Goal: Task Accomplishment & Management: Manage account settings

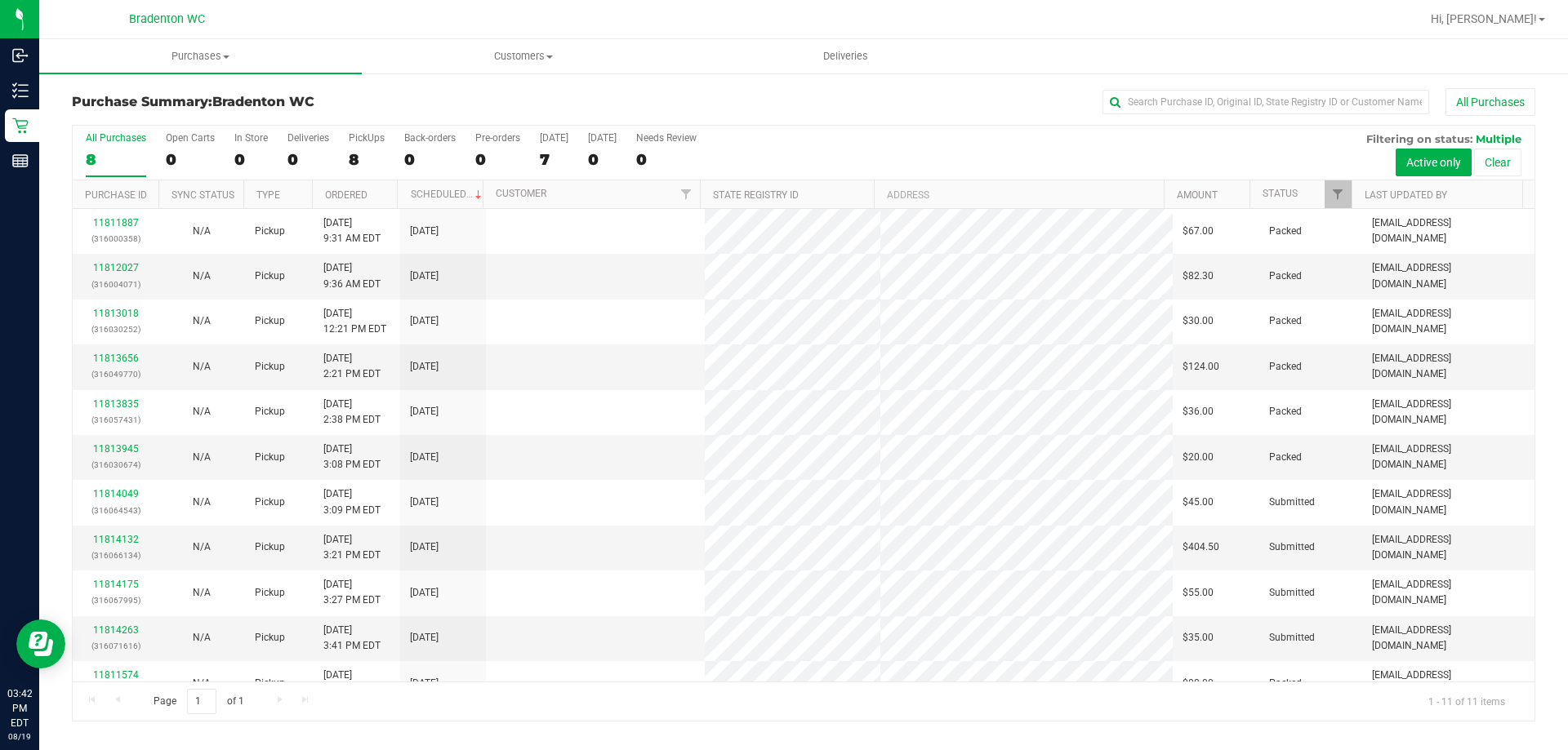
scroll to position [24, 0]
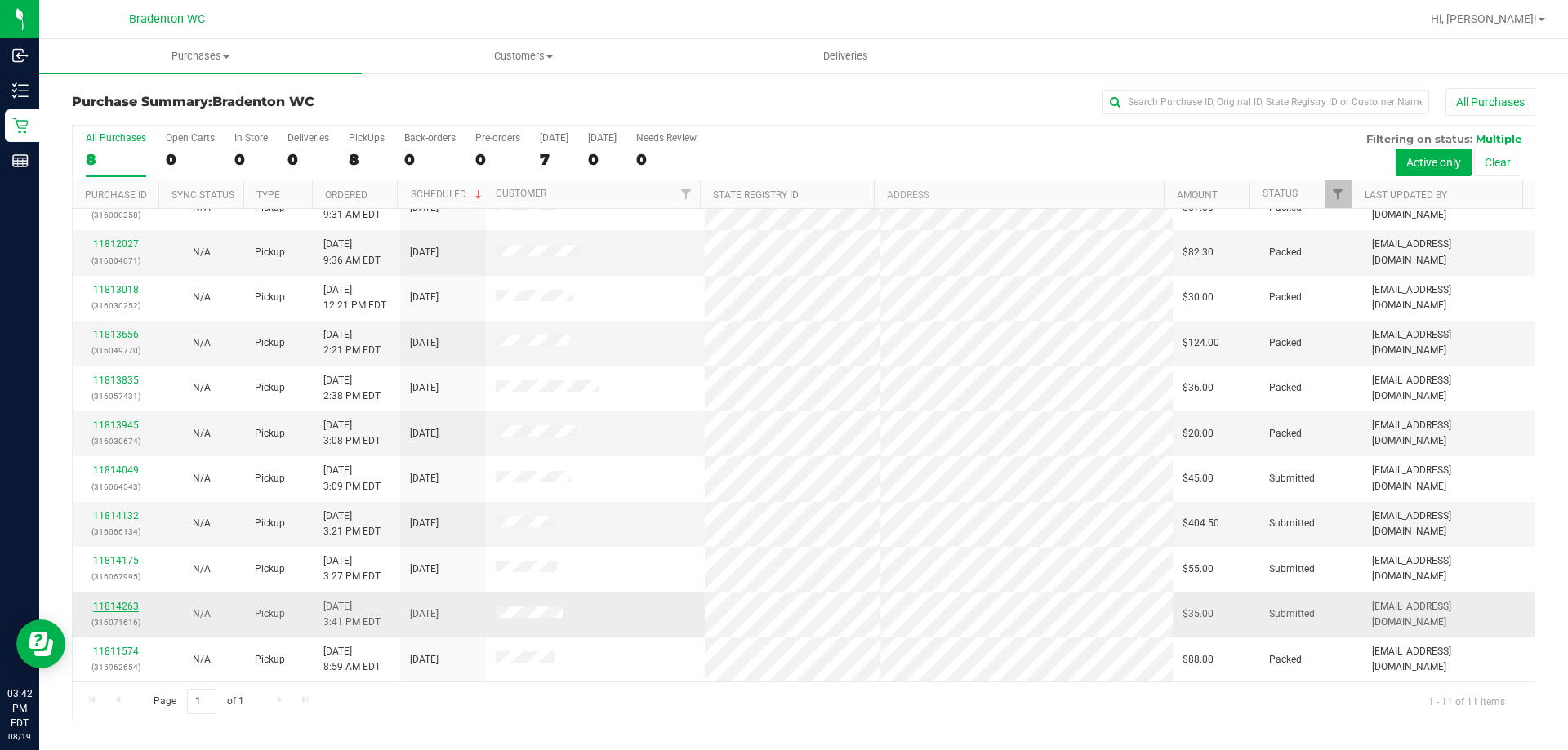
click at [135, 607] on link "11814263" at bounding box center [116, 607] width 45 height 11
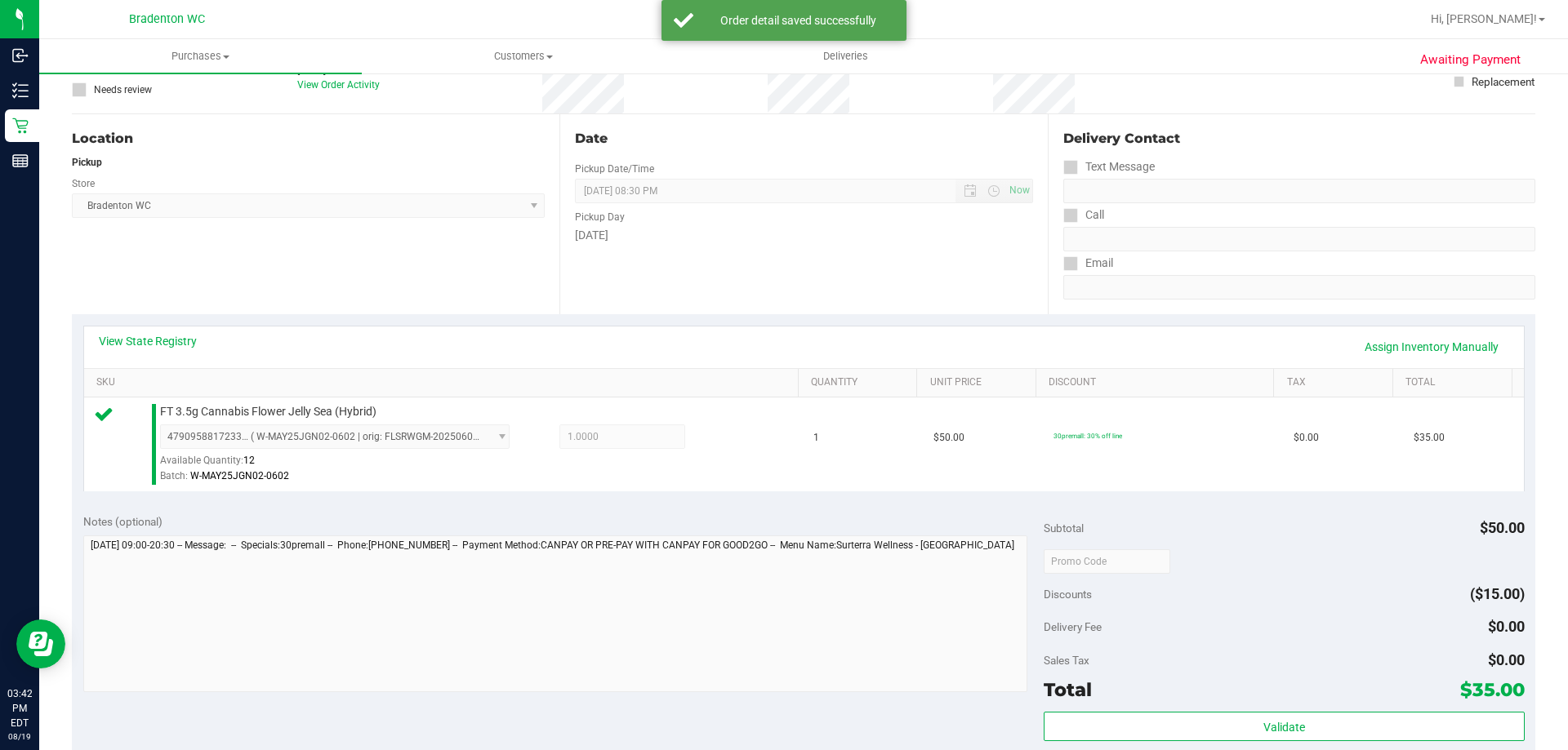
scroll to position [331, 0]
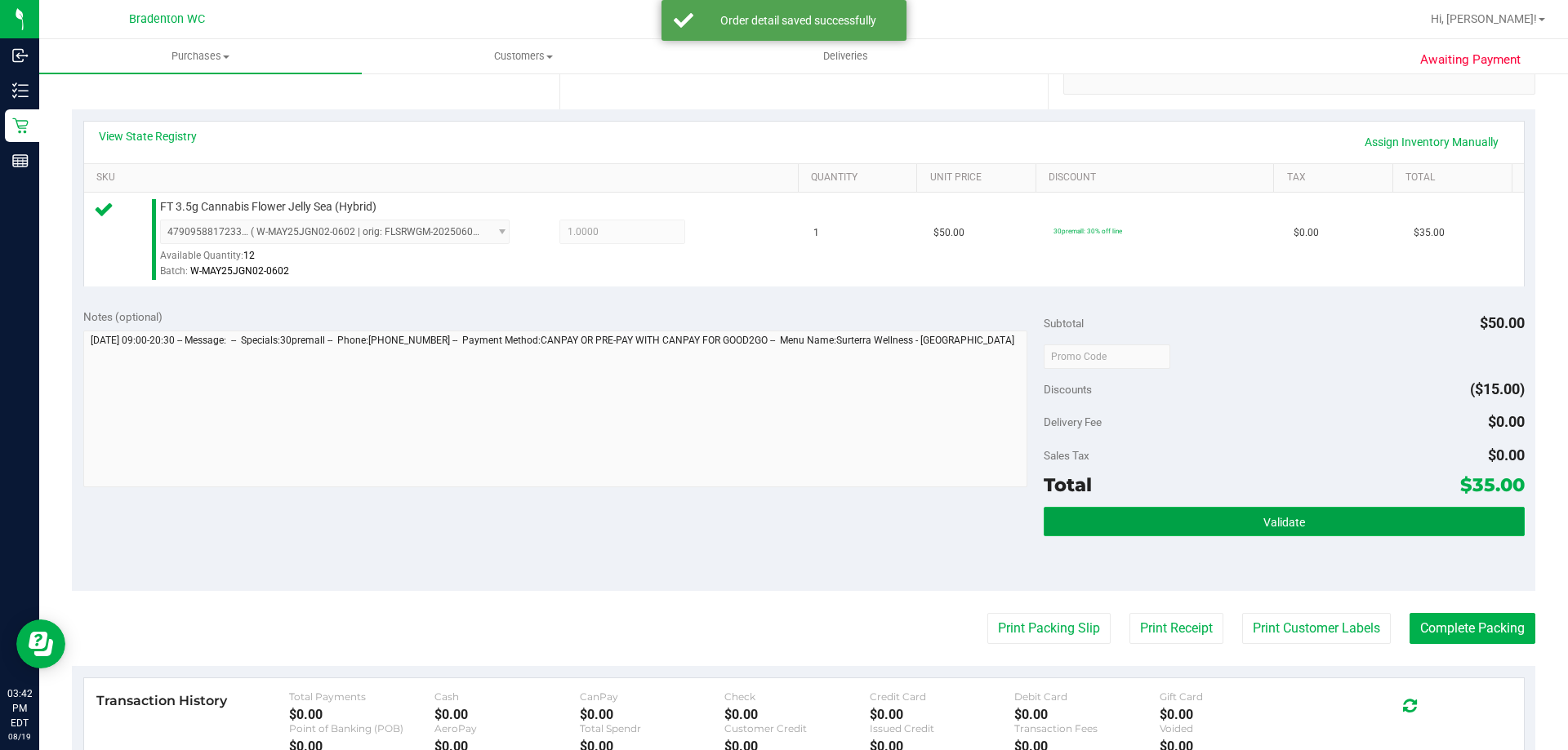
click at [1326, 535] on button "Validate" at bounding box center [1283, 522] width 480 height 30
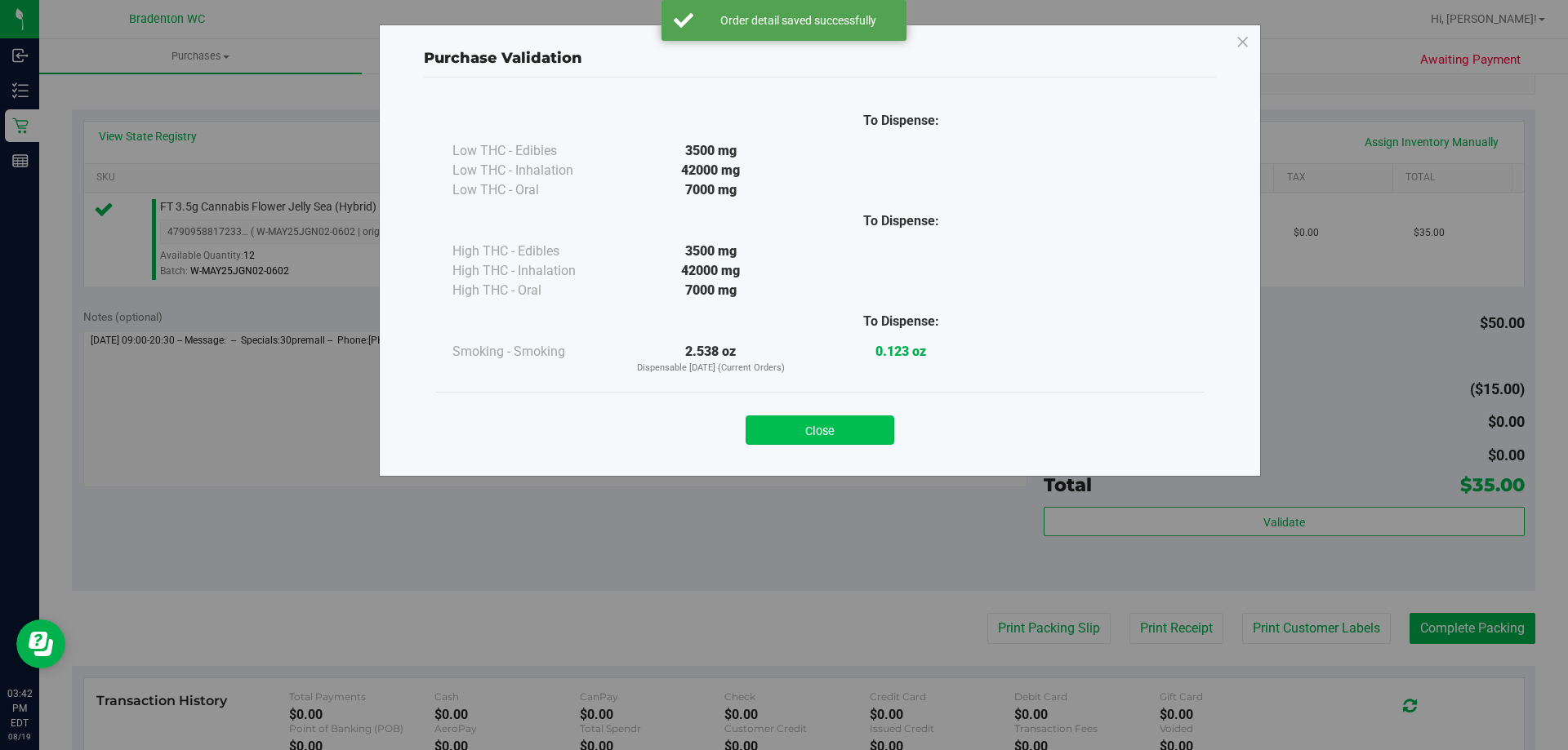
click at [824, 436] on button "Close" at bounding box center [820, 430] width 149 height 30
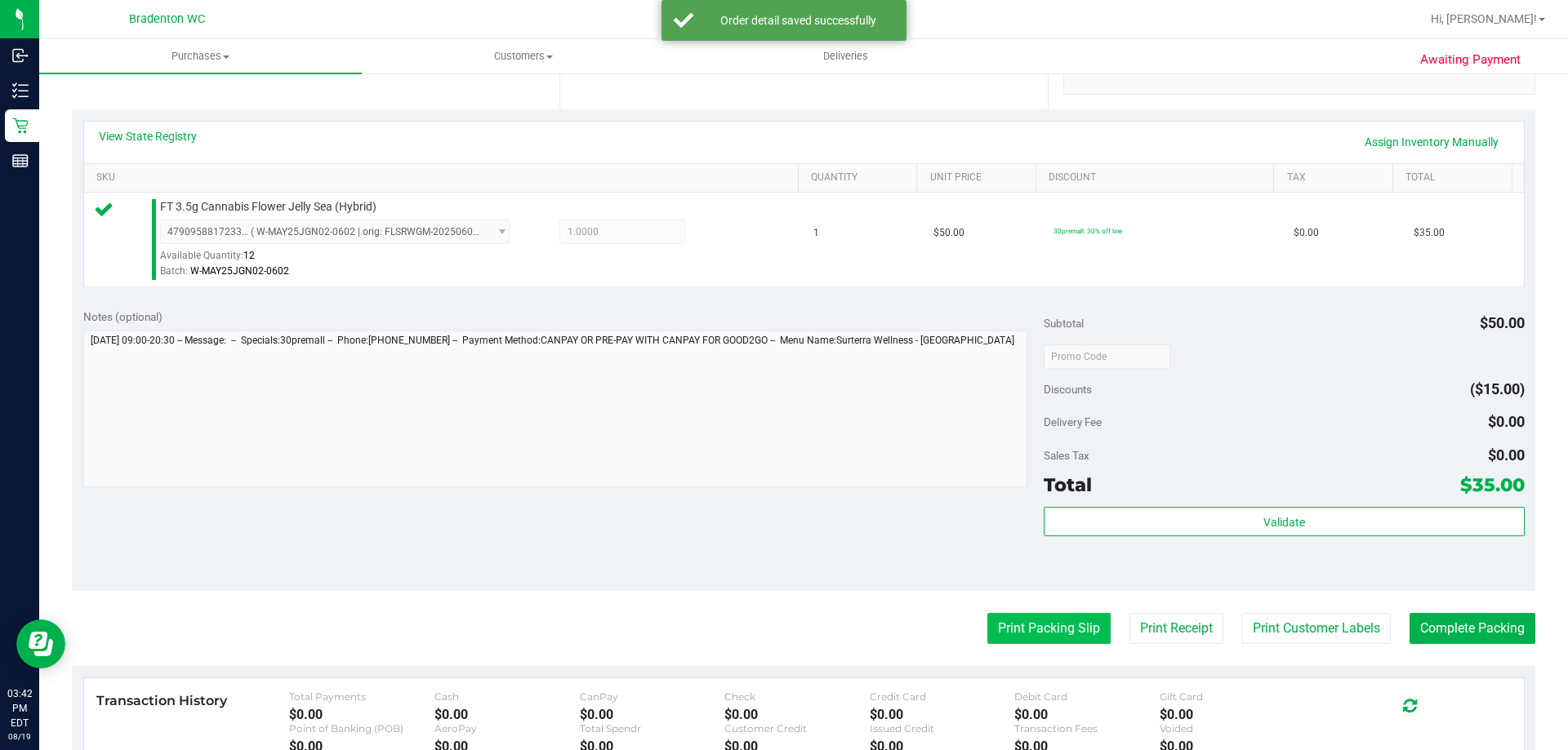
click at [1041, 632] on button "Print Packing Slip" at bounding box center [1048, 629] width 123 height 31
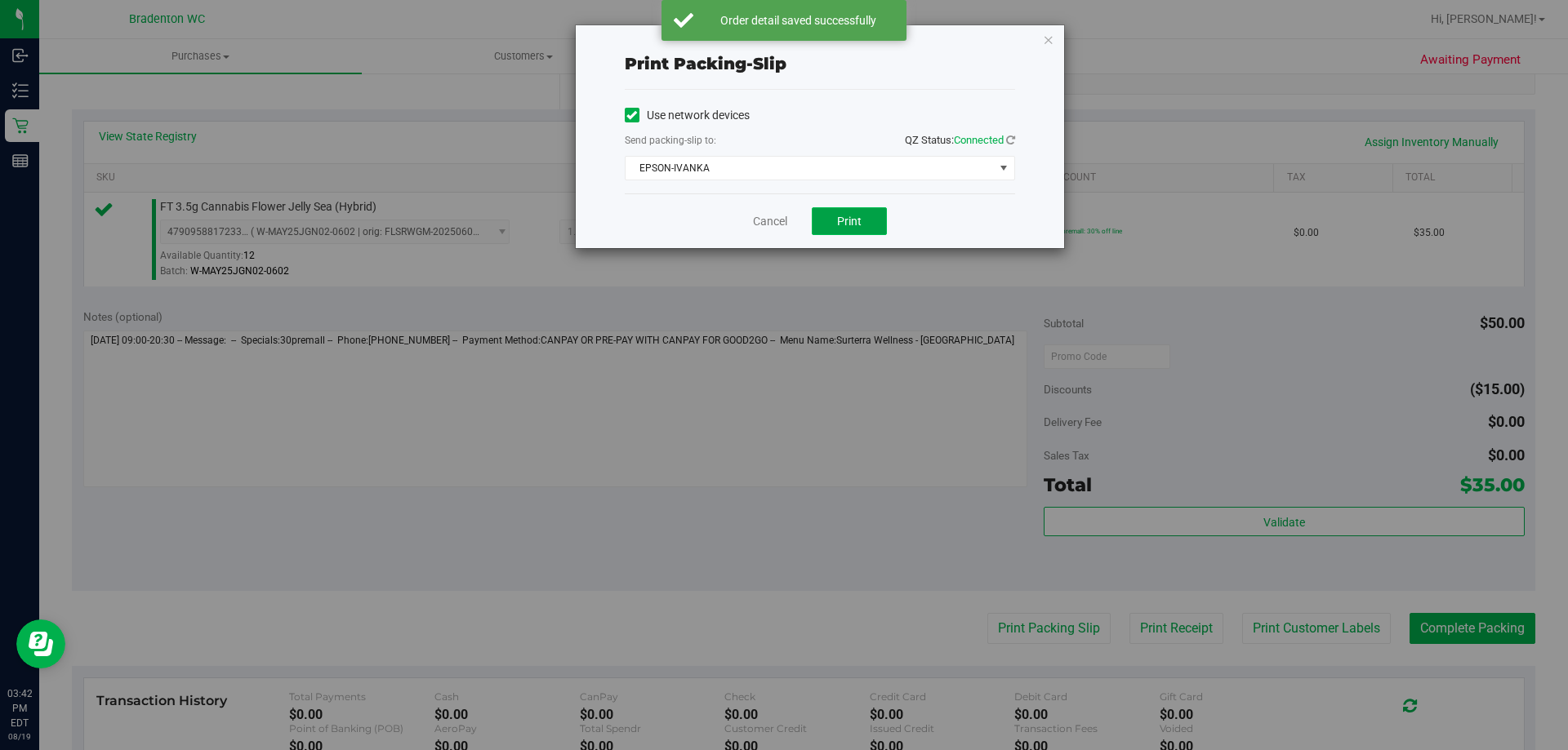
click at [870, 225] on button "Print" at bounding box center [849, 221] width 75 height 28
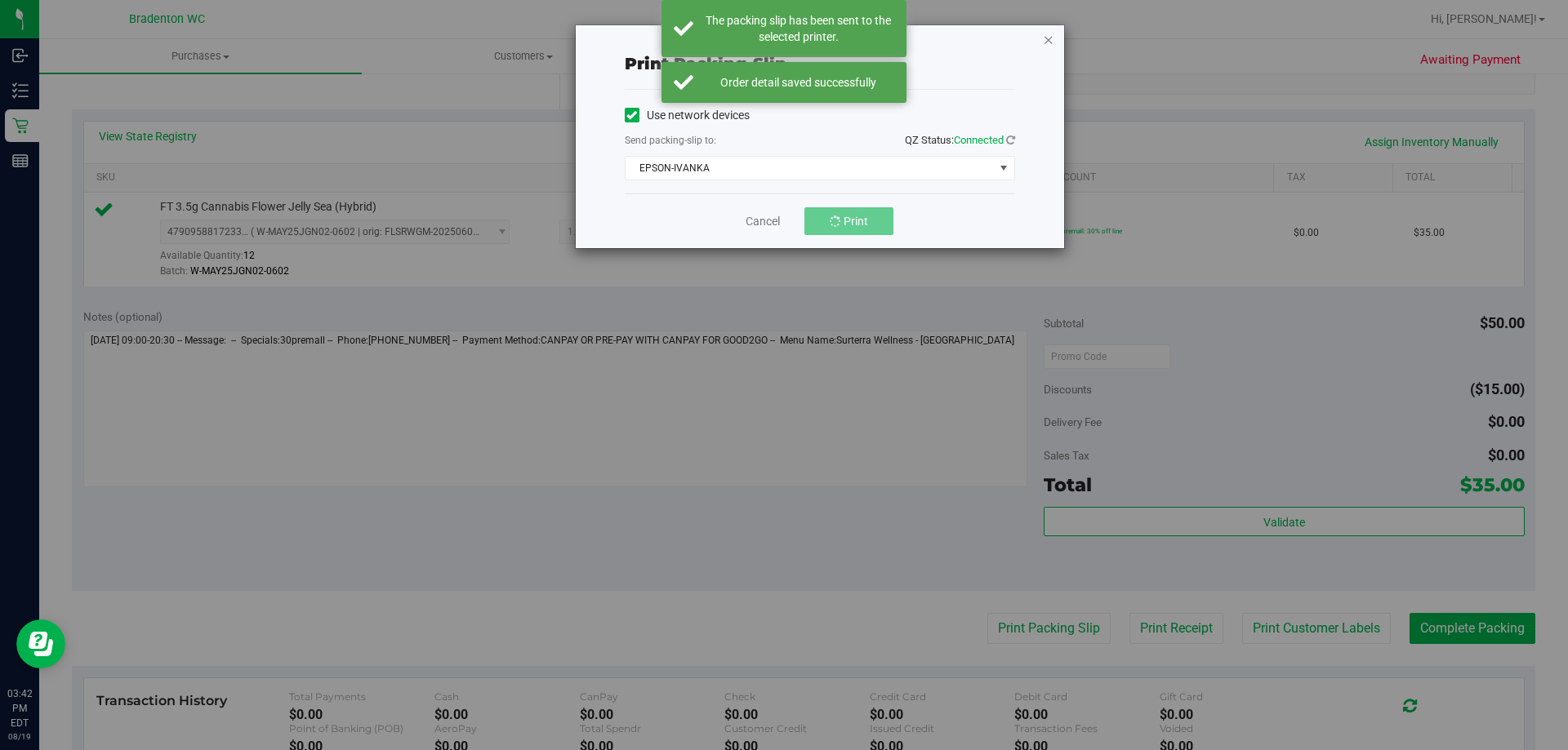
click at [1052, 43] on icon "button" at bounding box center [1048, 39] width 11 height 19
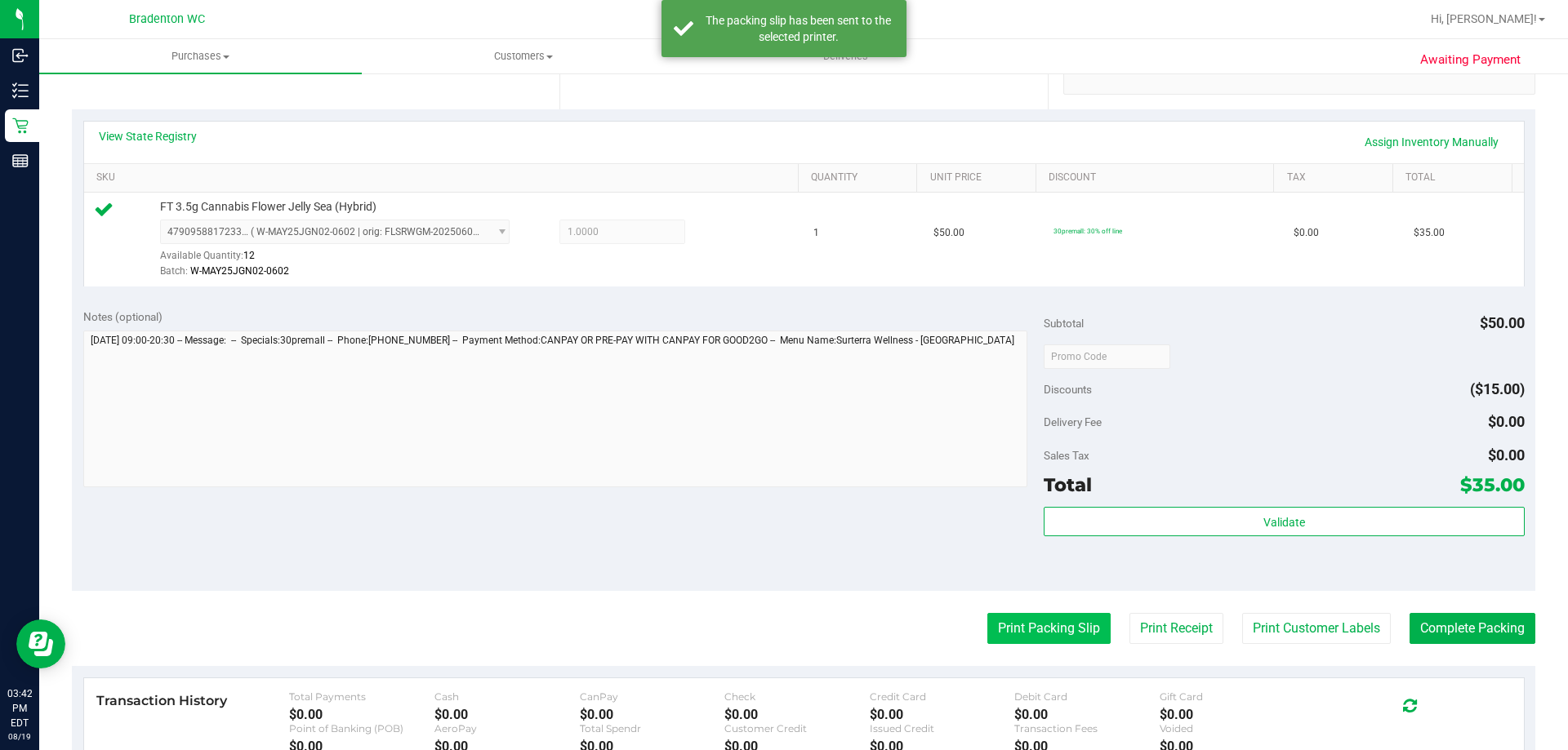
click at [1049, 633] on button "Print Packing Slip" at bounding box center [1048, 629] width 123 height 31
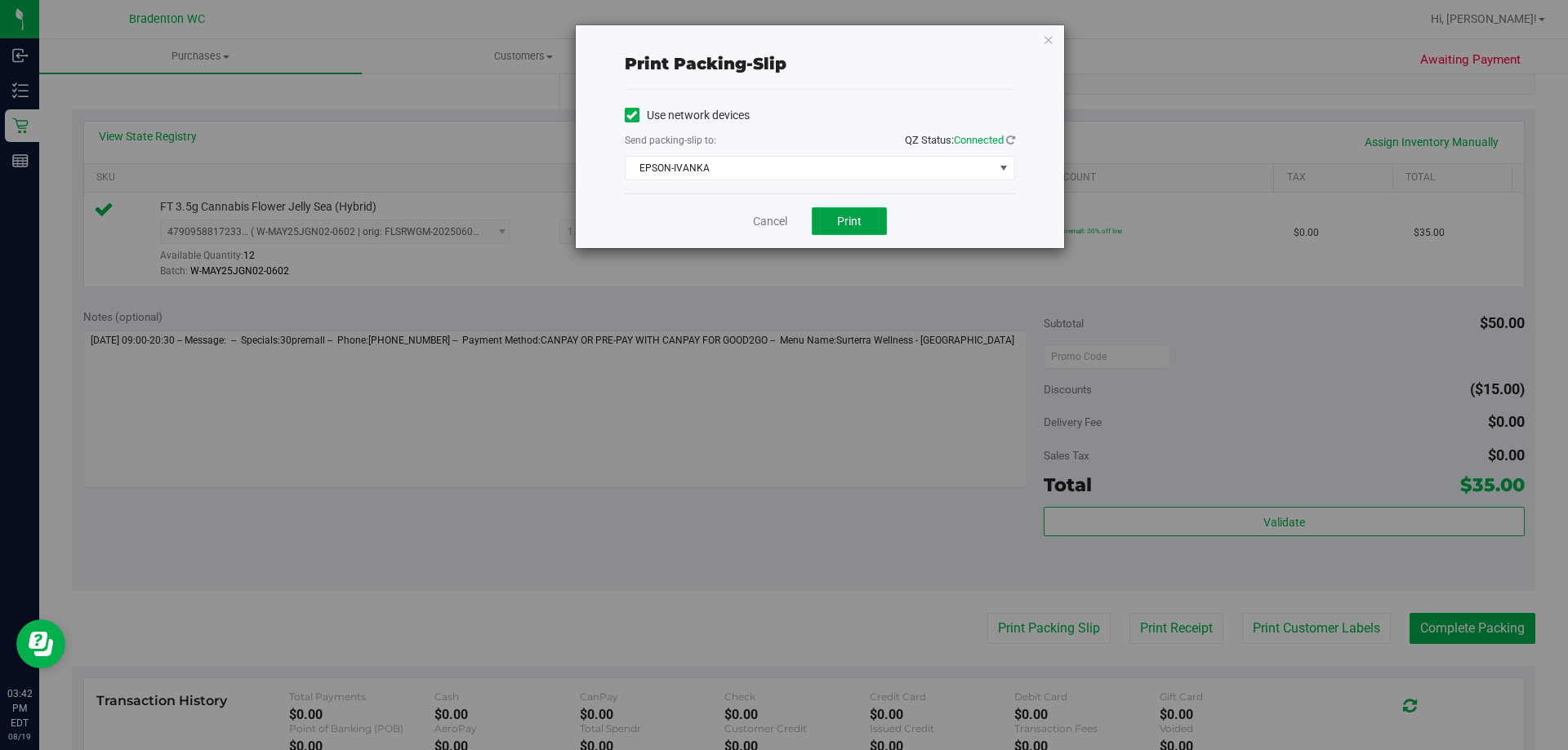
click at [861, 219] on button "Print" at bounding box center [849, 221] width 75 height 28
click at [1048, 38] on icon "button" at bounding box center [1048, 39] width 11 height 19
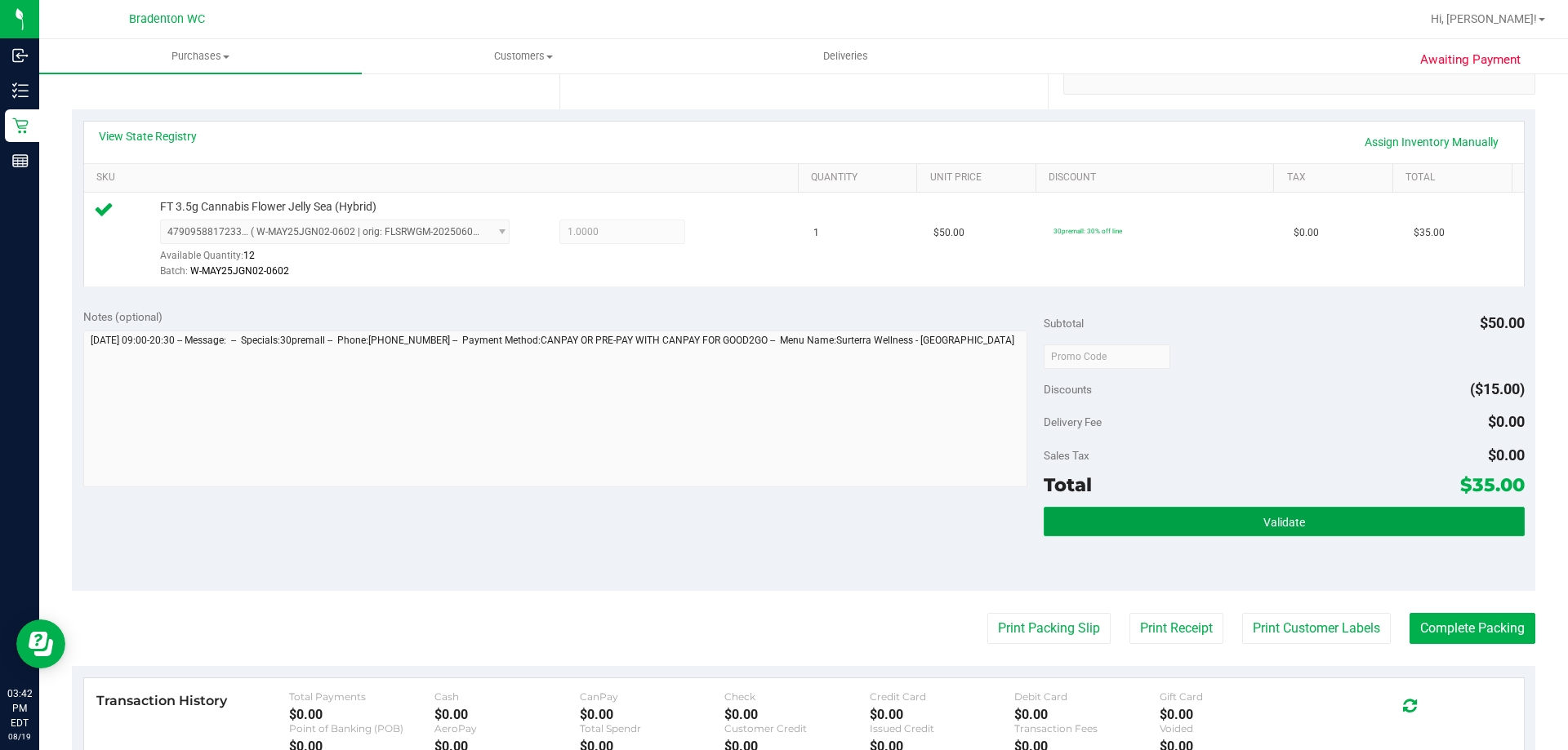
click at [1393, 525] on button "Validate" at bounding box center [1283, 522] width 480 height 30
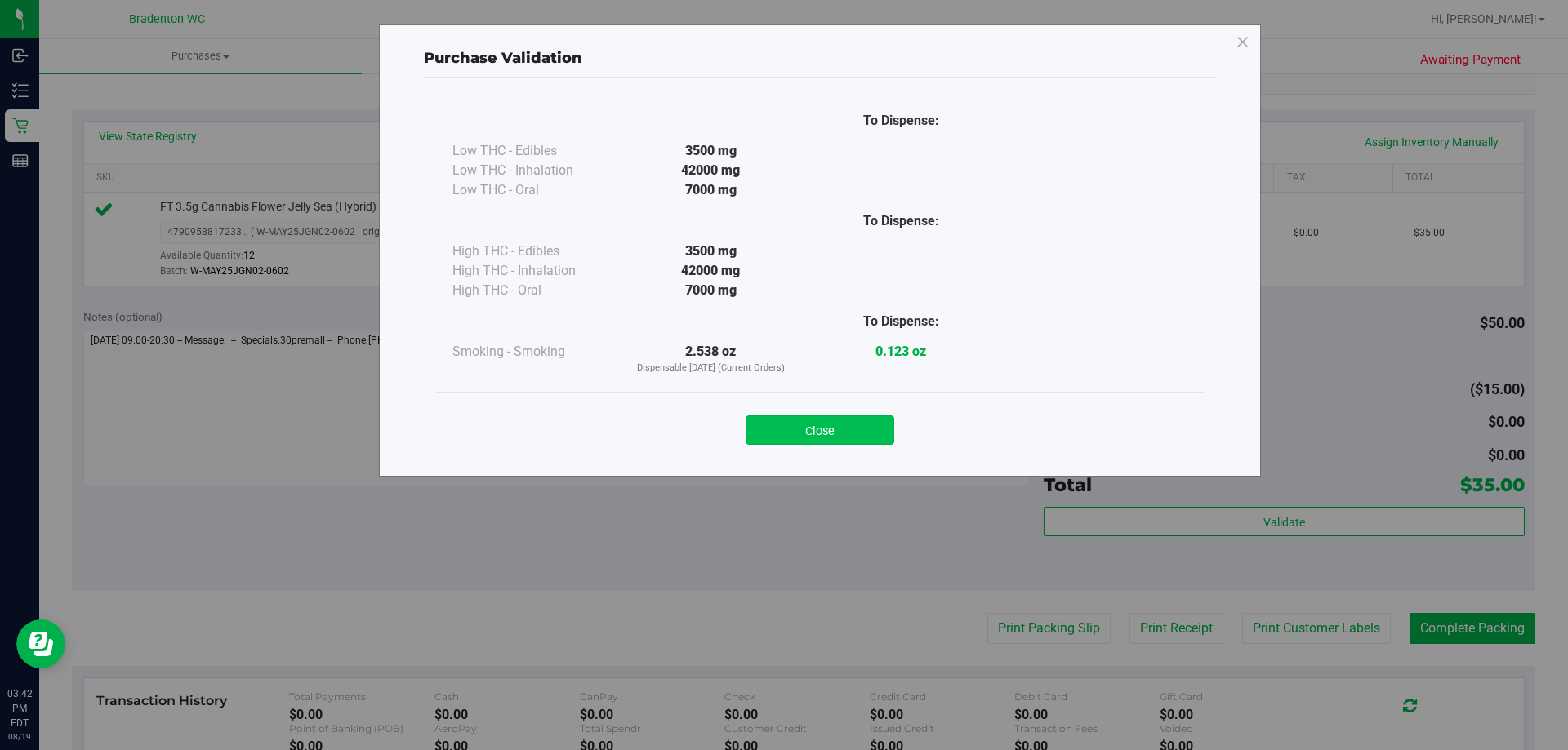
click at [875, 434] on button "Close" at bounding box center [820, 430] width 149 height 30
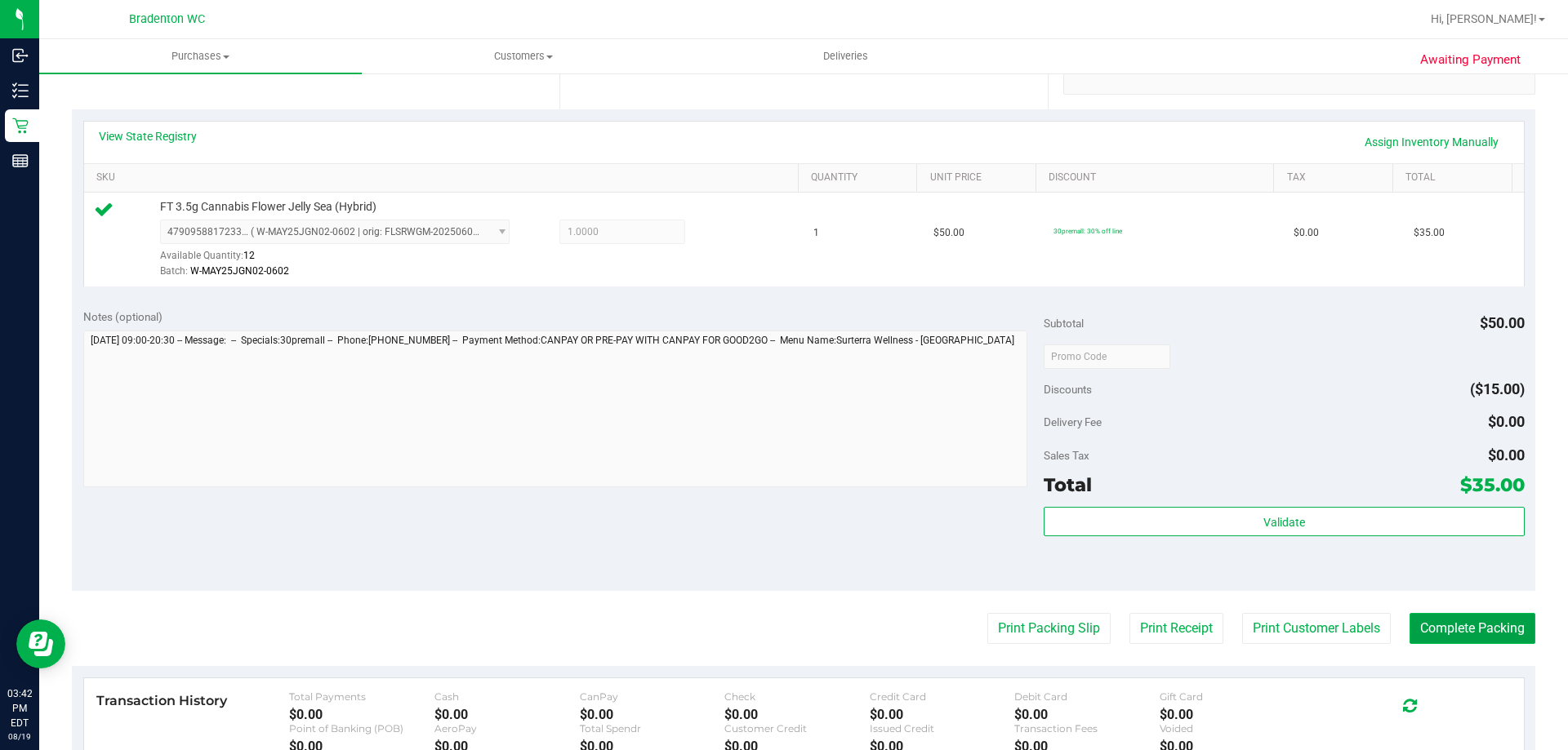
click at [1488, 624] on button "Complete Packing" at bounding box center [1473, 629] width 126 height 31
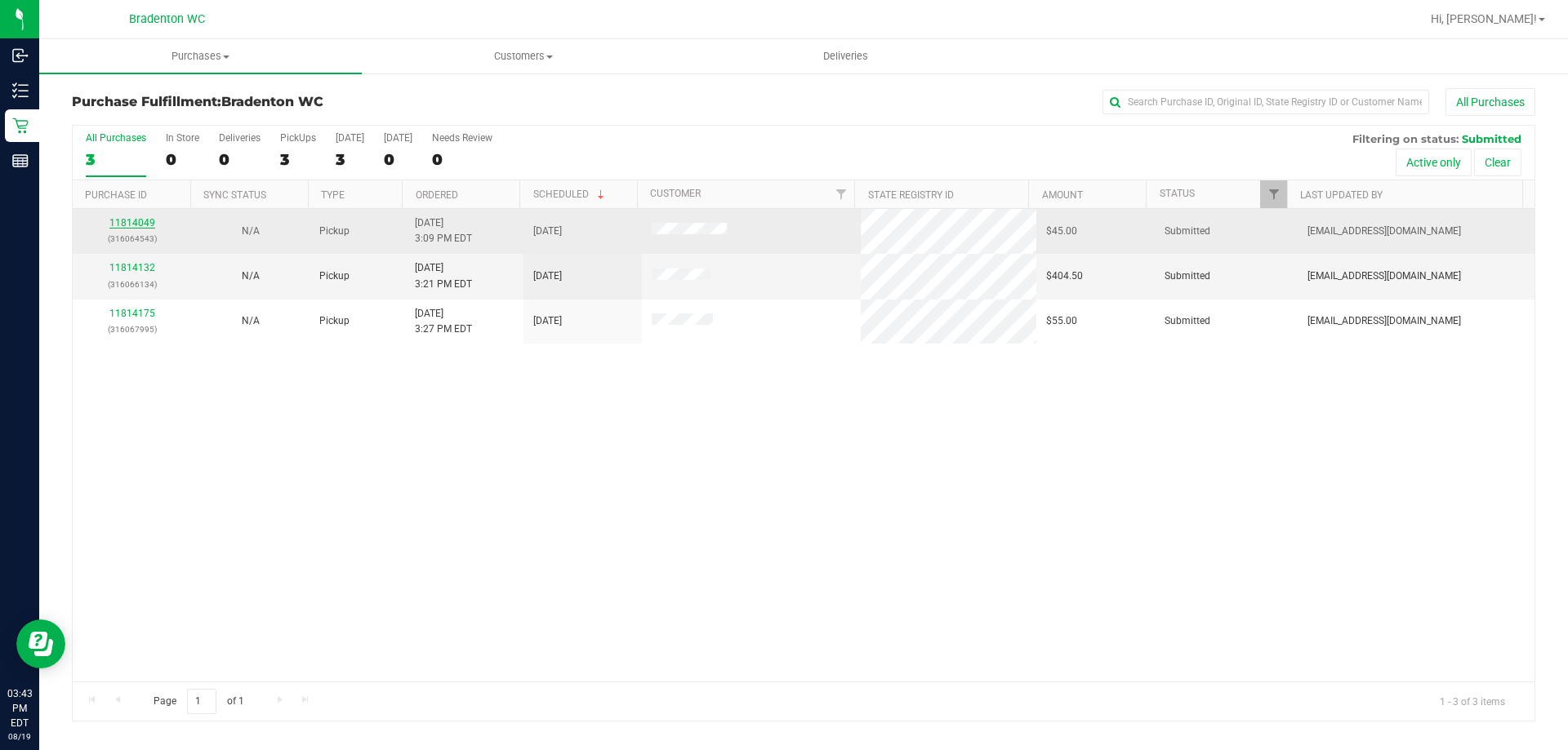
click at [121, 227] on link "11814049" at bounding box center [131, 223] width 45 height 11
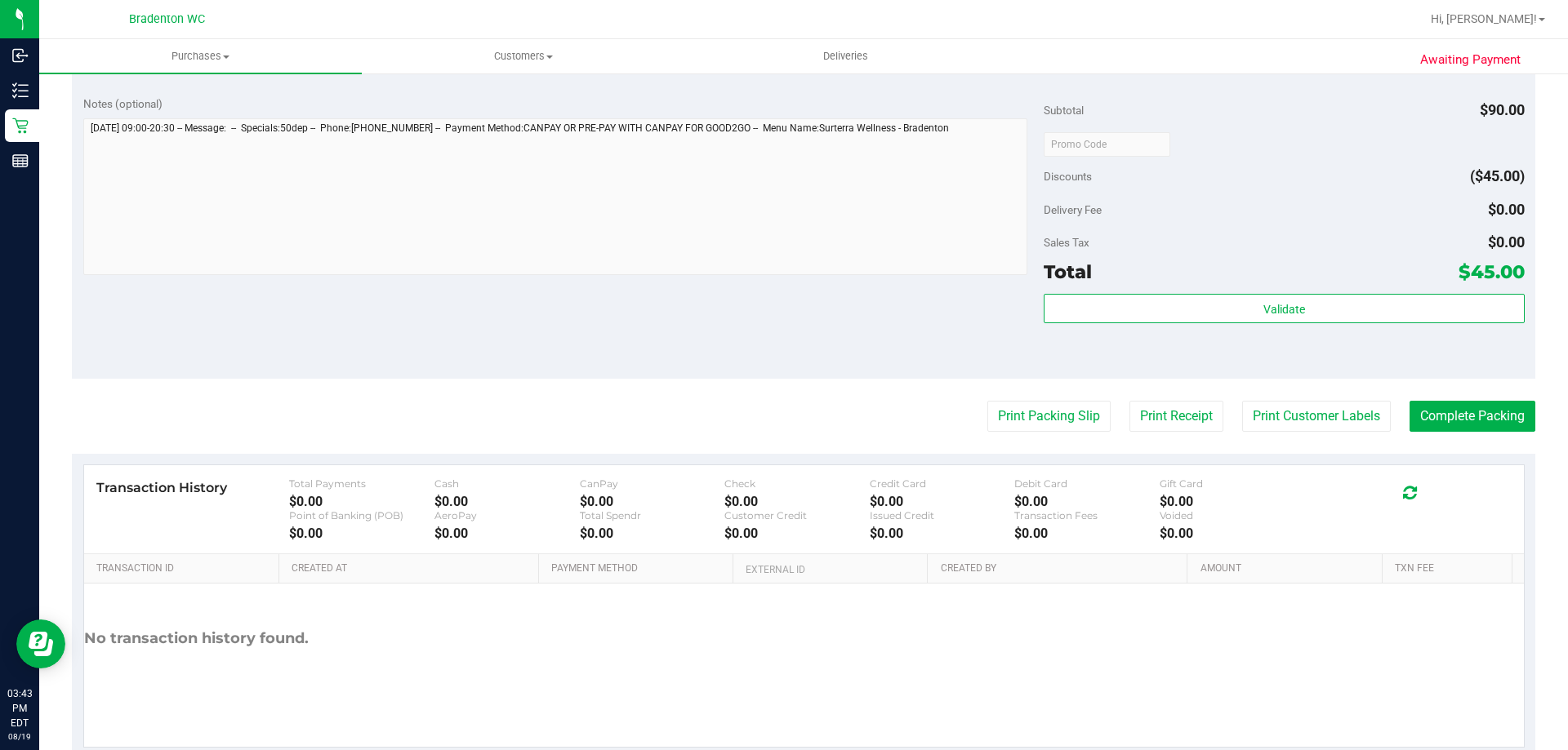
scroll to position [732, 0]
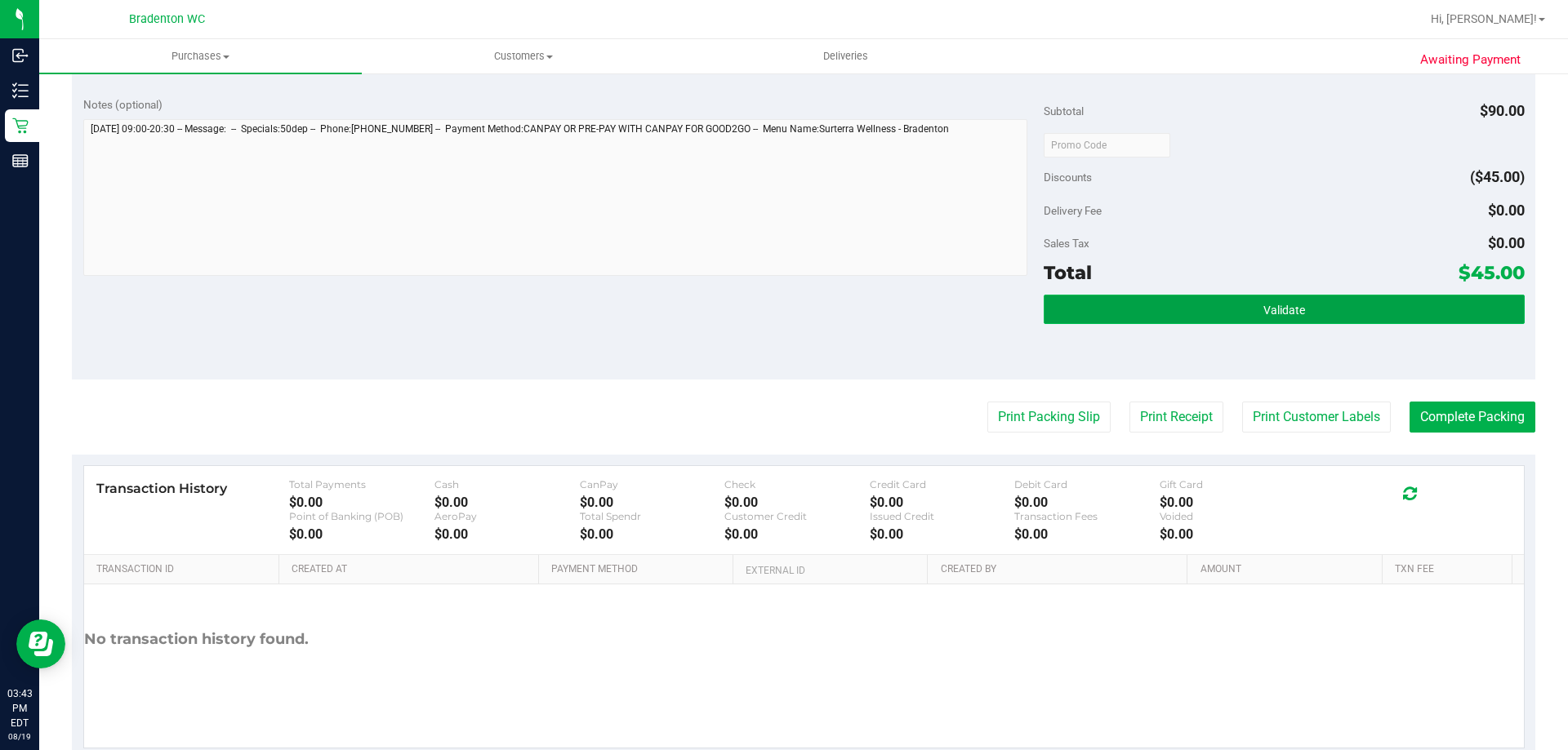
click at [1272, 312] on span "Validate" at bounding box center [1284, 310] width 42 height 13
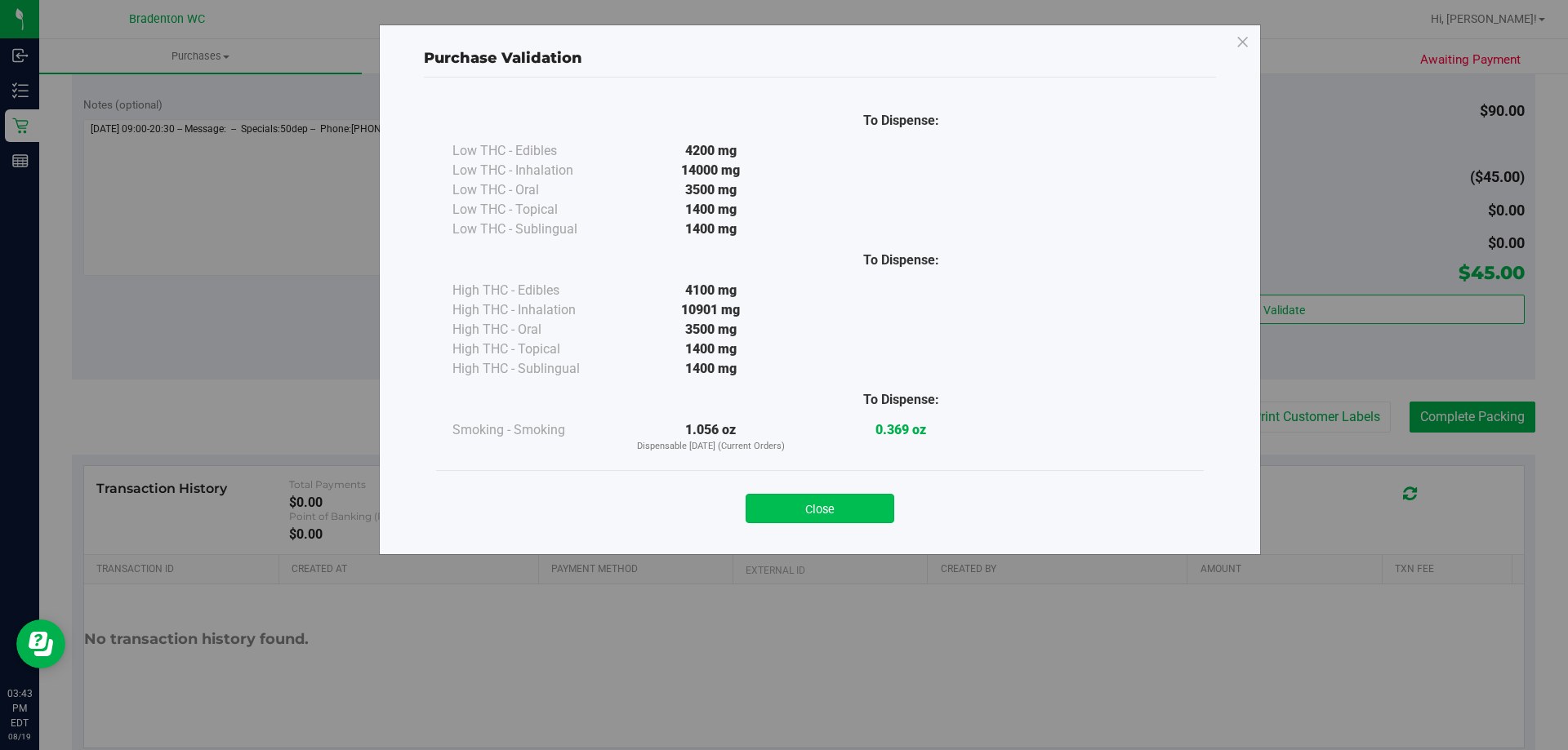
click at [834, 505] on button "Close" at bounding box center [820, 509] width 149 height 30
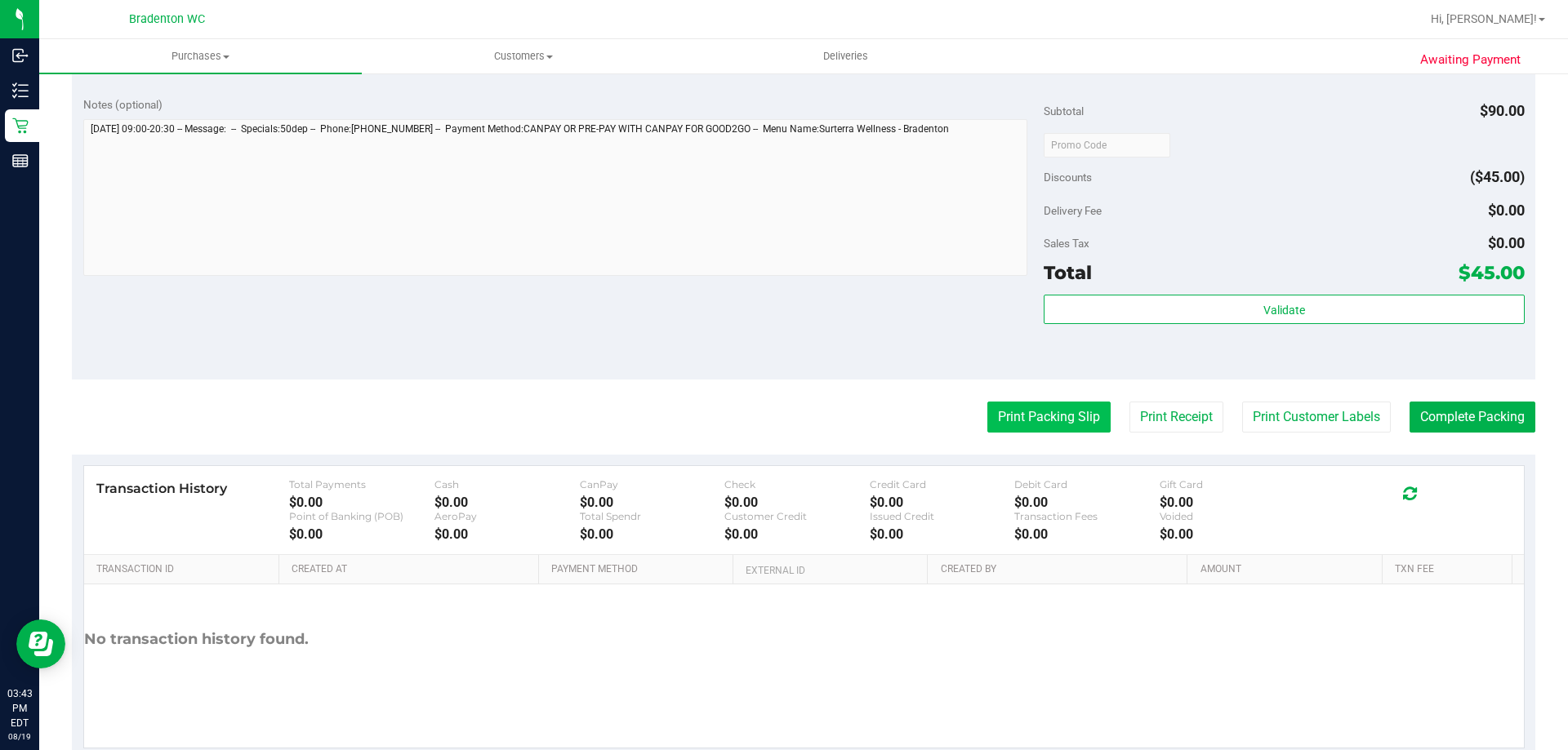
click at [1042, 430] on button "Print Packing Slip" at bounding box center [1048, 417] width 123 height 31
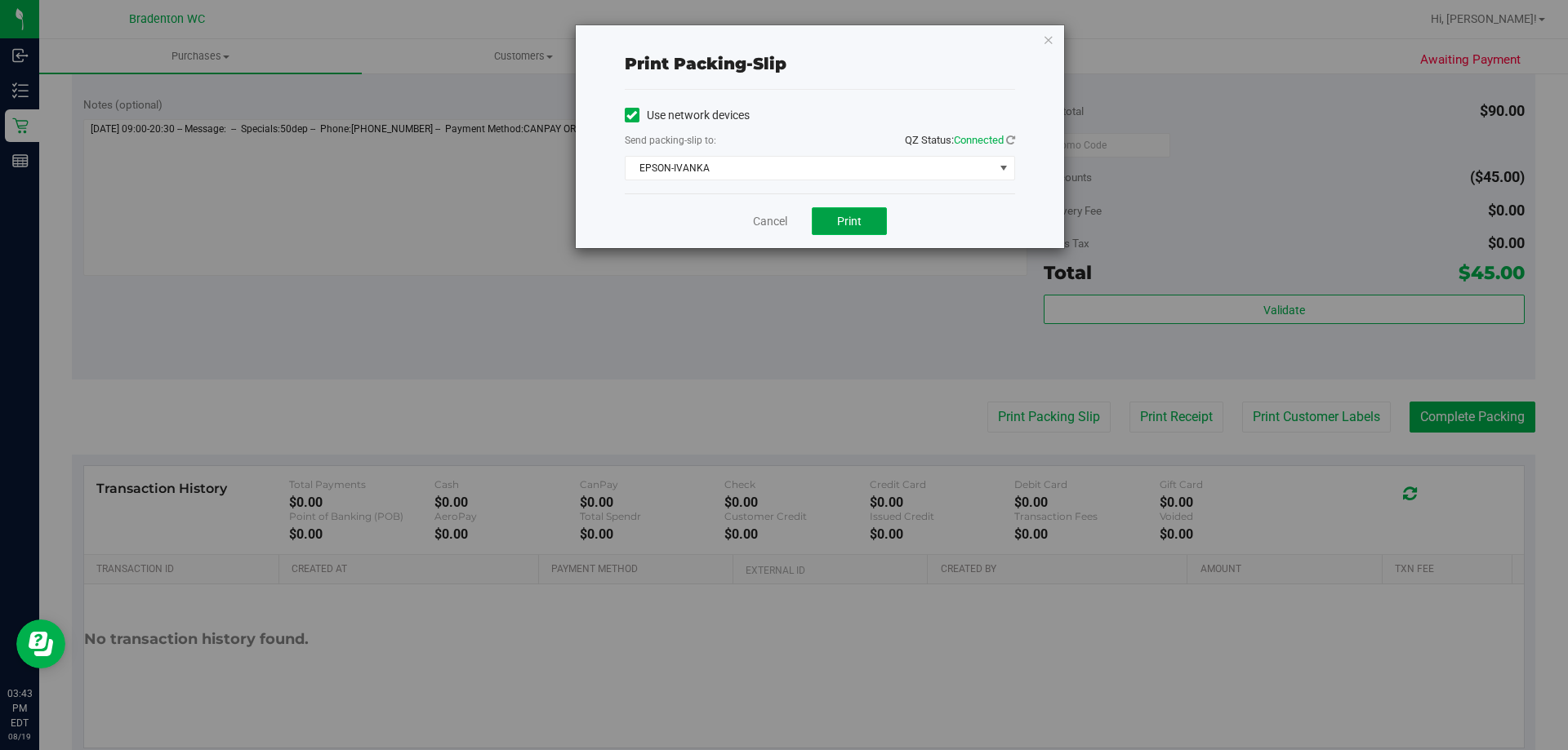
click at [834, 228] on button "Print" at bounding box center [849, 221] width 75 height 28
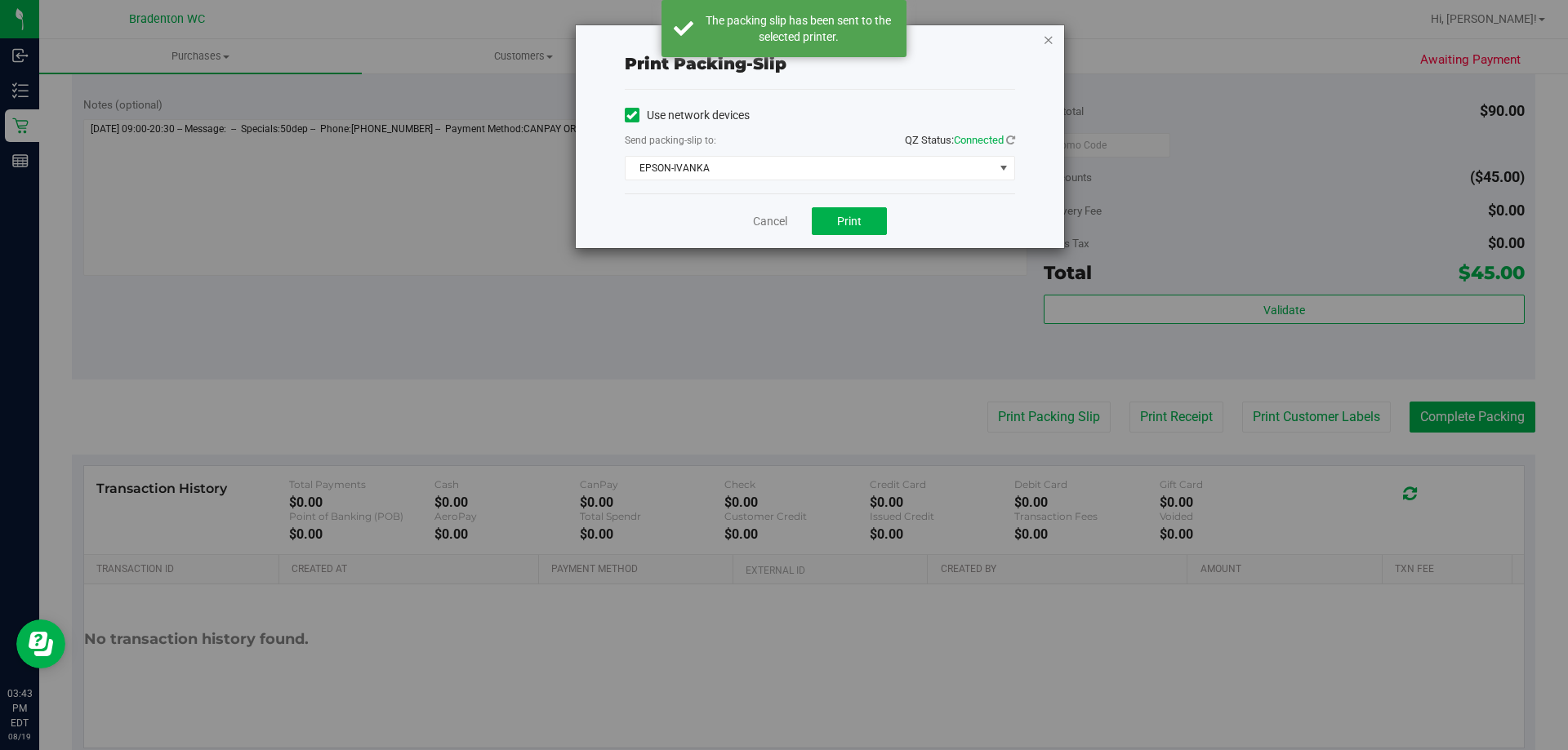
click at [1049, 37] on icon "button" at bounding box center [1048, 39] width 11 height 19
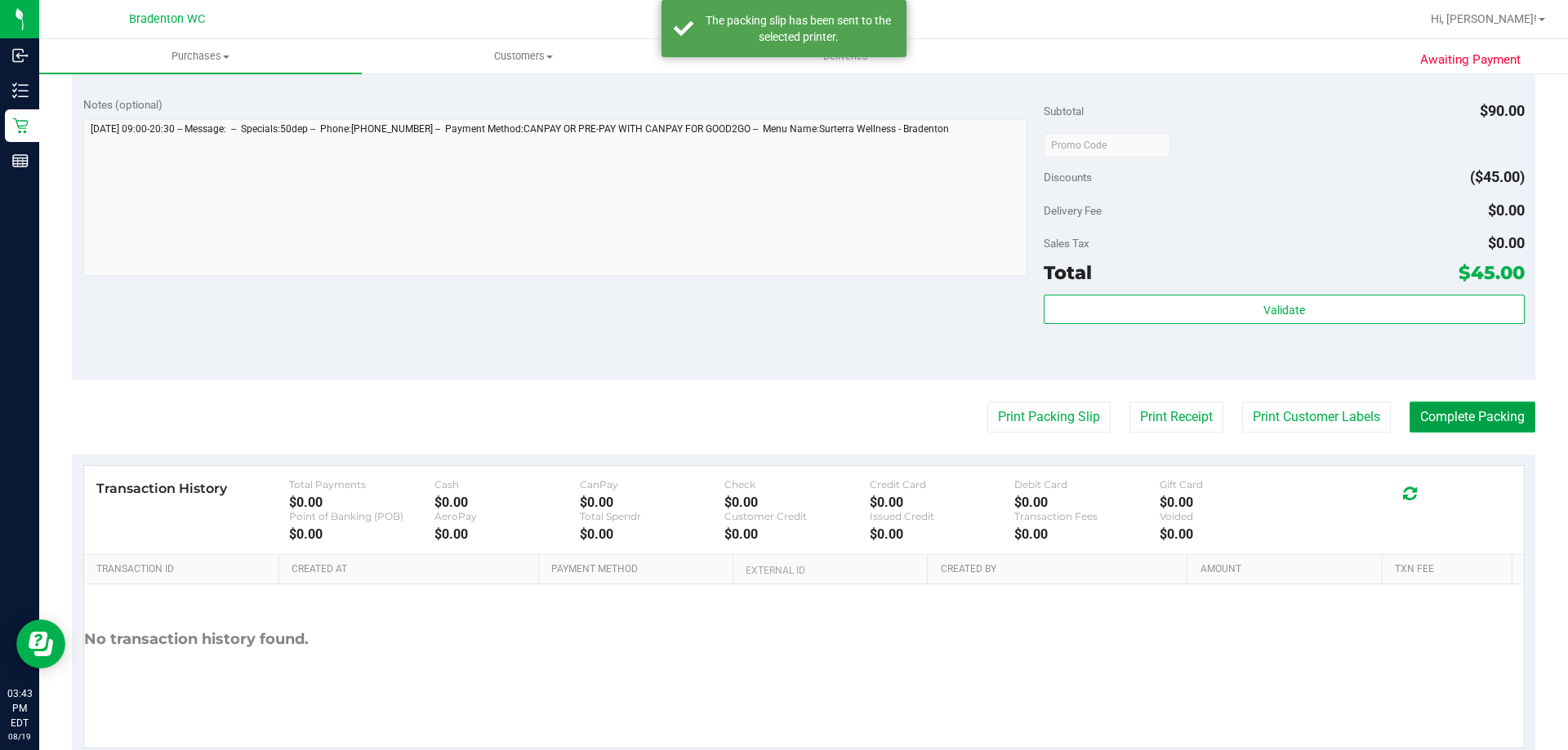
click at [1478, 420] on button "Complete Packing" at bounding box center [1473, 417] width 126 height 31
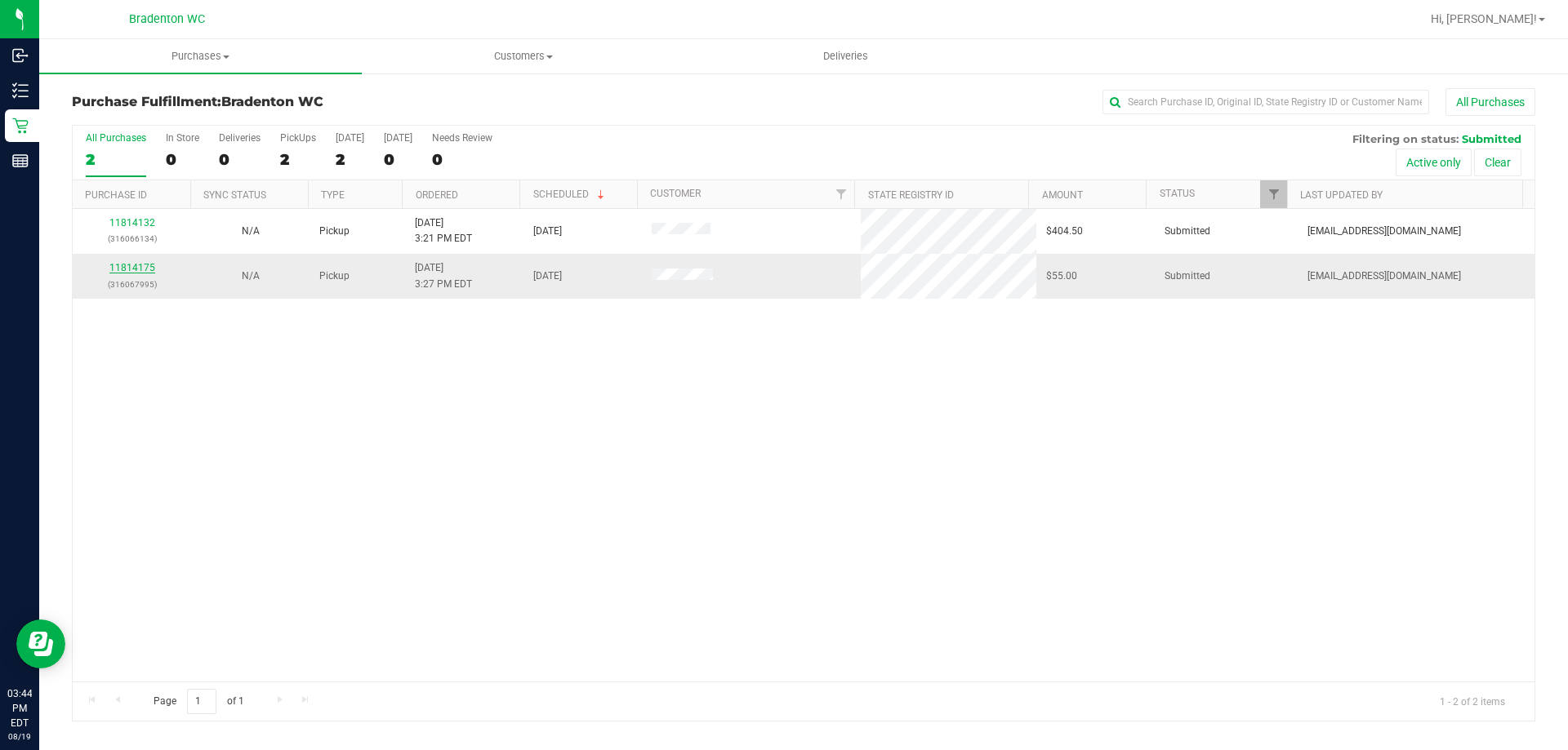
click at [132, 268] on link "11814175" at bounding box center [131, 267] width 45 height 11
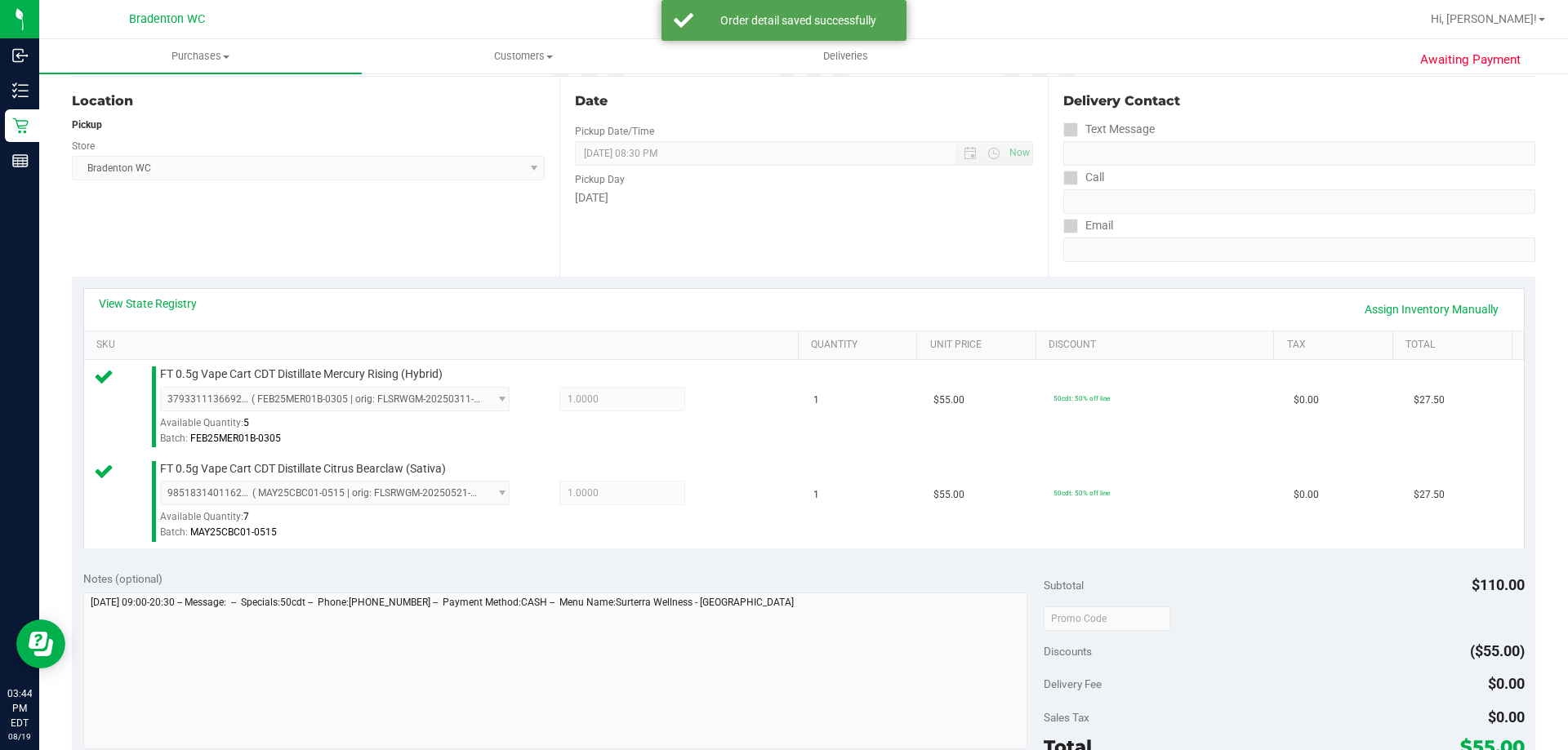
scroll to position [326, 0]
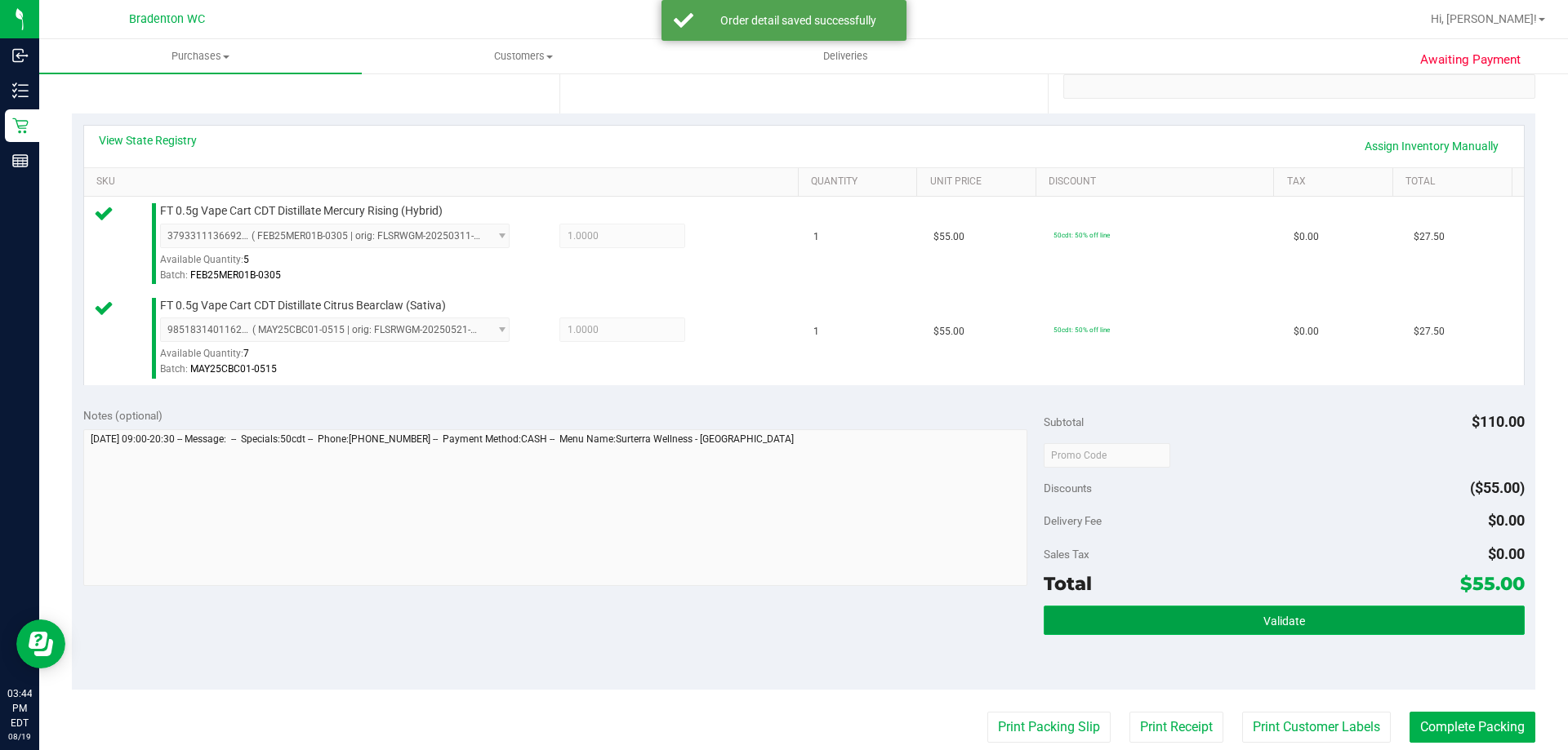
click at [1352, 614] on button "Validate" at bounding box center [1283, 621] width 480 height 30
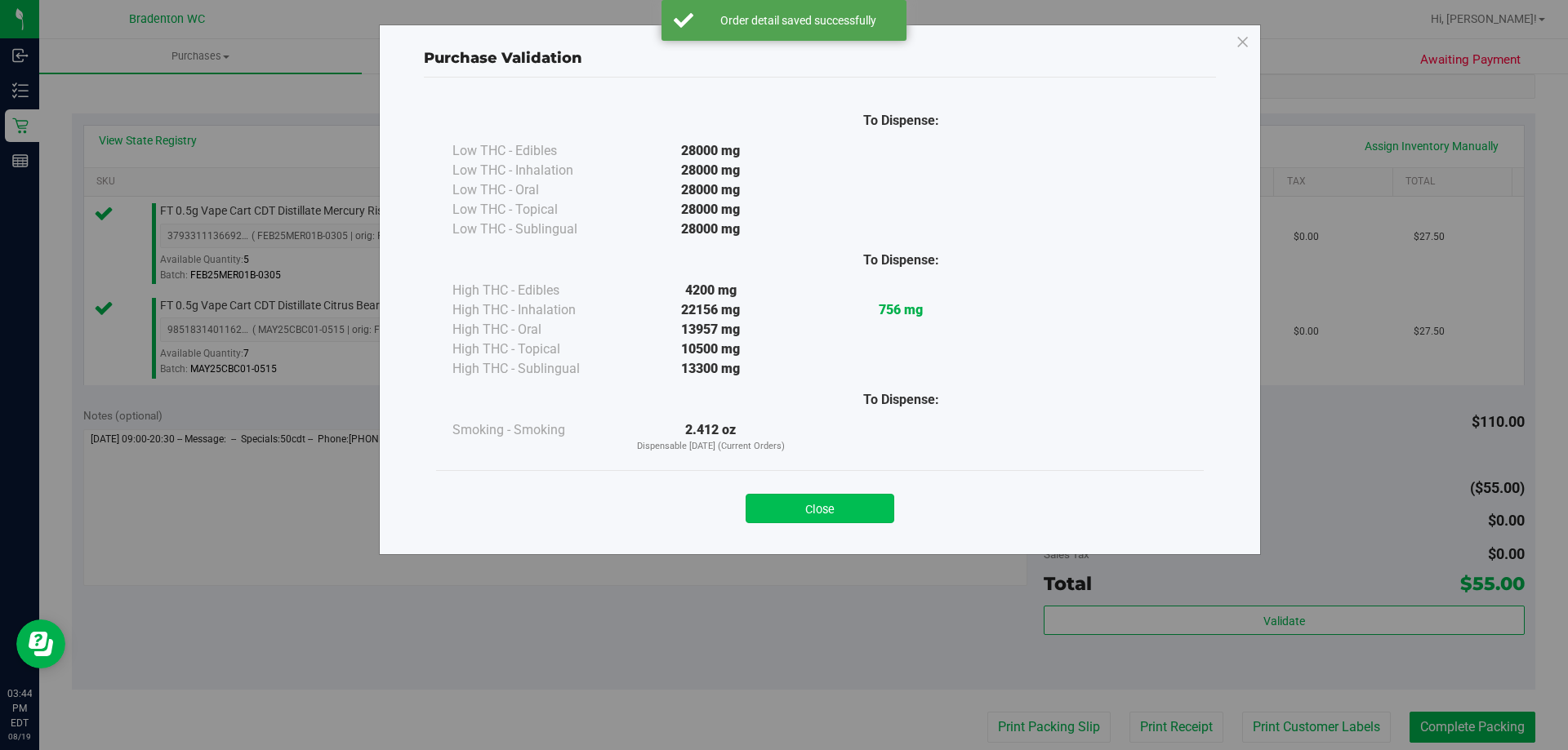
click at [879, 510] on button "Close" at bounding box center [820, 509] width 149 height 30
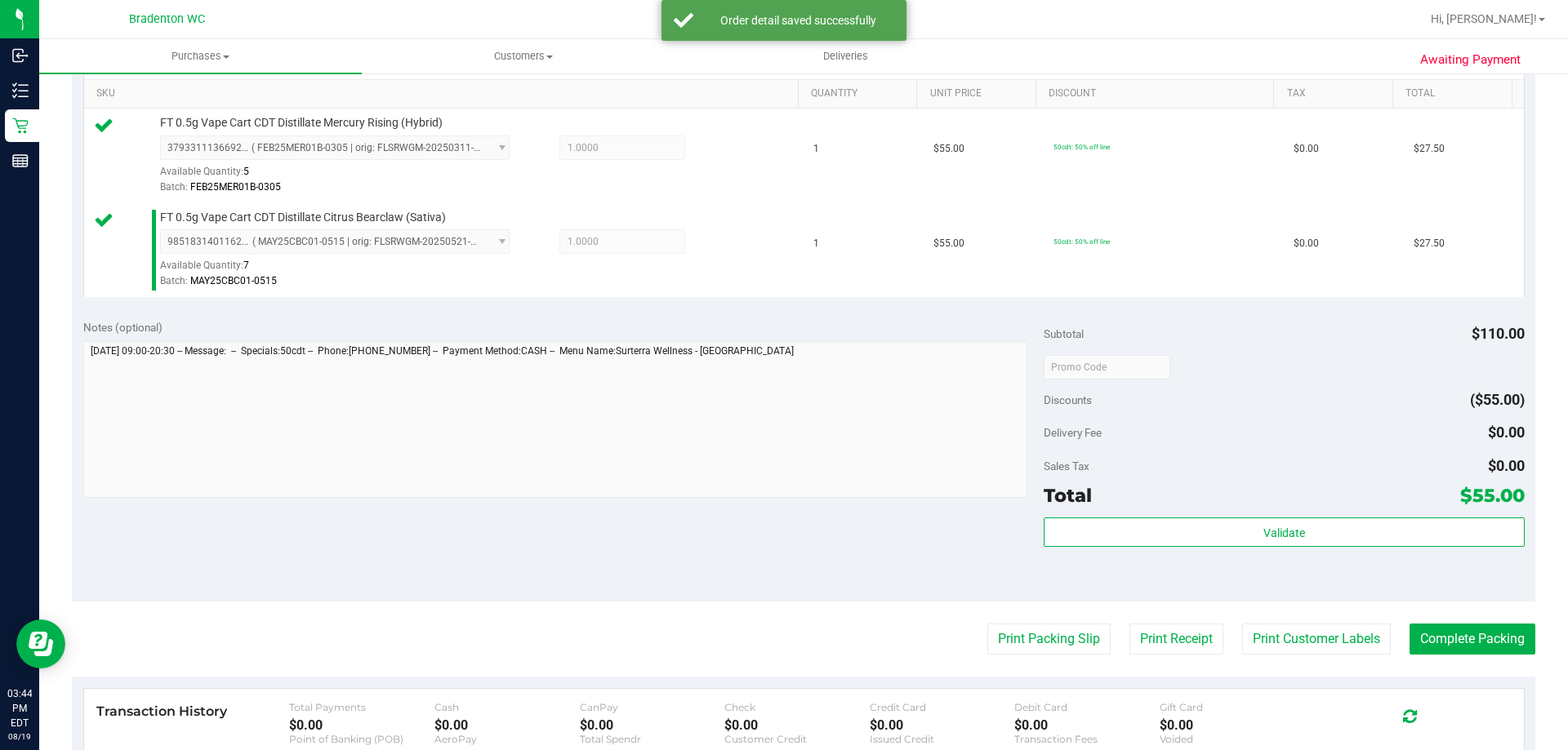
scroll to position [572, 0]
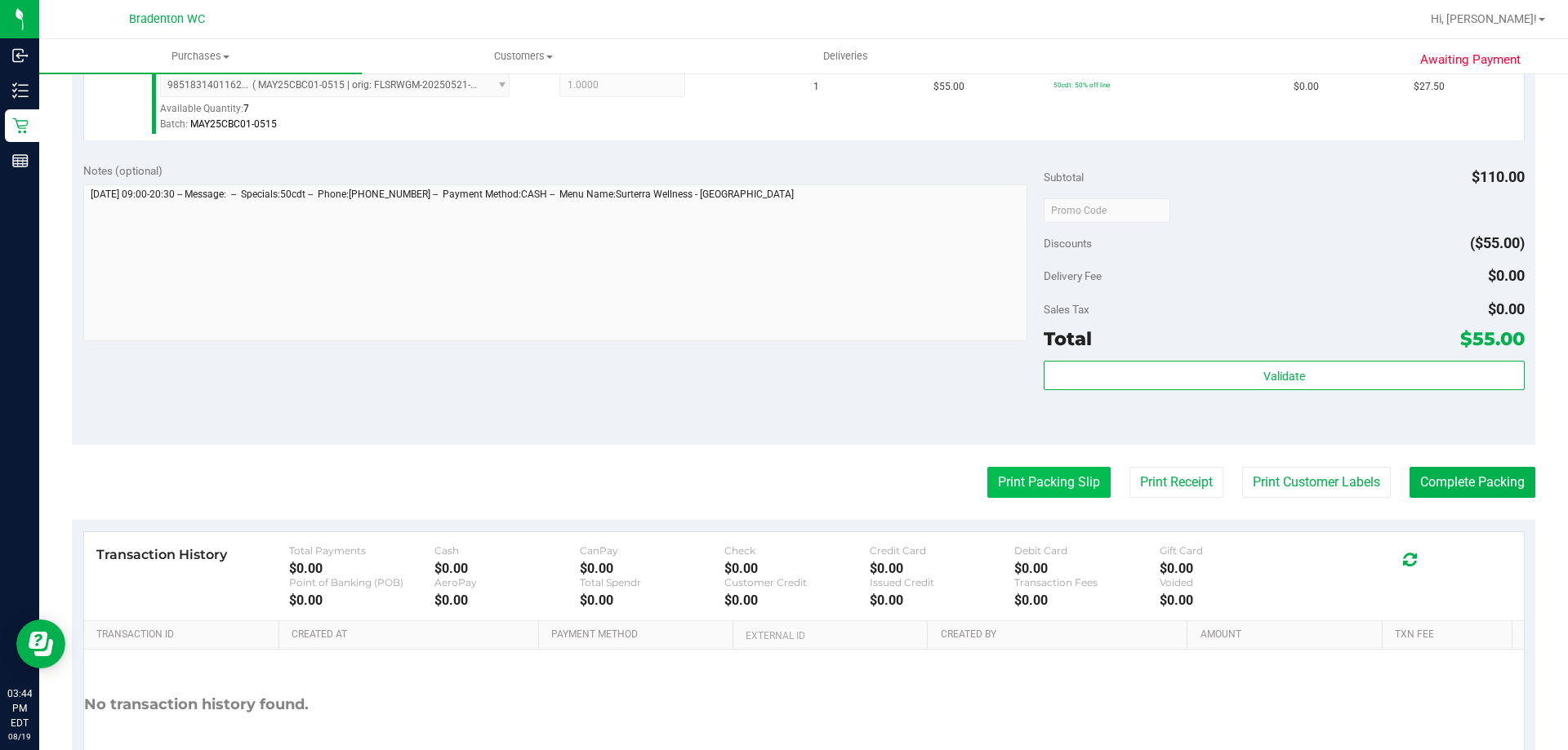
click at [1021, 486] on button "Print Packing Slip" at bounding box center [1048, 483] width 123 height 31
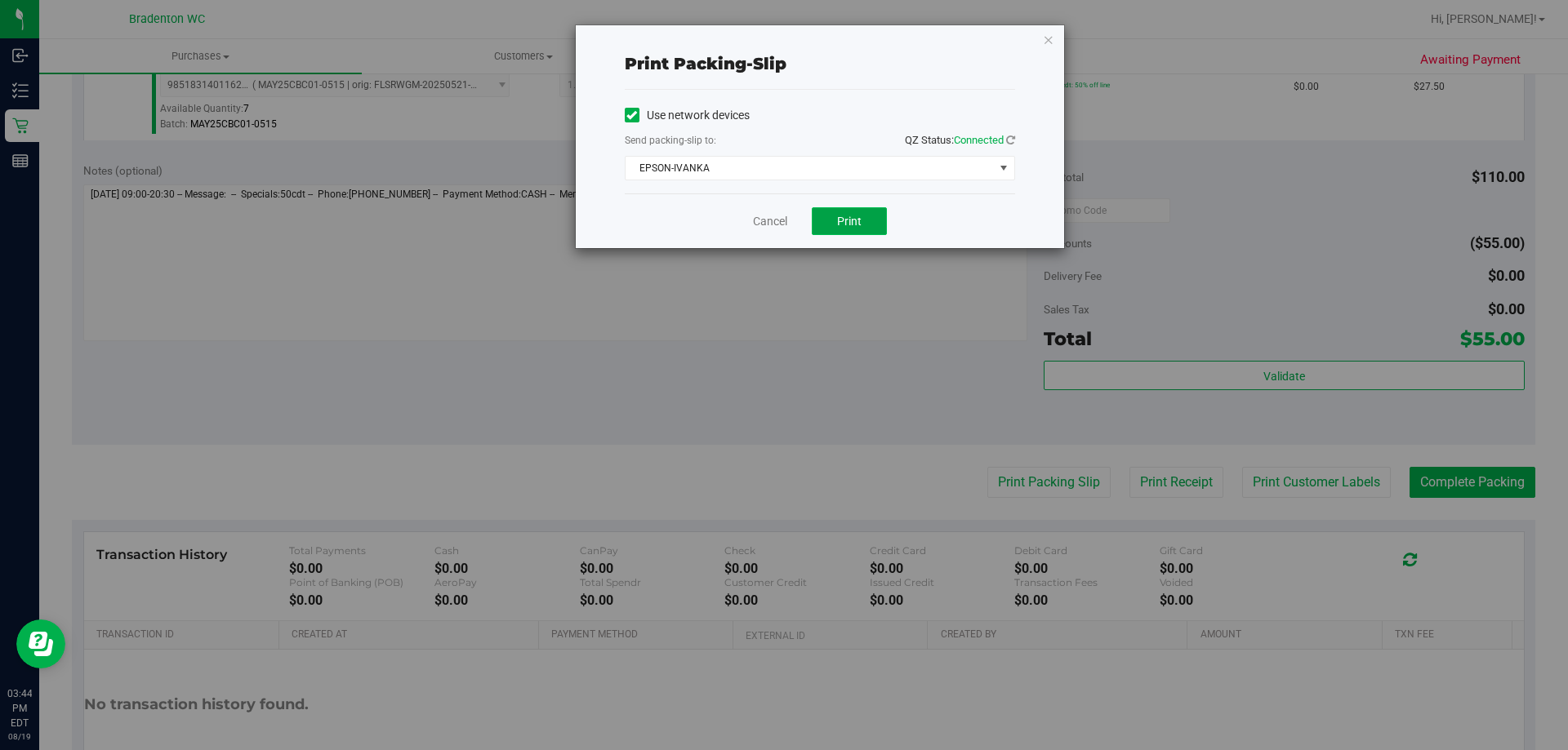
click at [847, 231] on button "Print" at bounding box center [849, 221] width 75 height 28
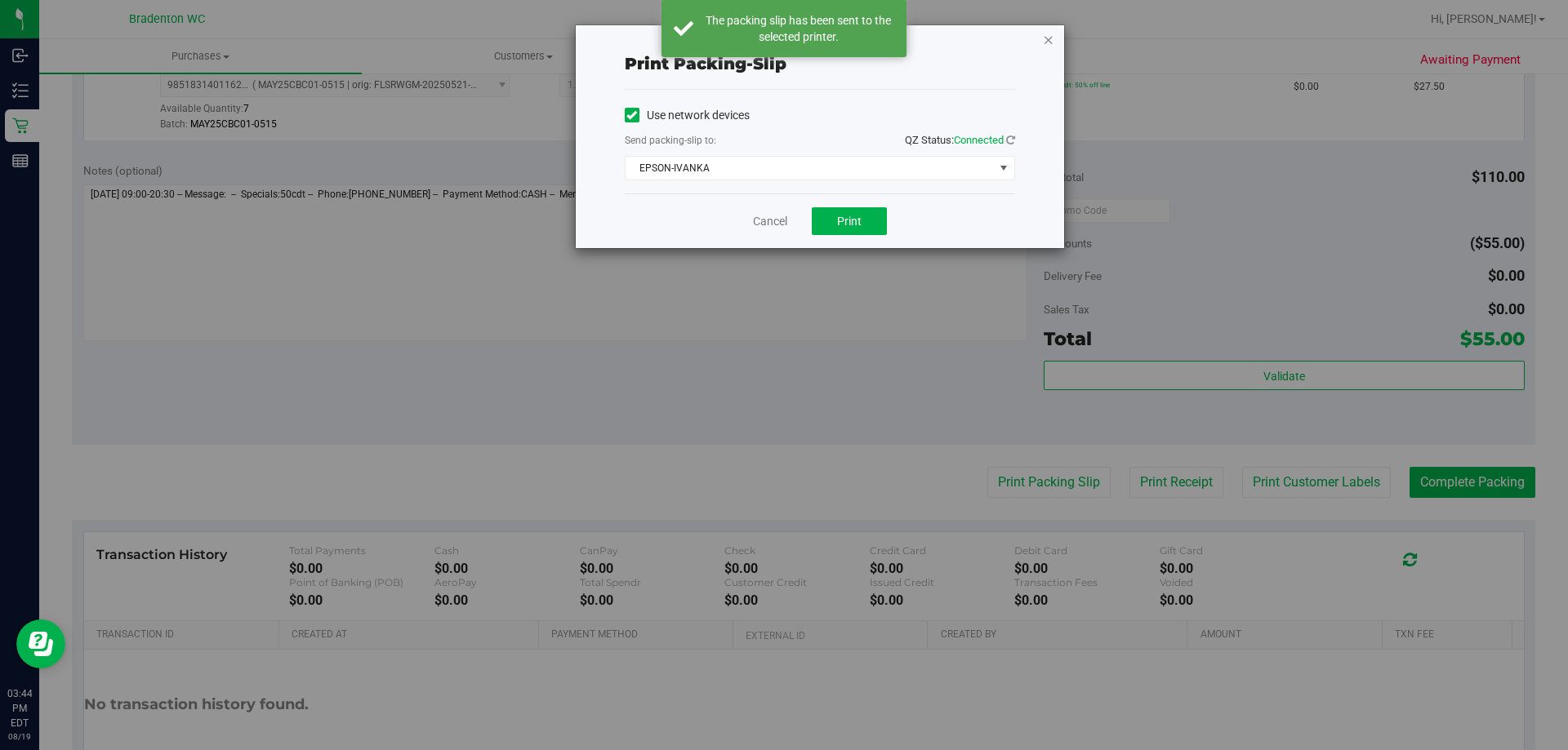
click at [1048, 40] on icon "button" at bounding box center [1048, 39] width 11 height 19
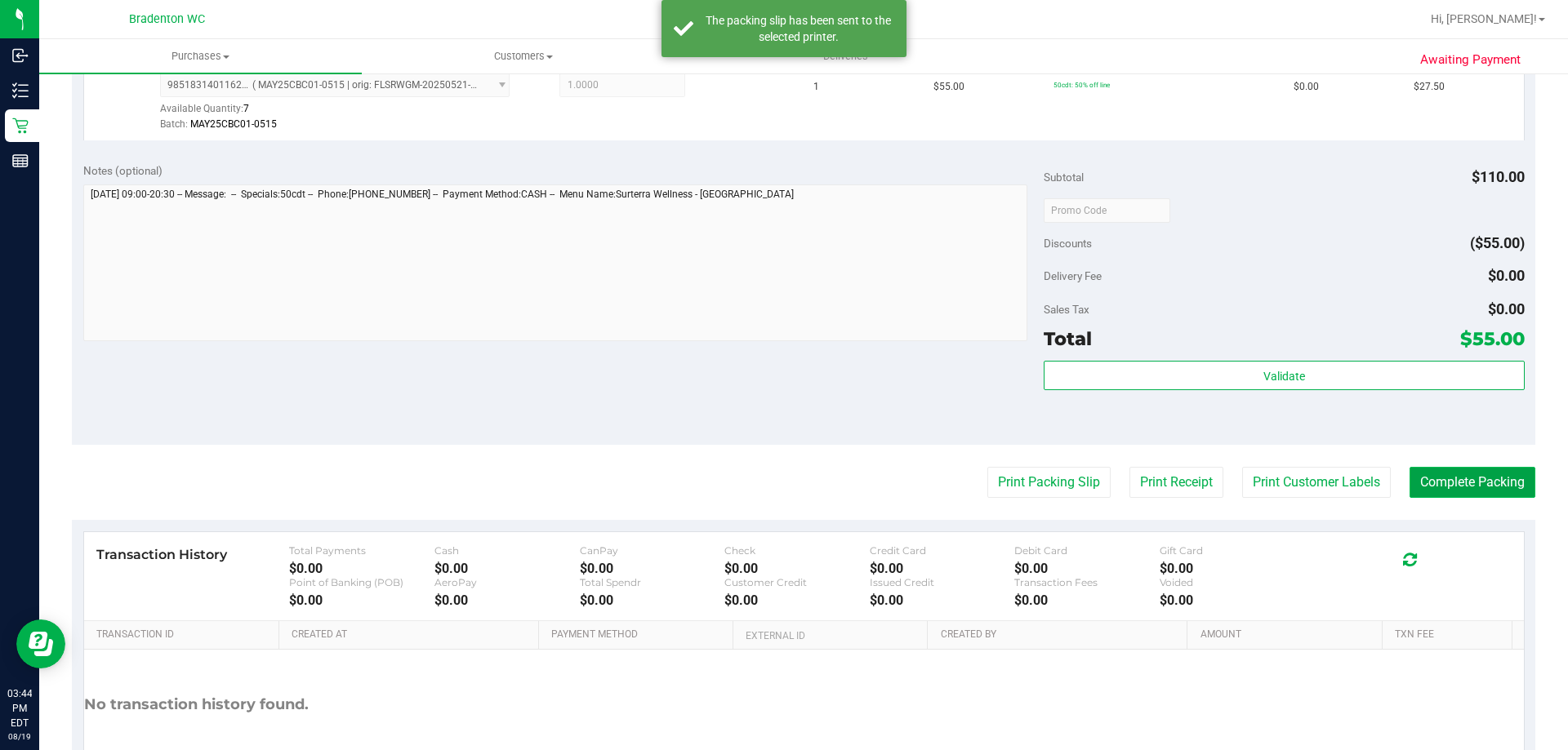
drag, startPoint x: 1430, startPoint y: 487, endPoint x: 1426, endPoint y: 478, distance: 9.8
click at [1430, 486] on button "Complete Packing" at bounding box center [1473, 483] width 126 height 31
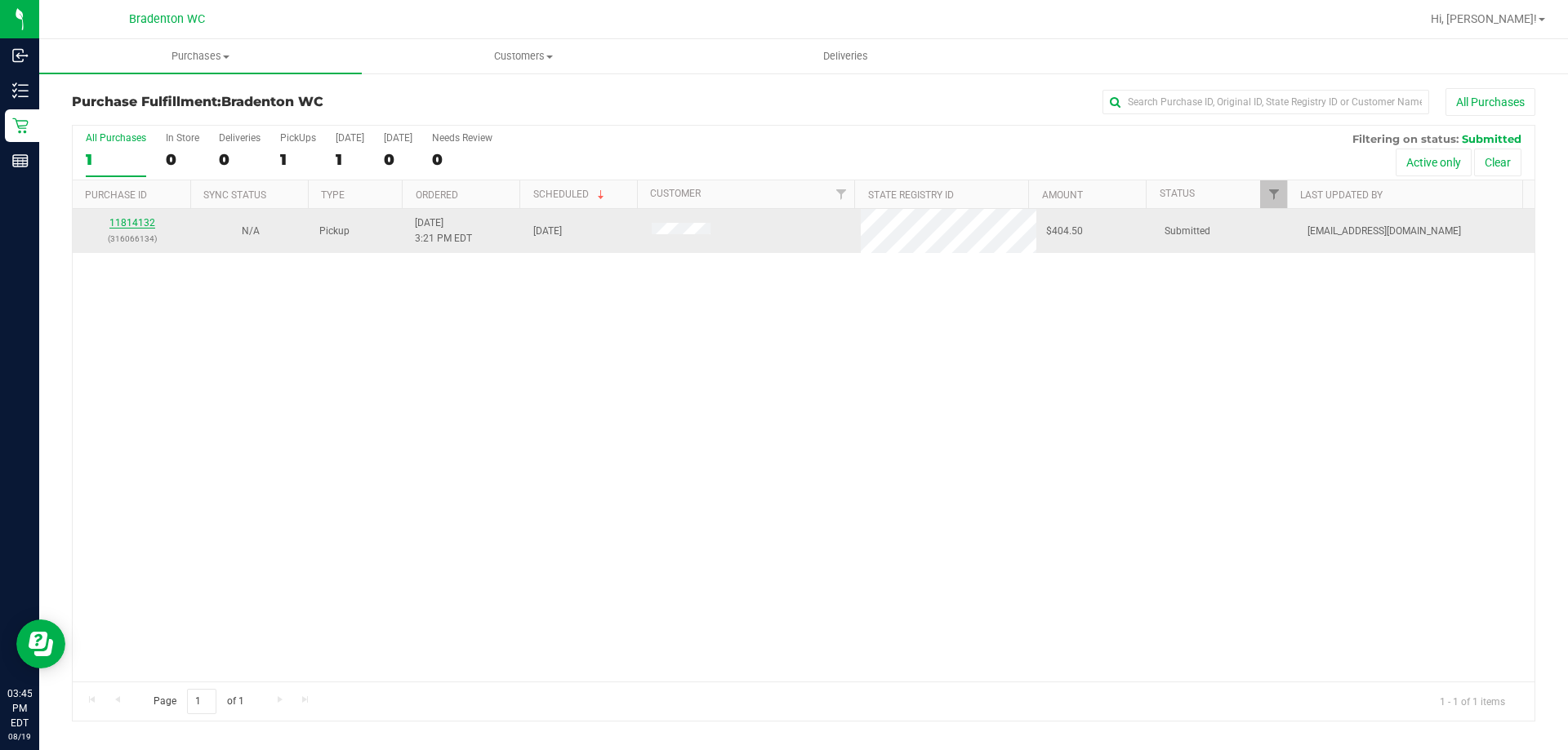
click at [142, 225] on link "11814132" at bounding box center [131, 223] width 45 height 11
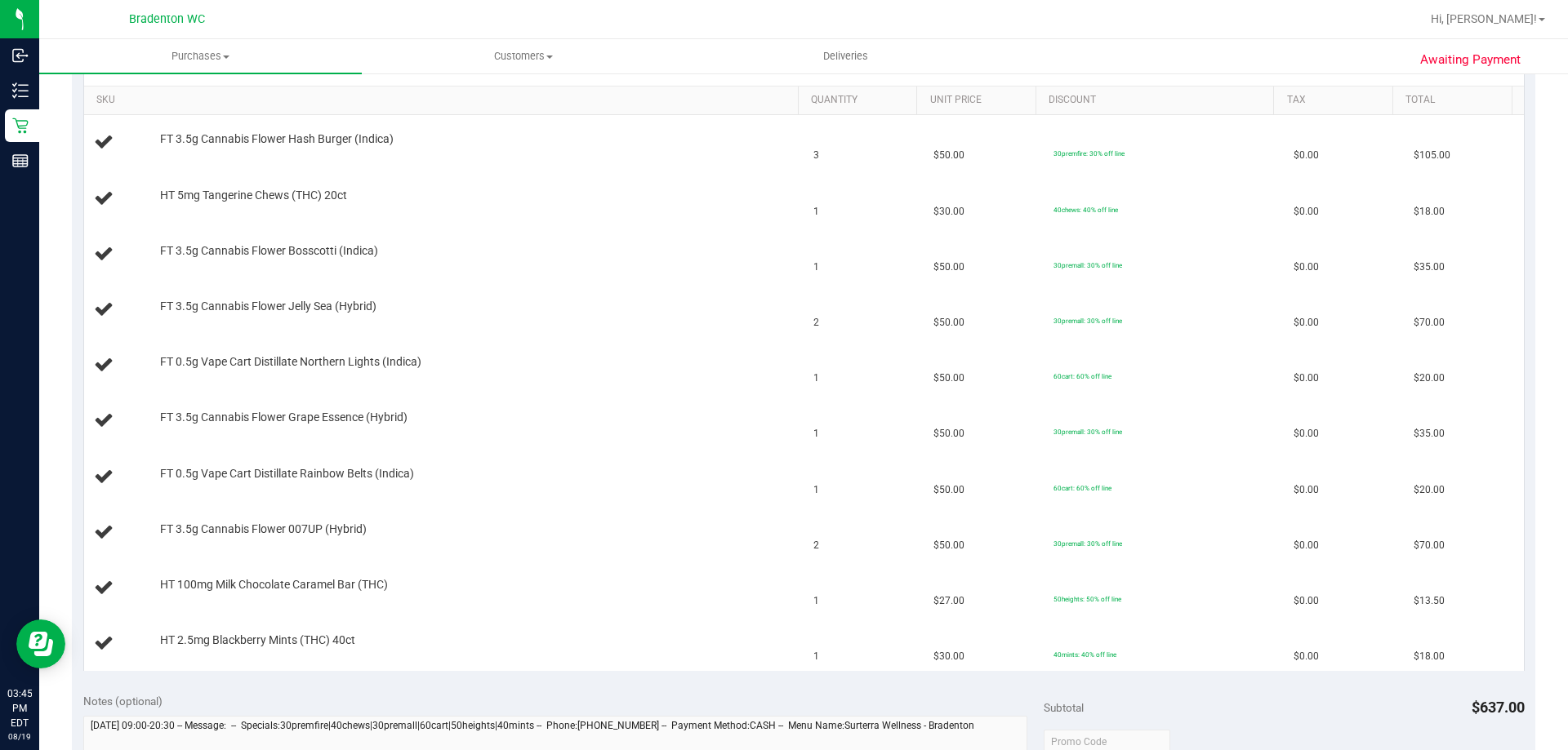
scroll to position [245, 0]
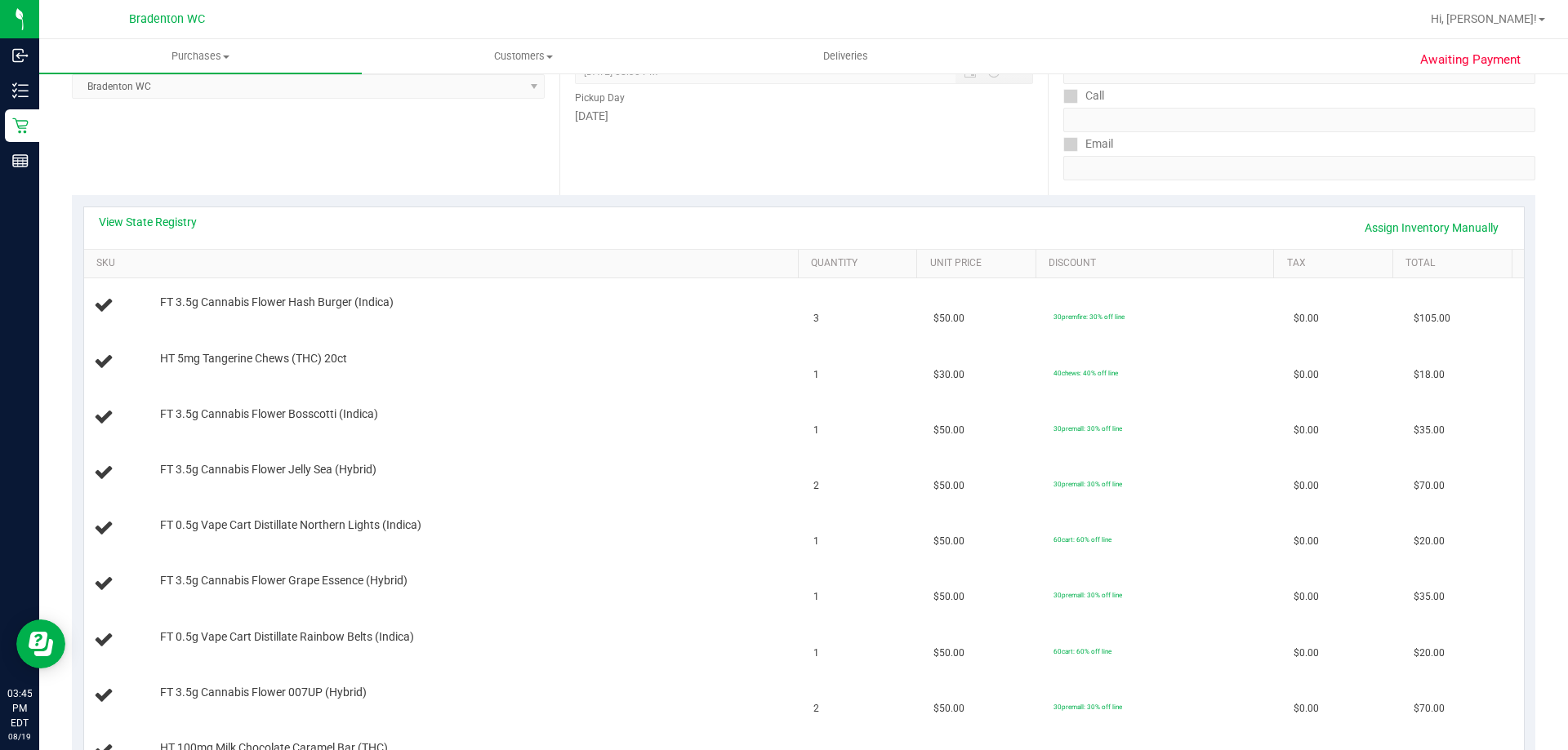
click at [149, 212] on div "View State Registry Assign Inventory Manually" at bounding box center [804, 227] width 1439 height 42
click at [157, 220] on link "View State Registry" at bounding box center [148, 222] width 98 height 17
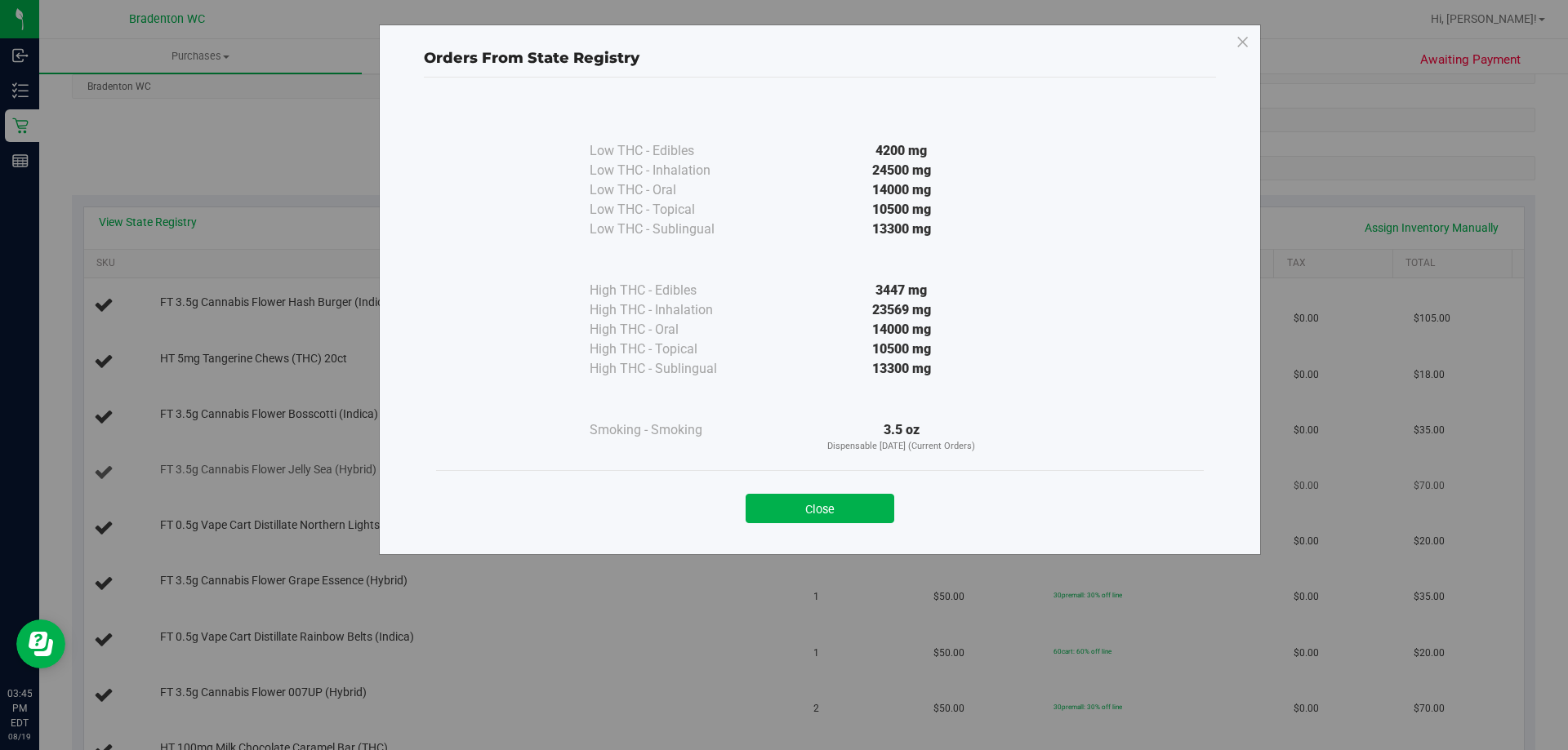
drag, startPoint x: 839, startPoint y: 506, endPoint x: 790, endPoint y: 485, distance: 53.3
click at [838, 508] on button "Close" at bounding box center [820, 509] width 149 height 30
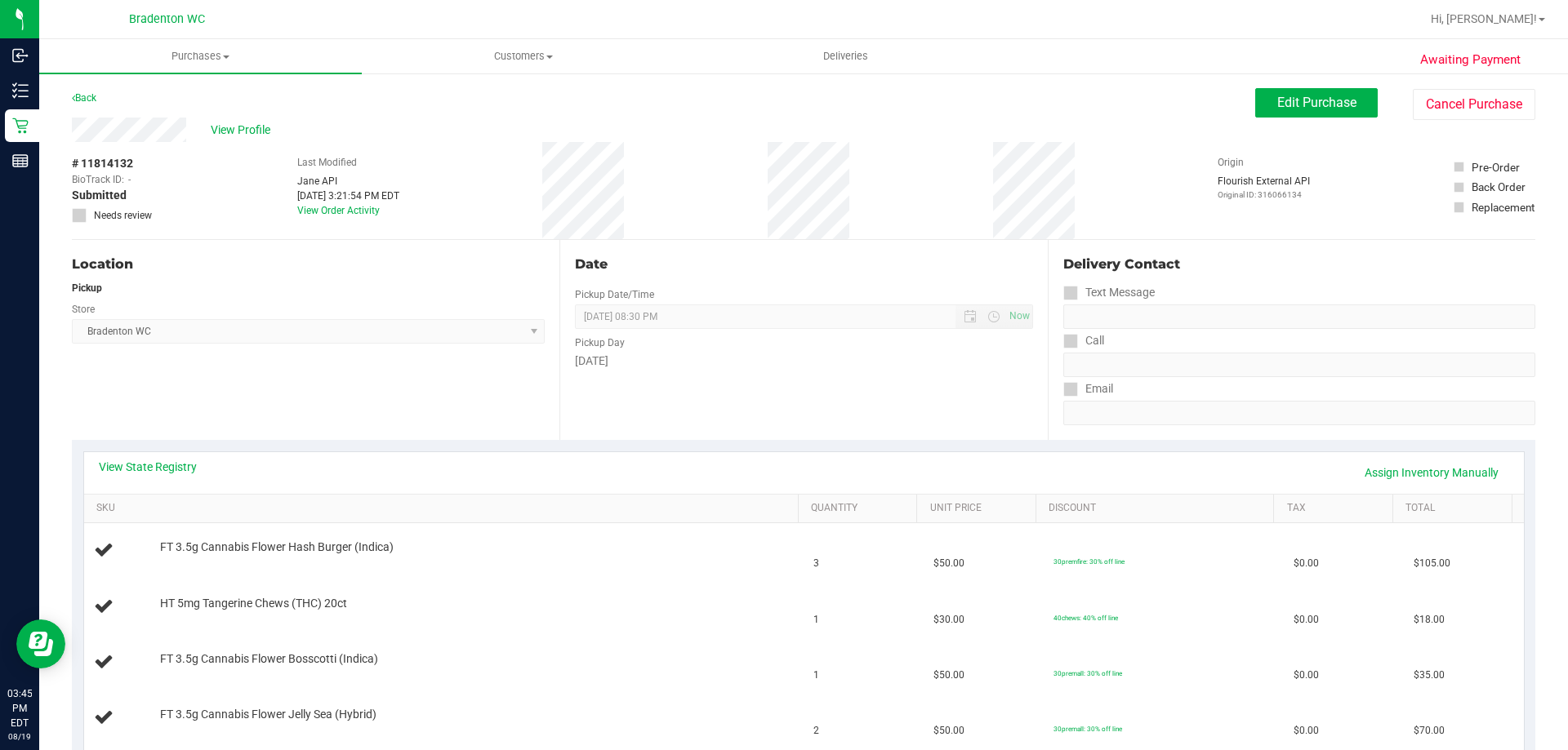
scroll to position [164, 0]
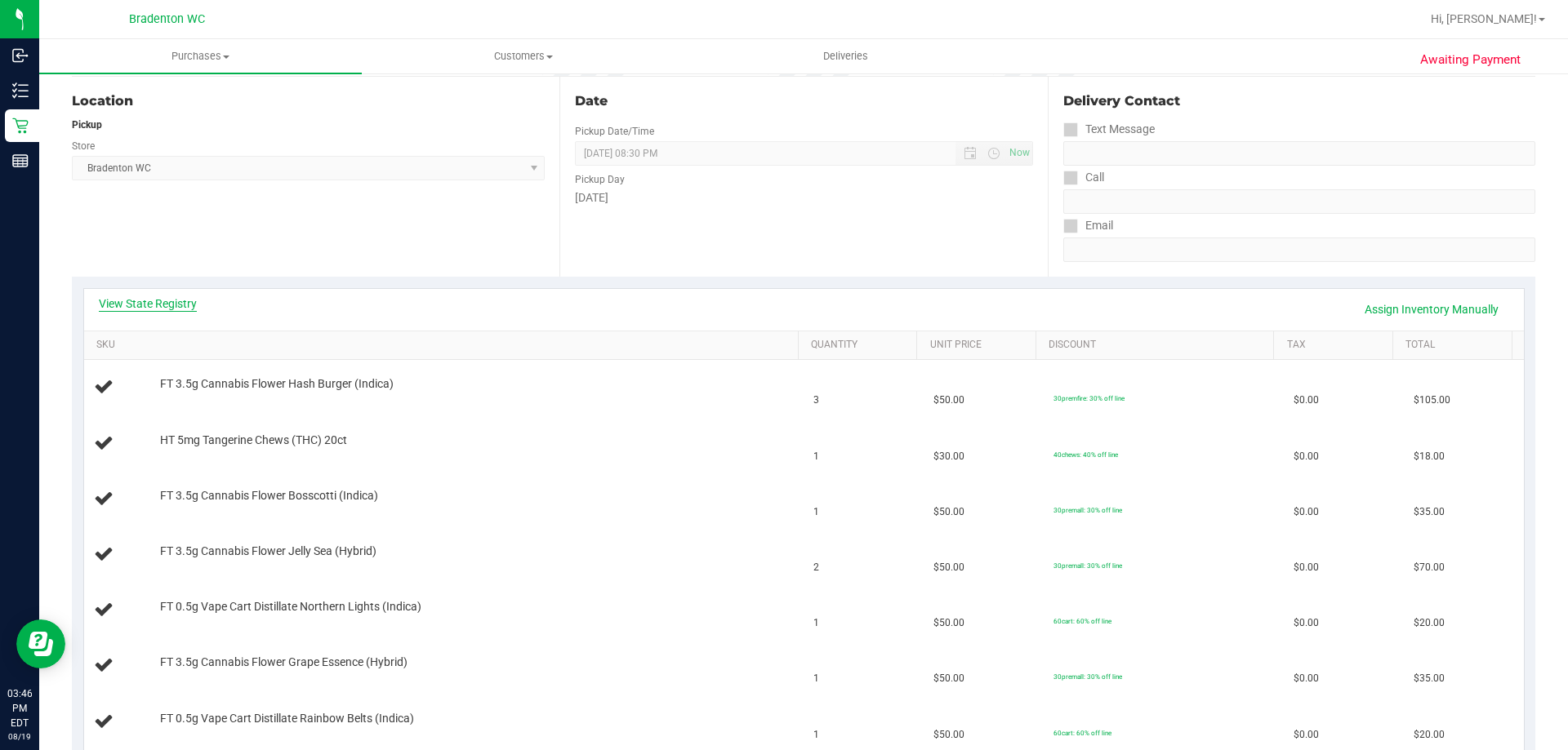
click at [165, 309] on link "View State Registry" at bounding box center [148, 304] width 98 height 17
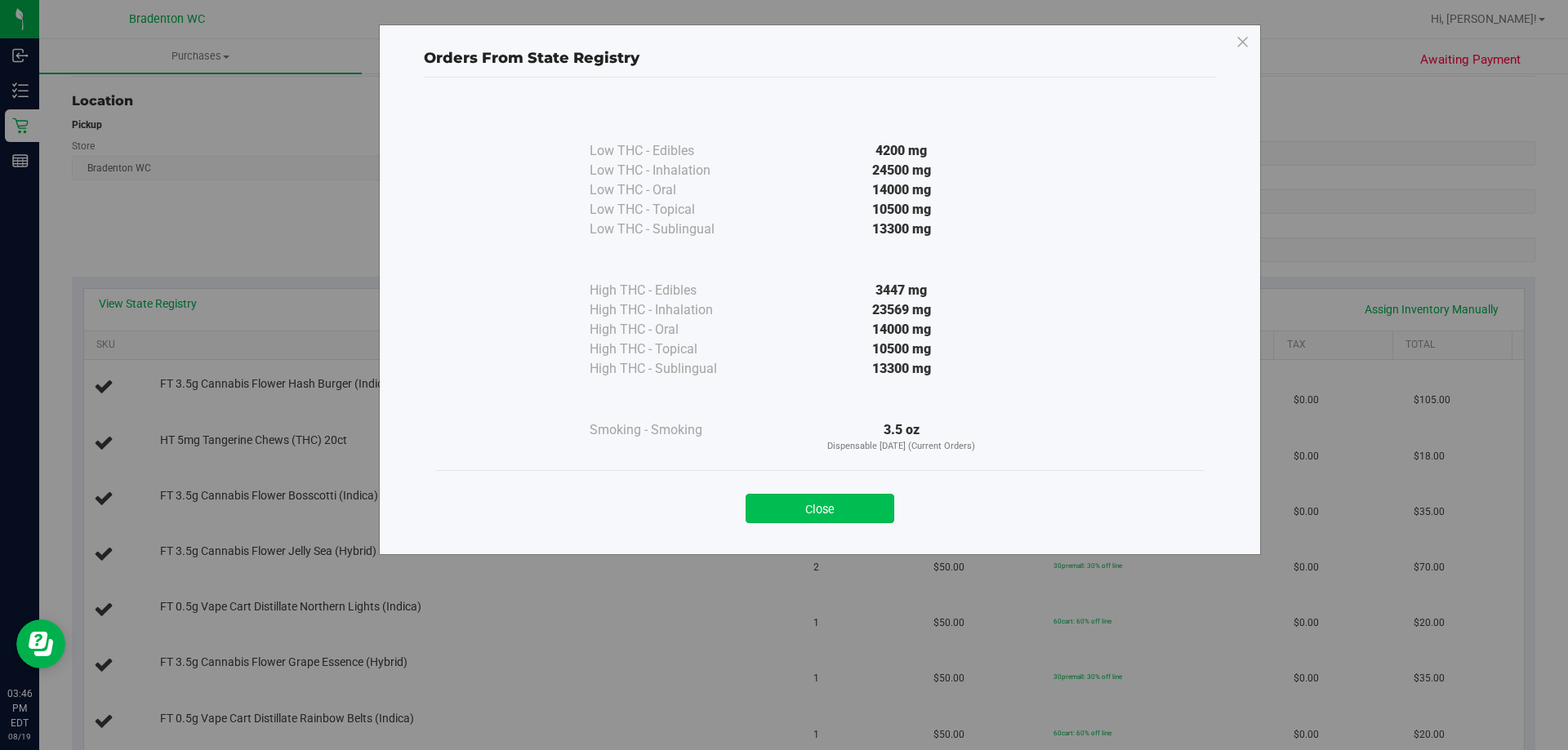
click at [828, 512] on button "Close" at bounding box center [820, 509] width 149 height 30
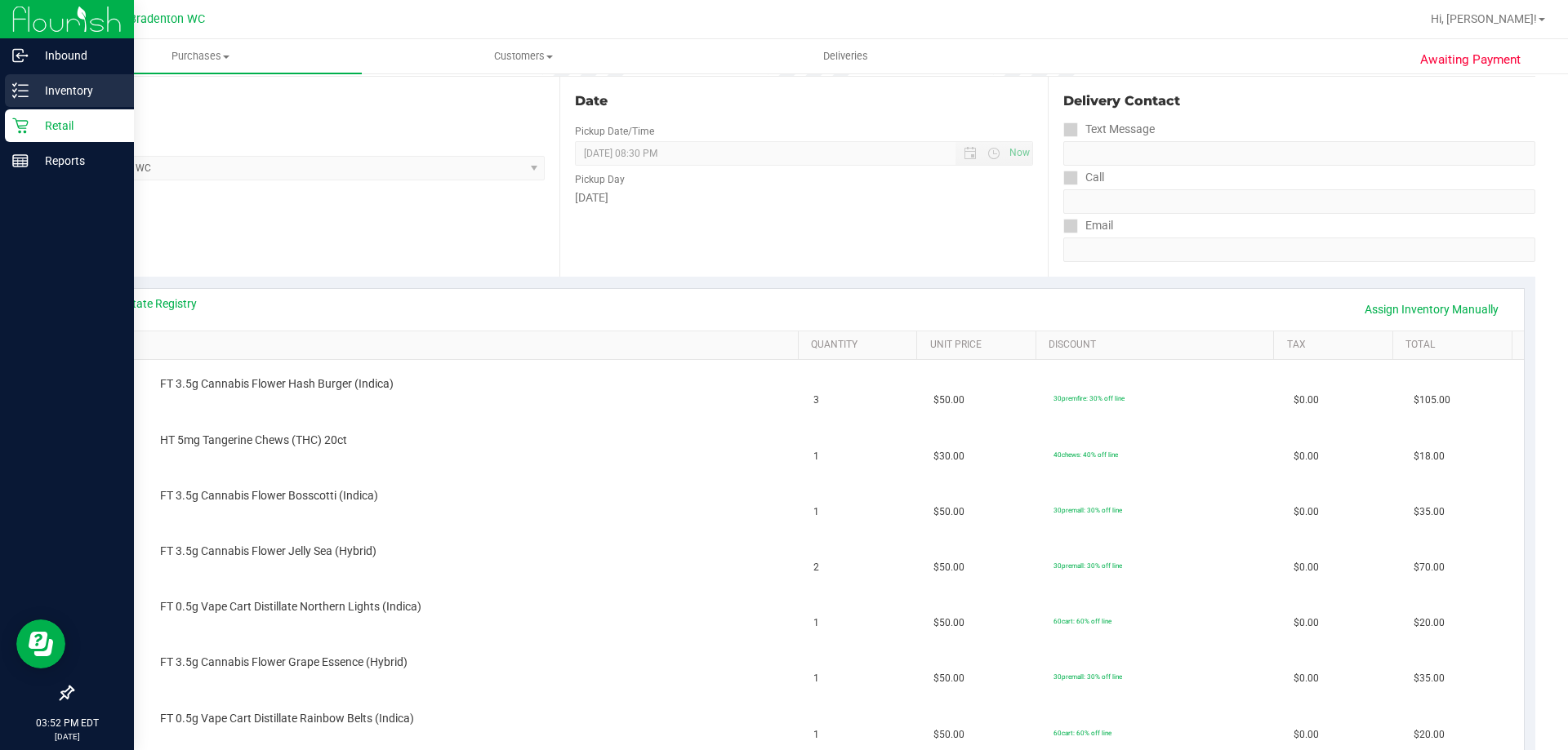
click at [19, 84] on icon at bounding box center [20, 91] width 17 height 17
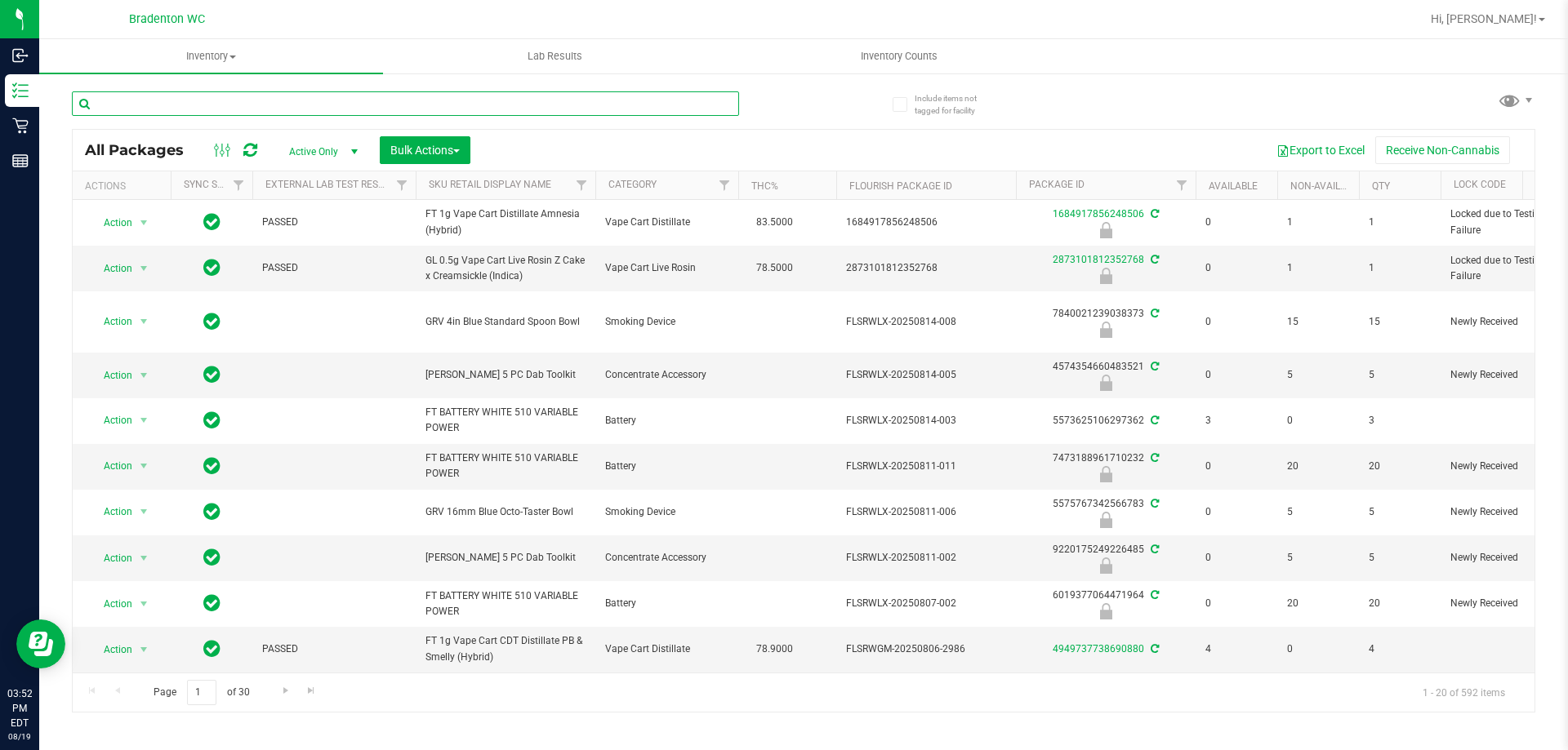
click at [133, 105] on input "text" at bounding box center [405, 104] width 667 height 24
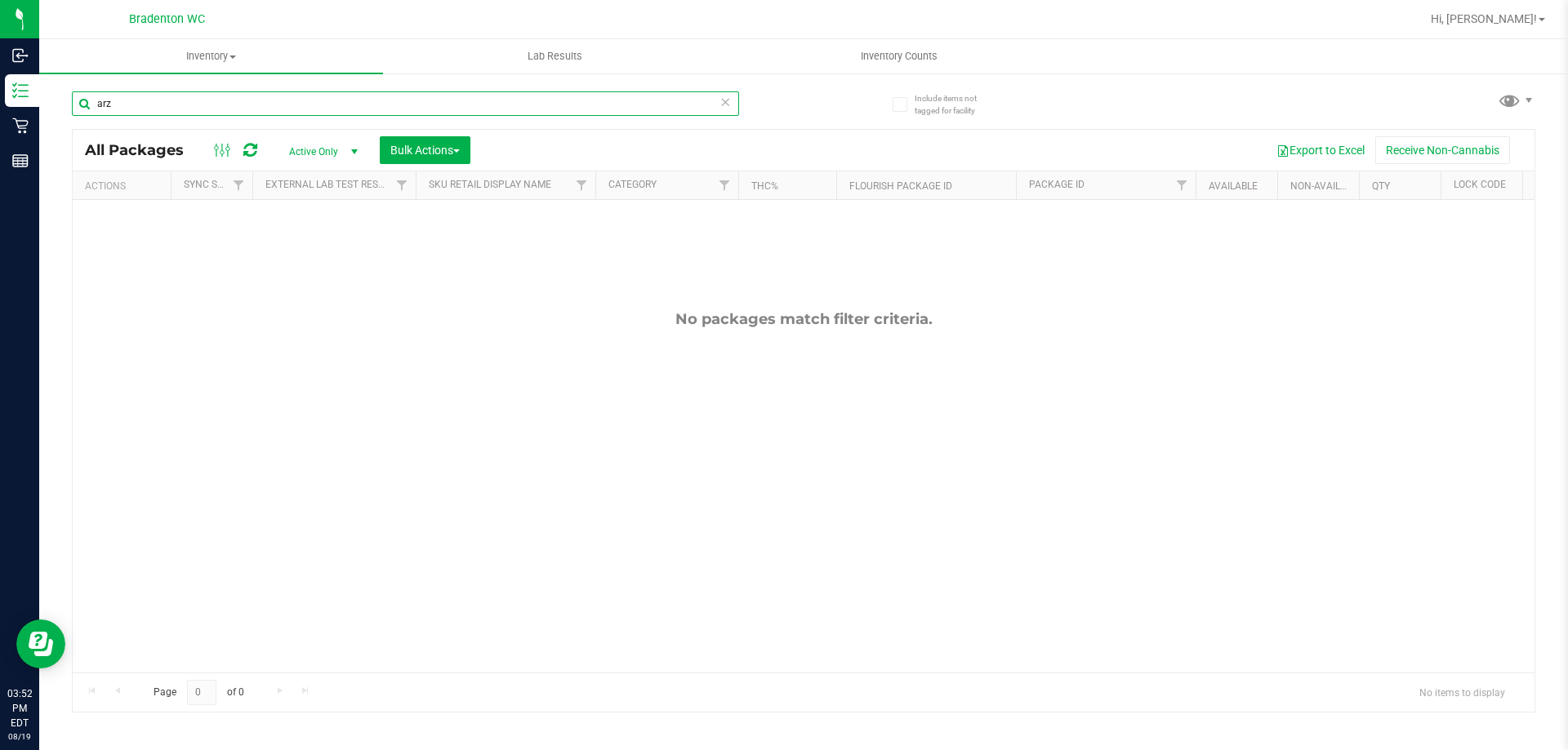
click at [129, 105] on input "arz" at bounding box center [405, 104] width 667 height 24
type input "a"
type input "arz"
click at [722, 104] on icon at bounding box center [725, 101] width 11 height 19
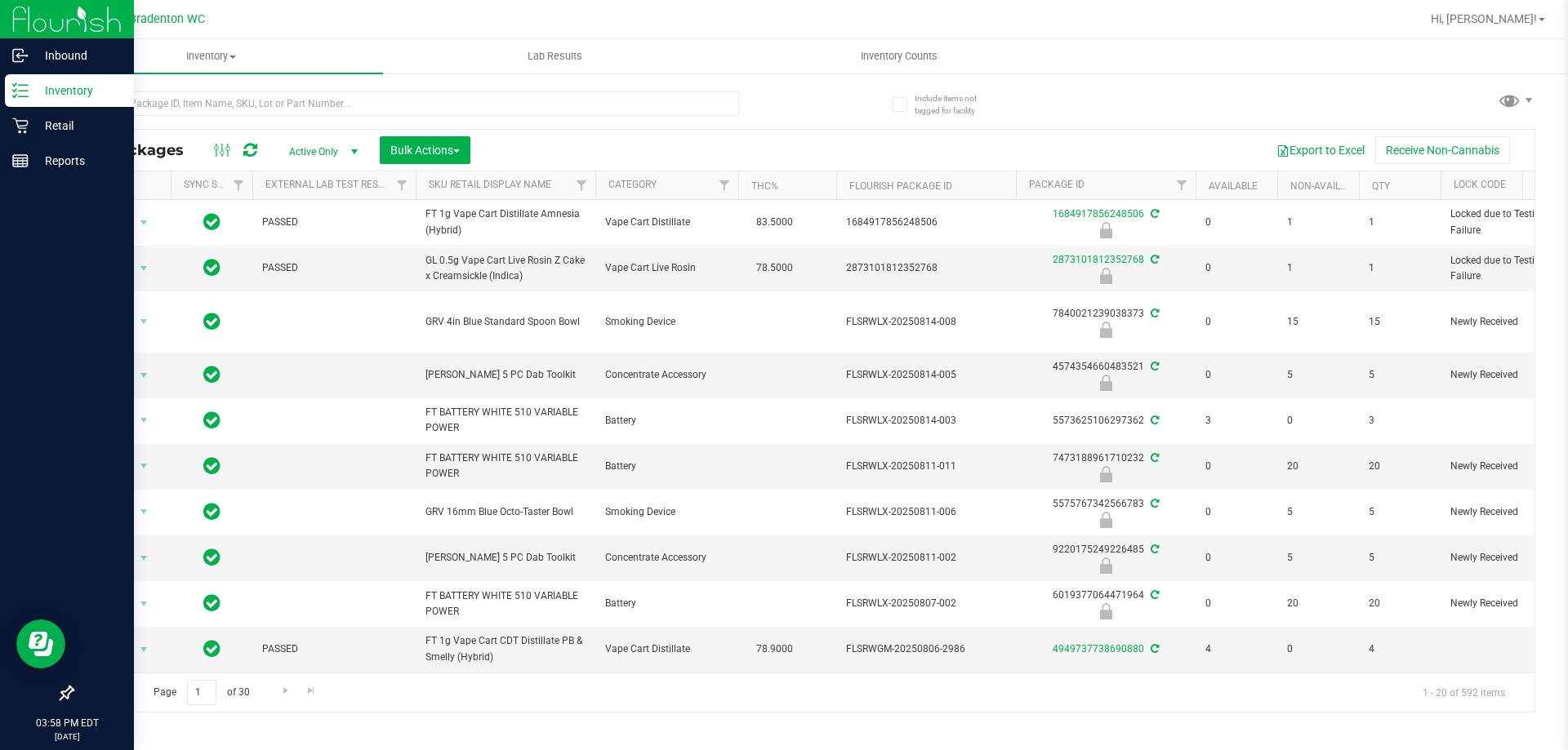
click at [19, 99] on div "Inventory" at bounding box center [68, 90] width 129 height 32
click at [80, 134] on p "Retail" at bounding box center [78, 125] width 98 height 19
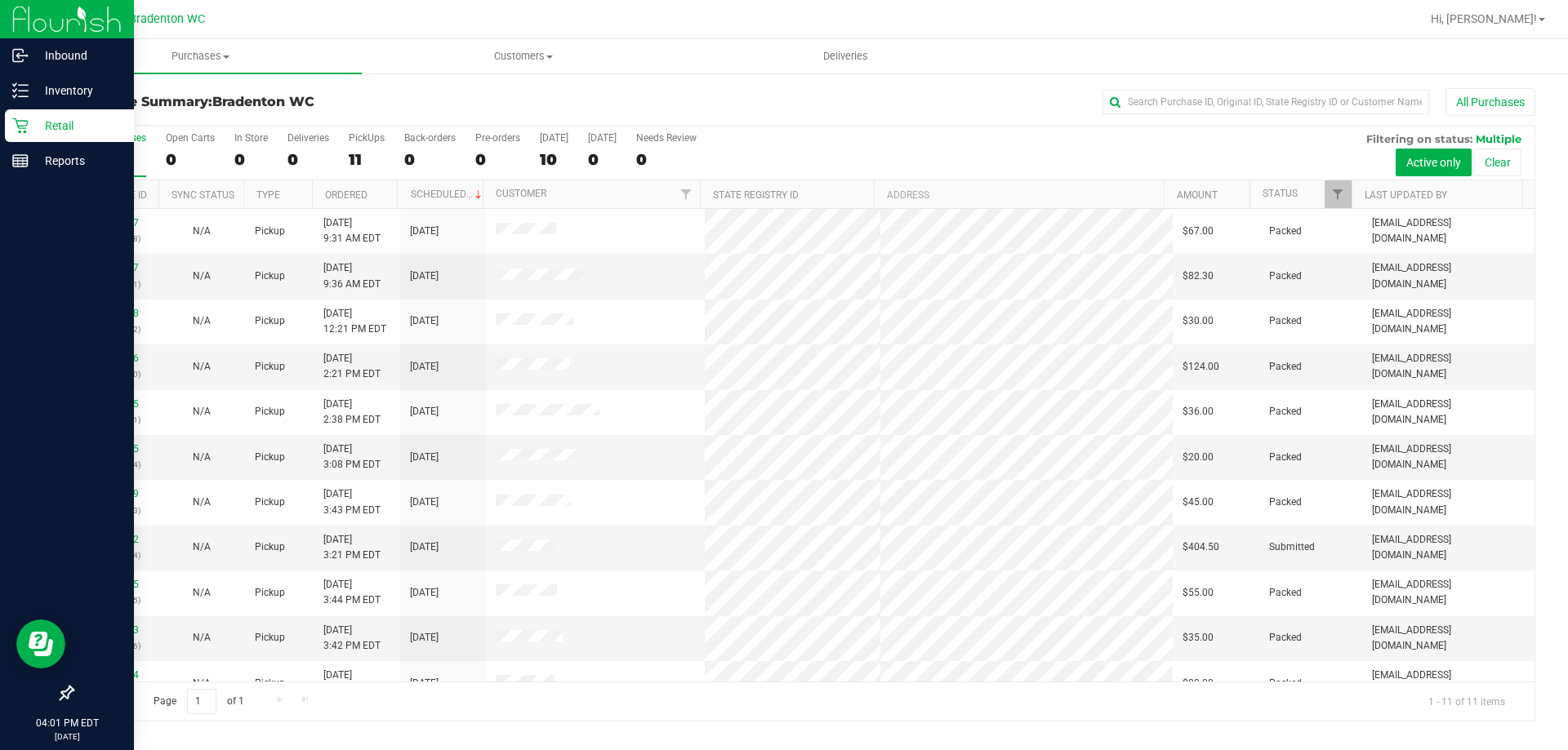
click at [570, 100] on div "All Purchases" at bounding box center [1047, 102] width 976 height 28
click at [121, 538] on link "11814132" at bounding box center [116, 539] width 45 height 11
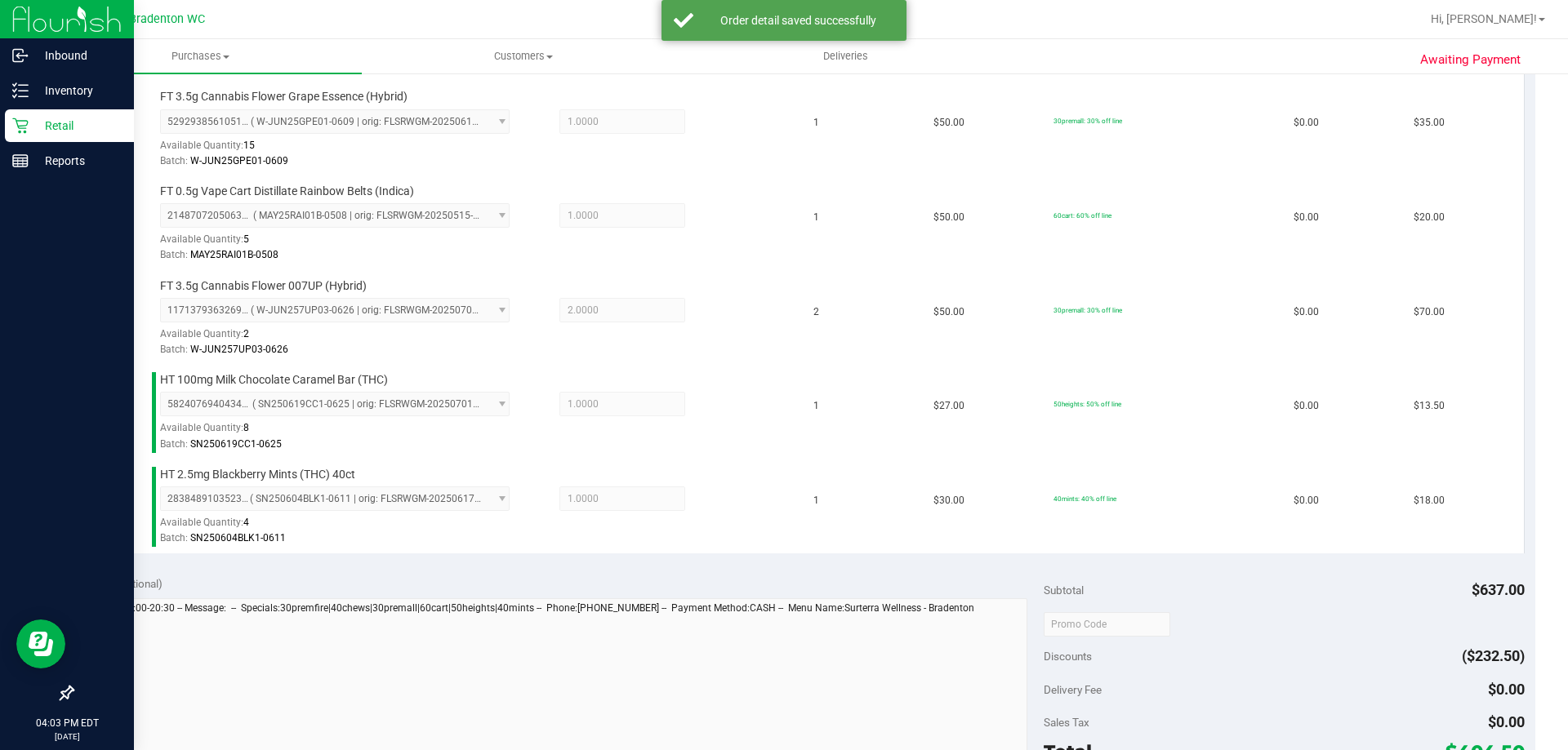
scroll to position [1241, 0]
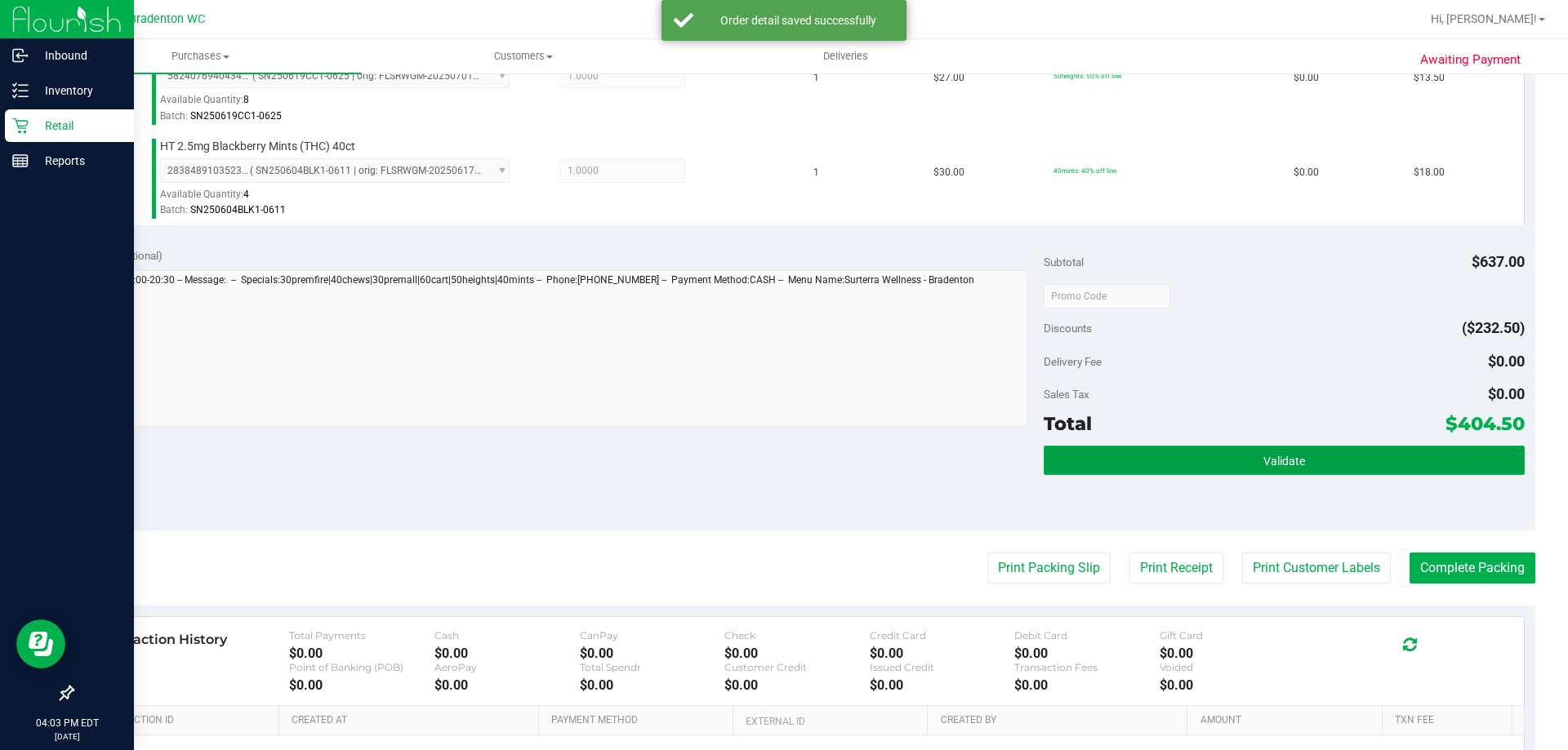
click at [1207, 475] on button "Validate" at bounding box center [1283, 461] width 480 height 30
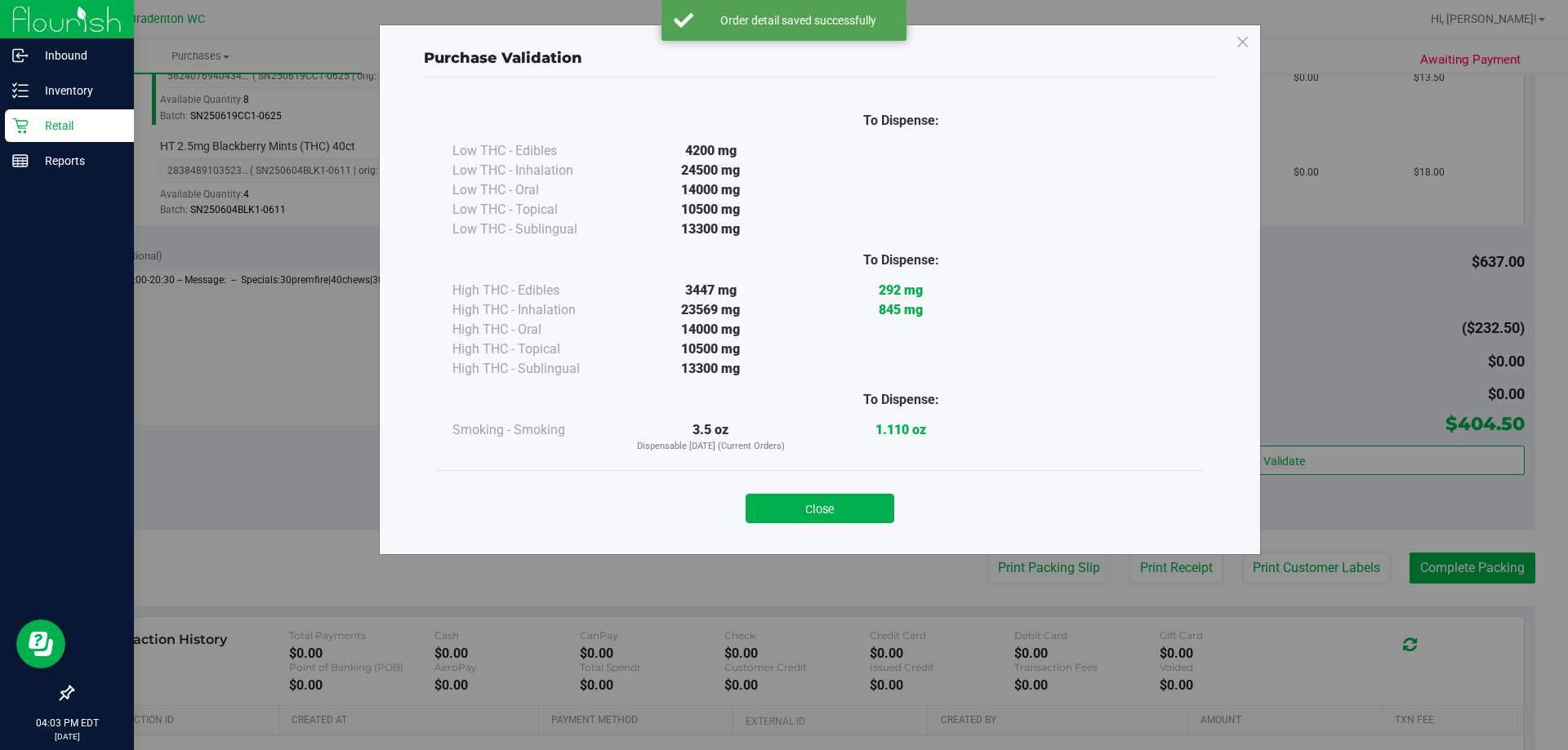
drag, startPoint x: 823, startPoint y: 494, endPoint x: 940, endPoint y: 534, distance: 123.6
click at [826, 494] on button "Close" at bounding box center [820, 509] width 149 height 30
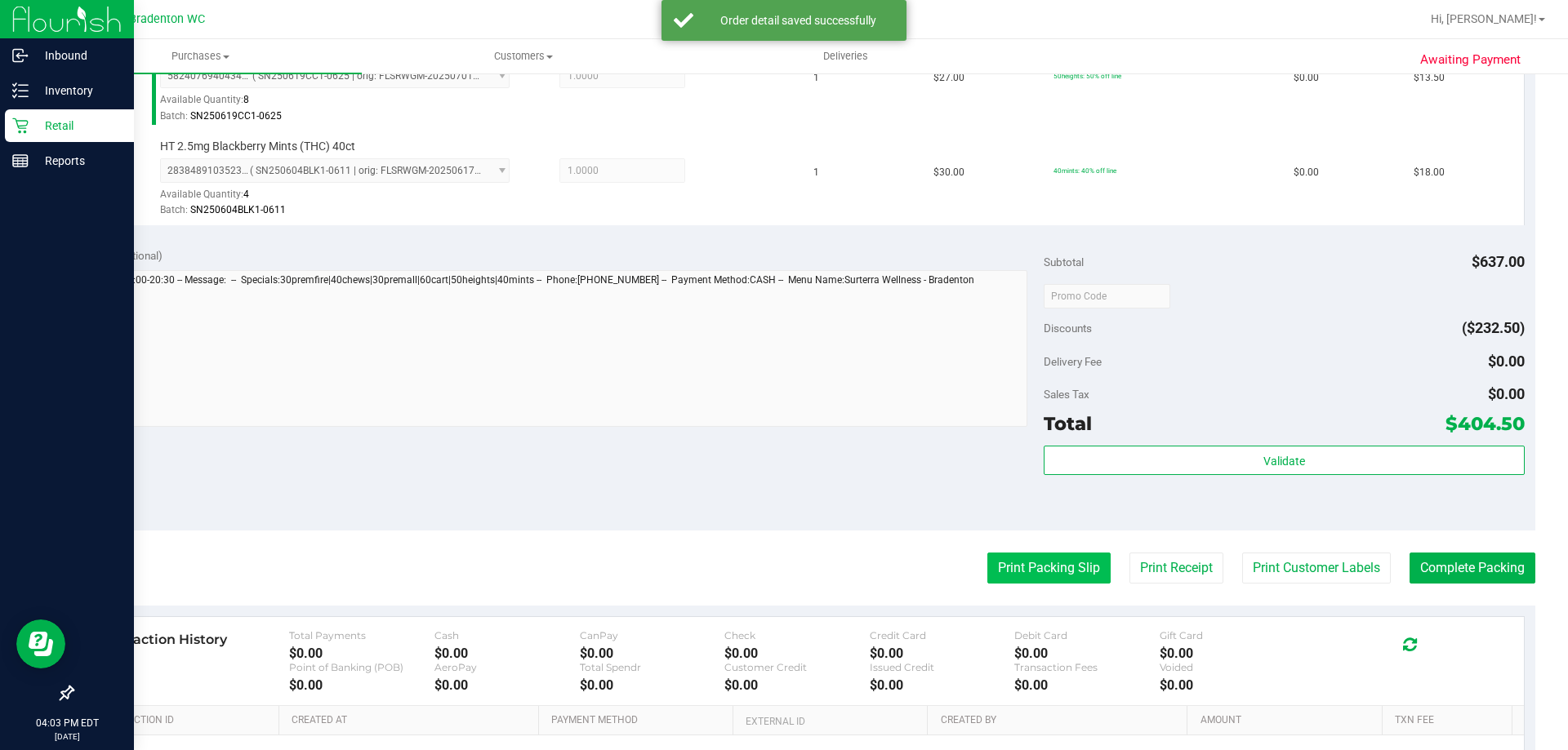
click at [1024, 572] on button "Print Packing Slip" at bounding box center [1048, 569] width 123 height 31
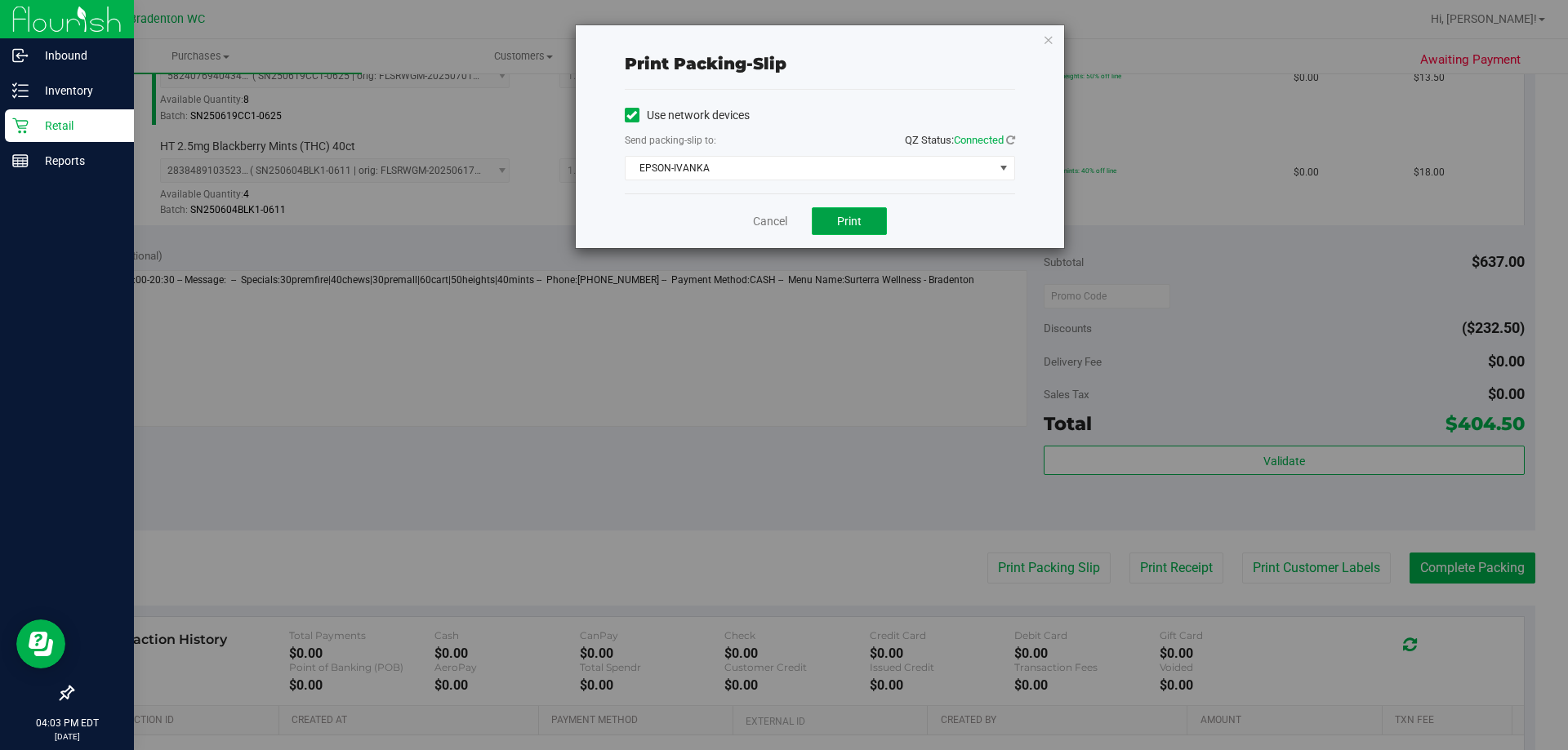
click at [852, 221] on span "Print" at bounding box center [849, 221] width 24 height 13
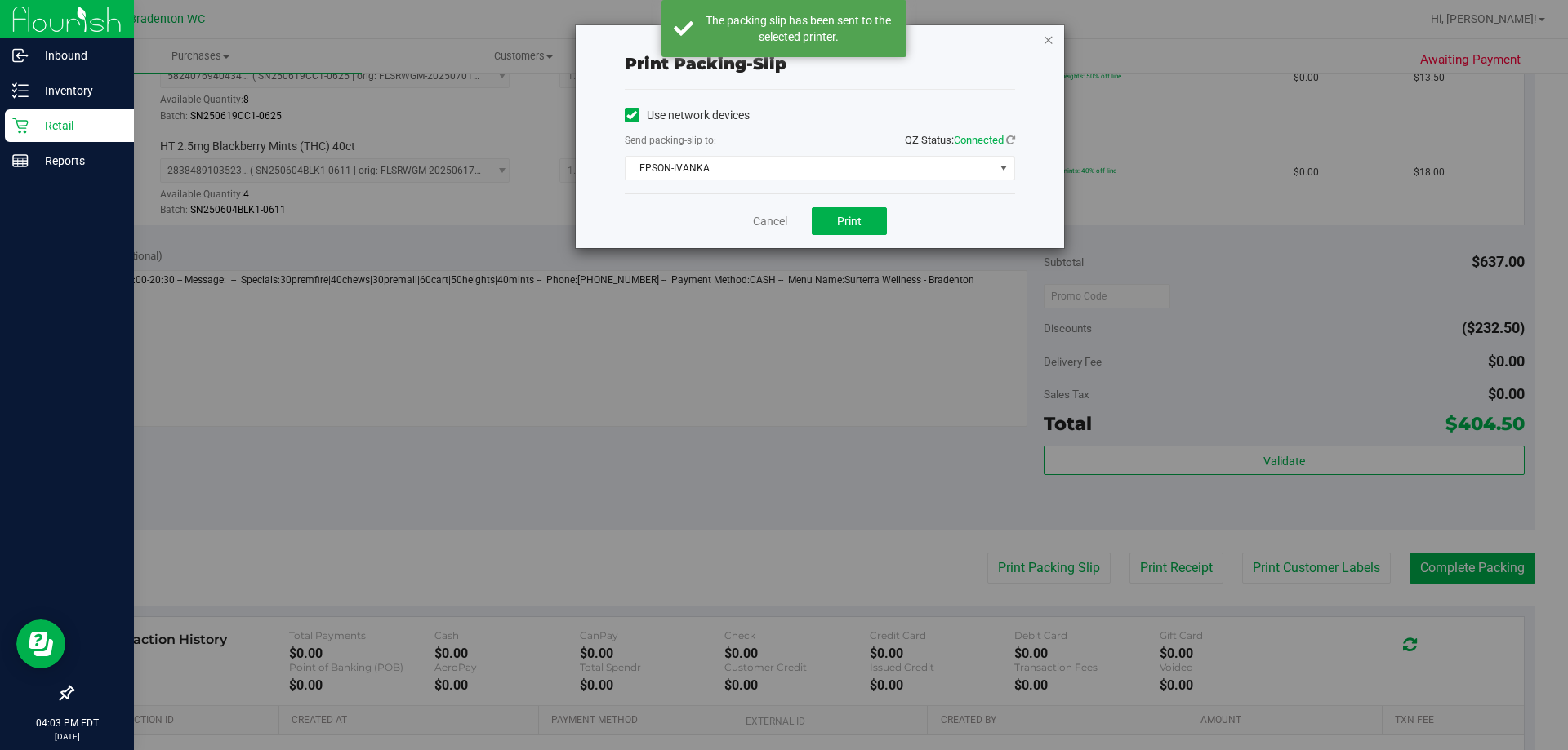
click at [1046, 40] on icon "button" at bounding box center [1048, 39] width 11 height 19
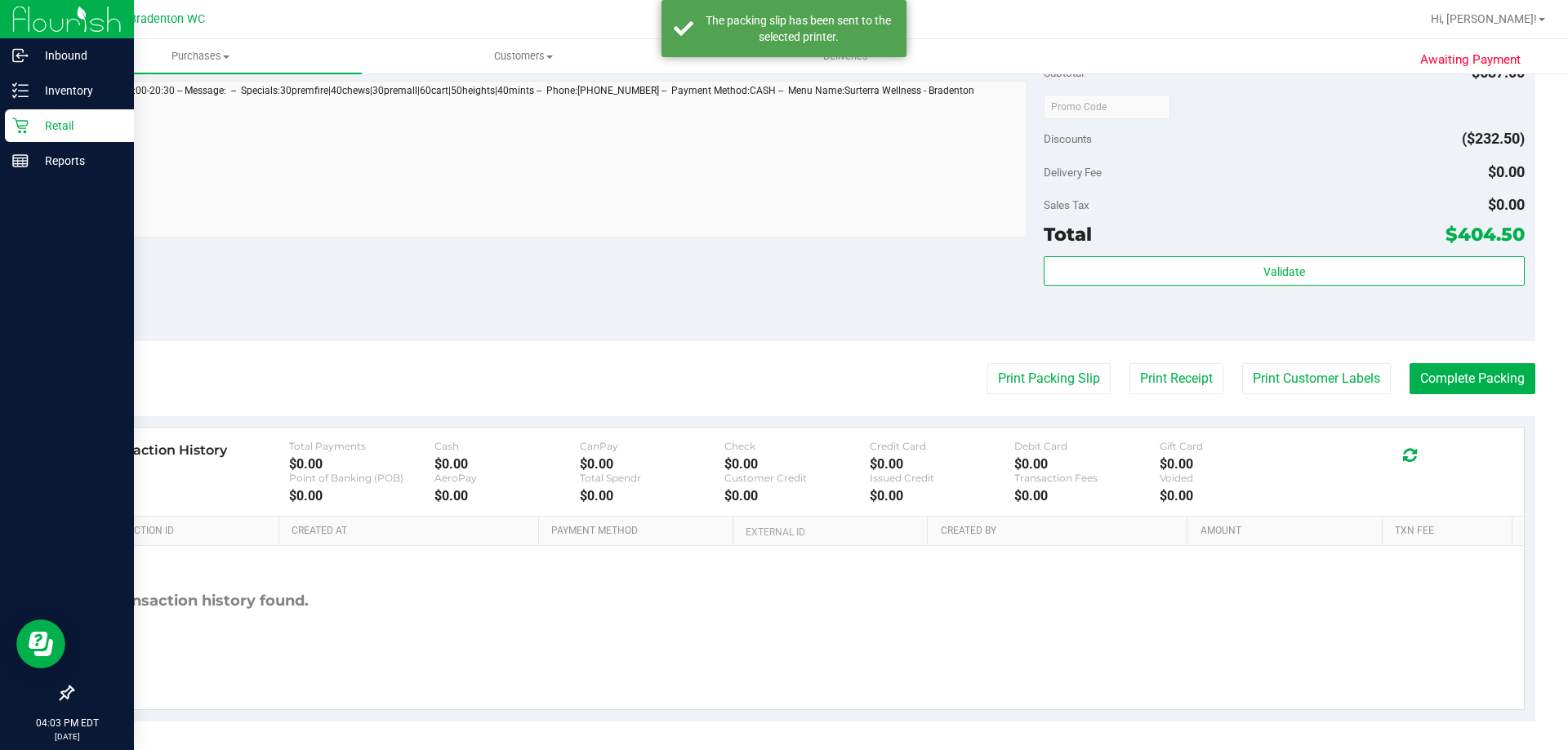
scroll to position [1434, 0]
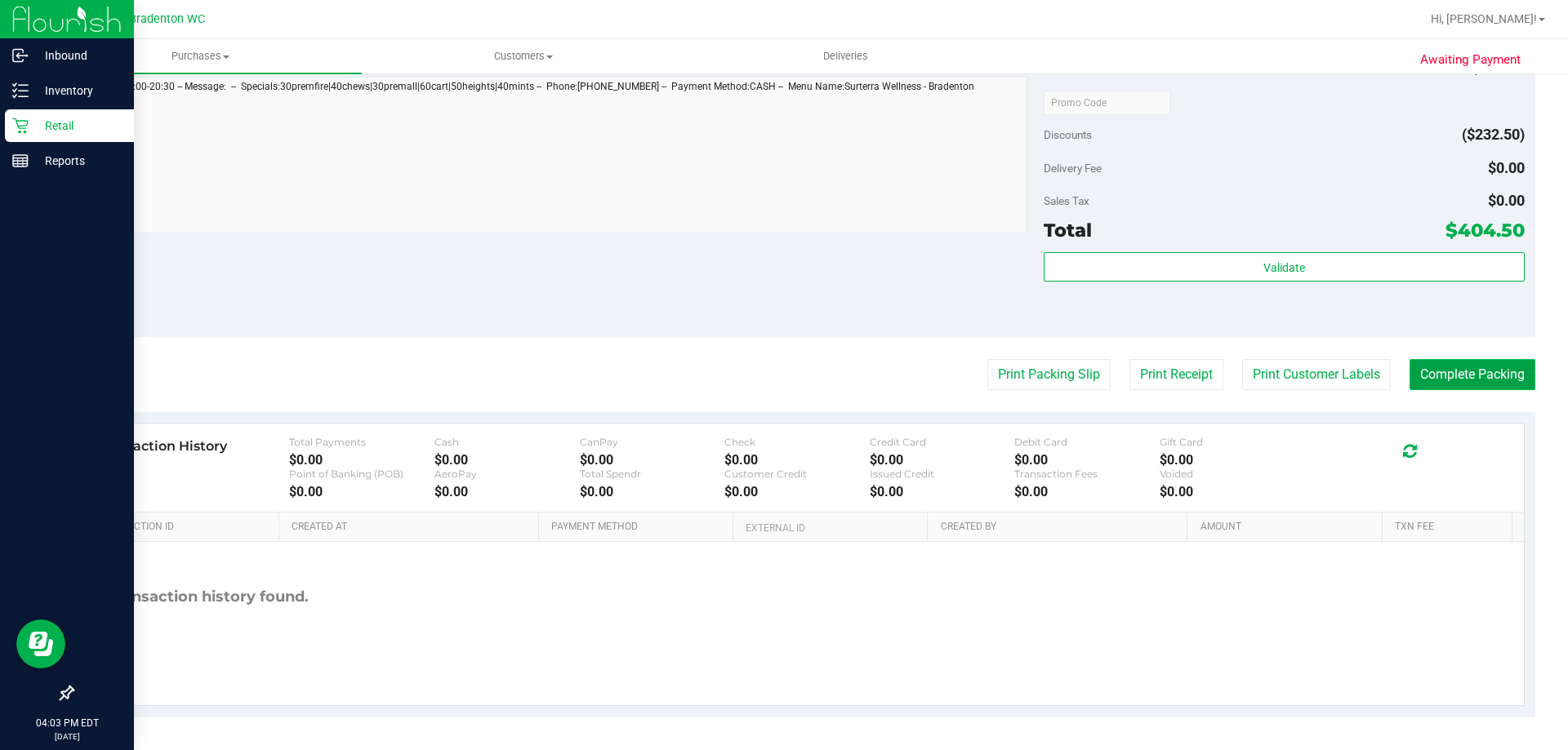
click at [1414, 370] on button "Complete Packing" at bounding box center [1473, 375] width 126 height 31
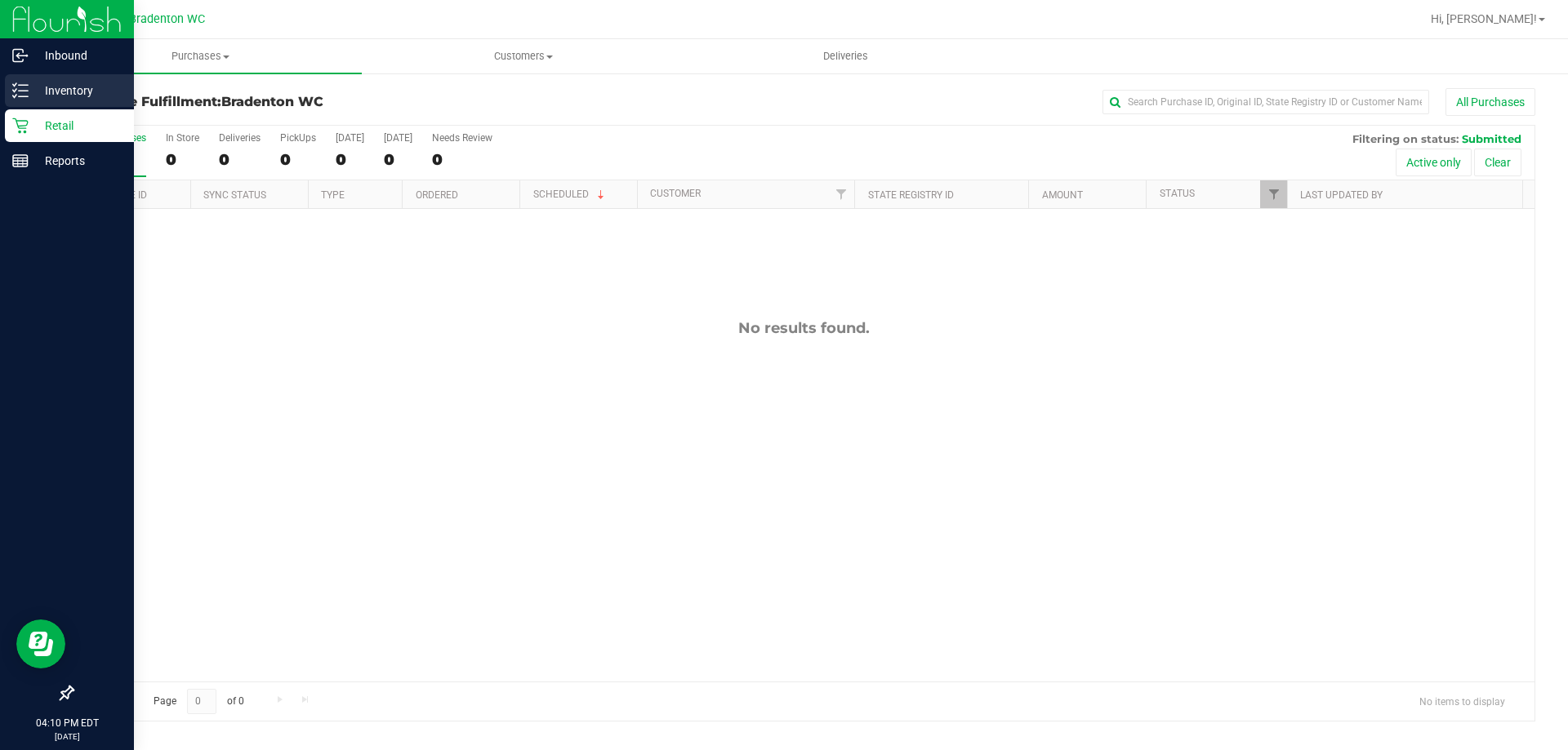
click at [34, 96] on p "Inventory" at bounding box center [78, 90] width 98 height 19
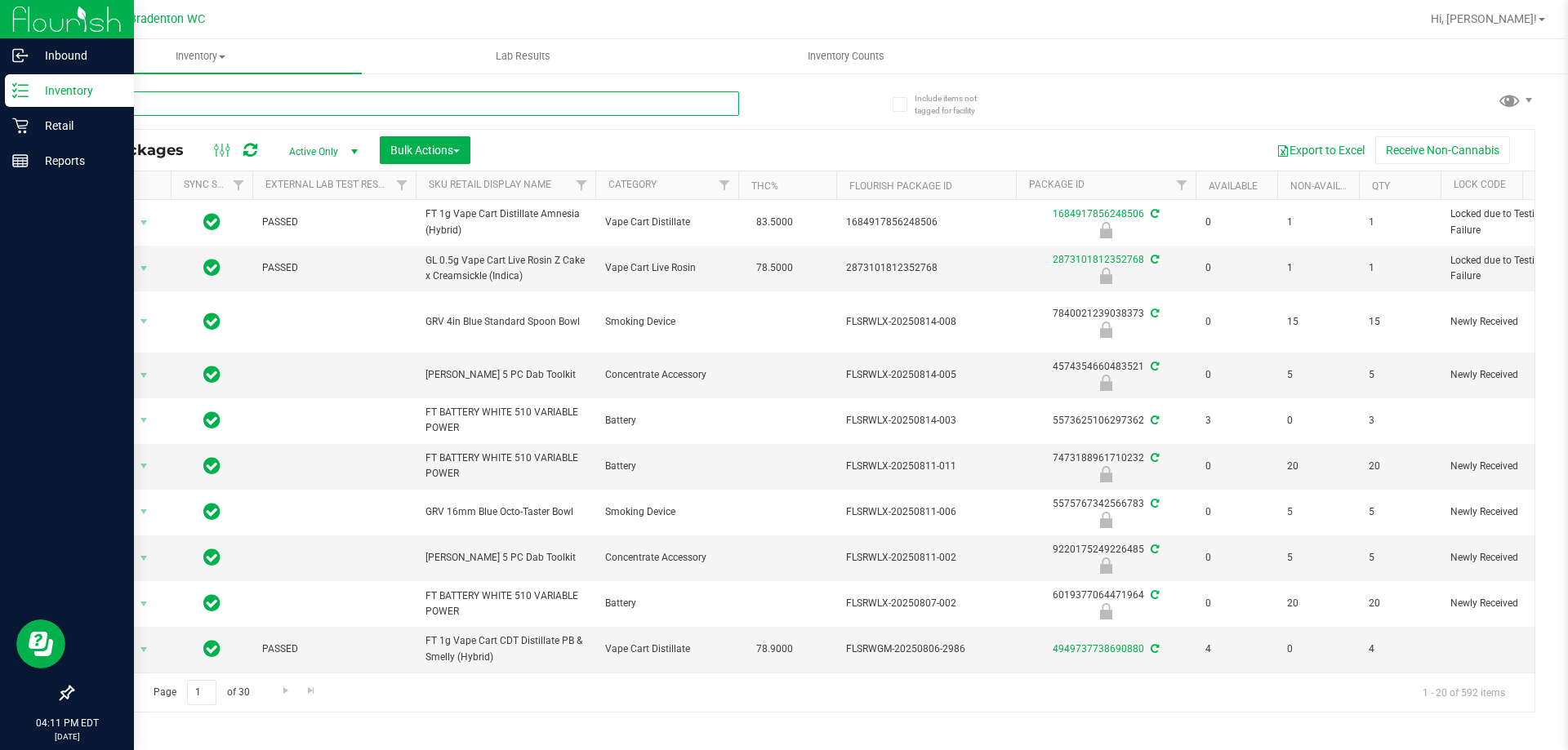
click at [285, 106] on input "text" at bounding box center [405, 104] width 667 height 24
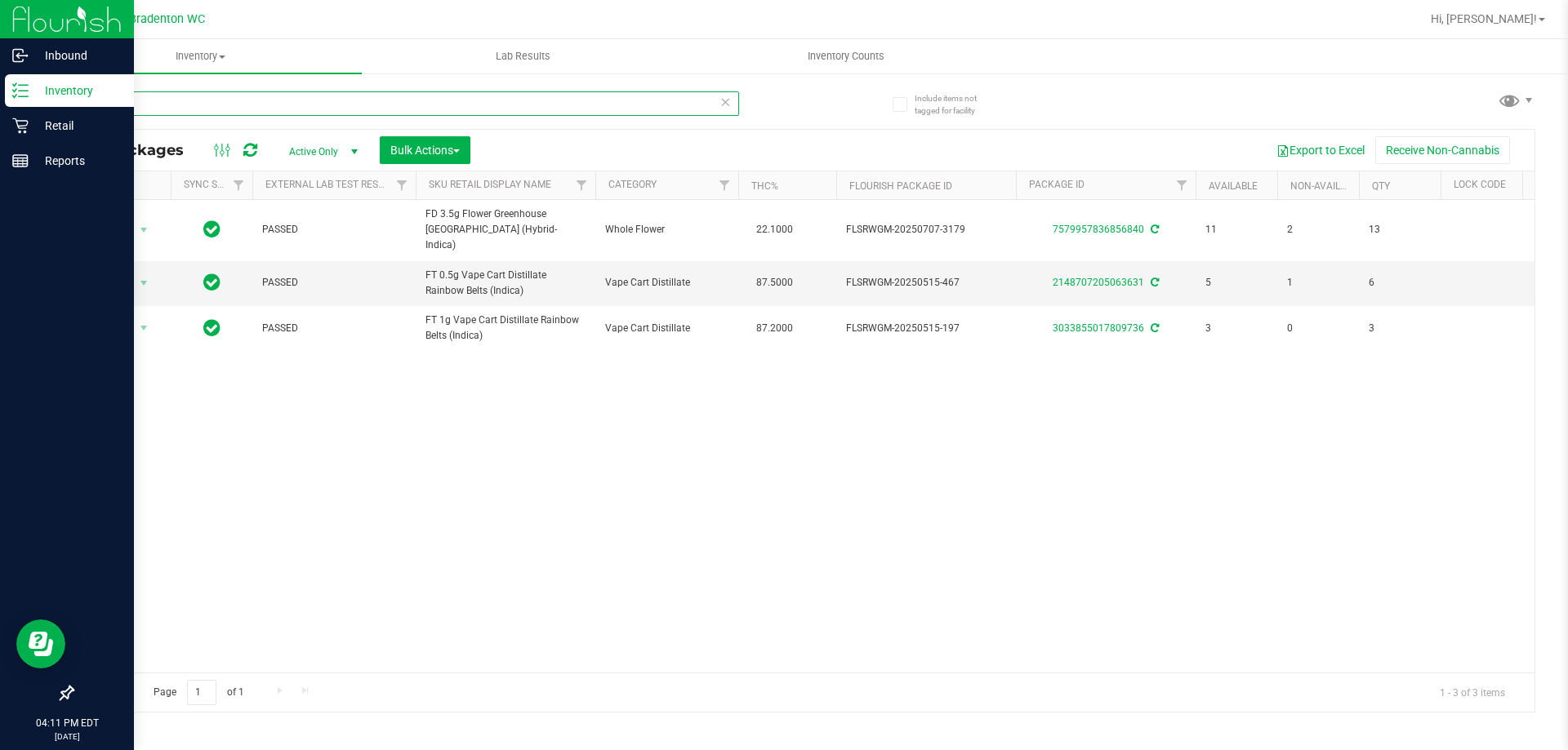
type input "rainbow"
click at [16, 129] on icon at bounding box center [20, 126] width 17 height 17
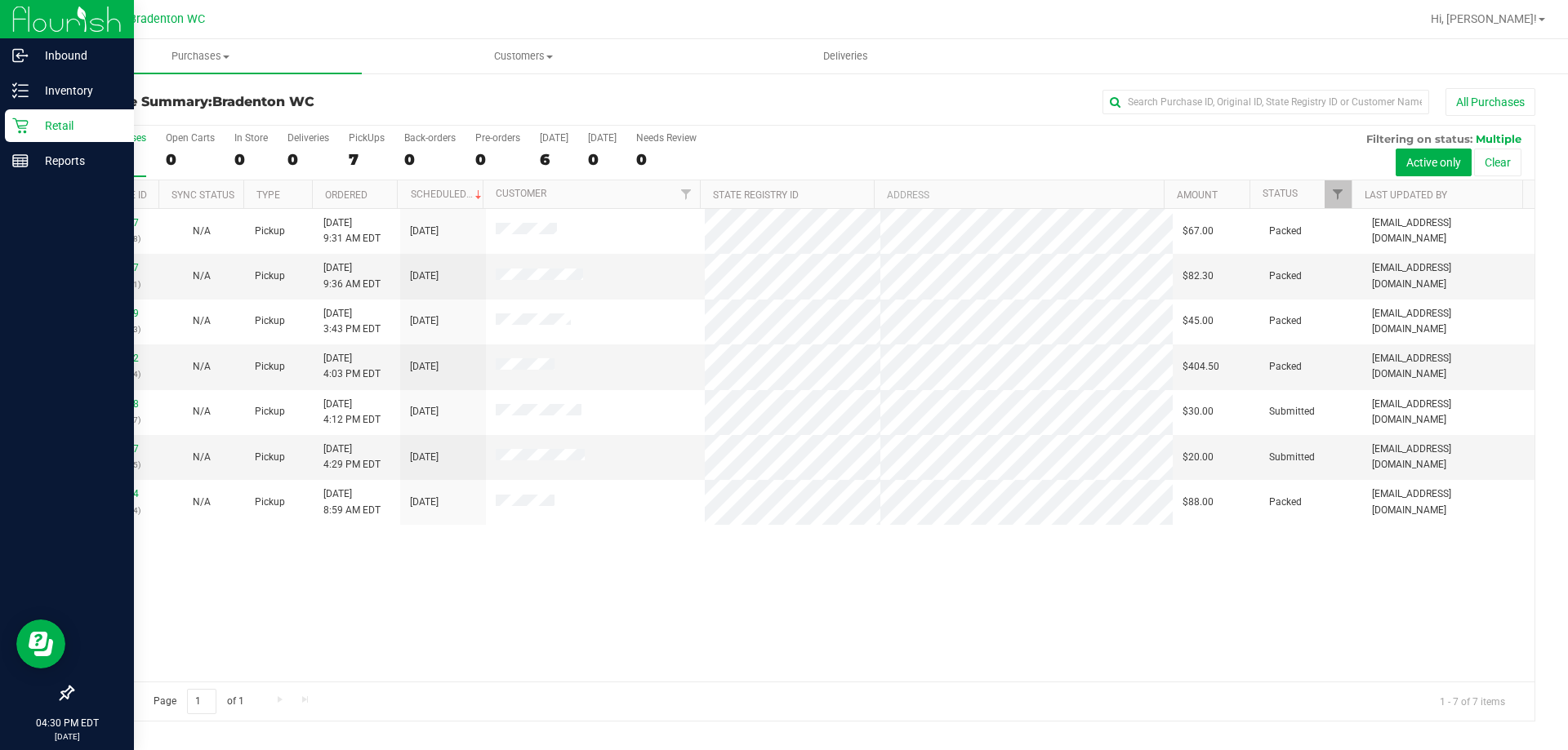
click at [304, 25] on div at bounding box center [856, 19] width 1128 height 31
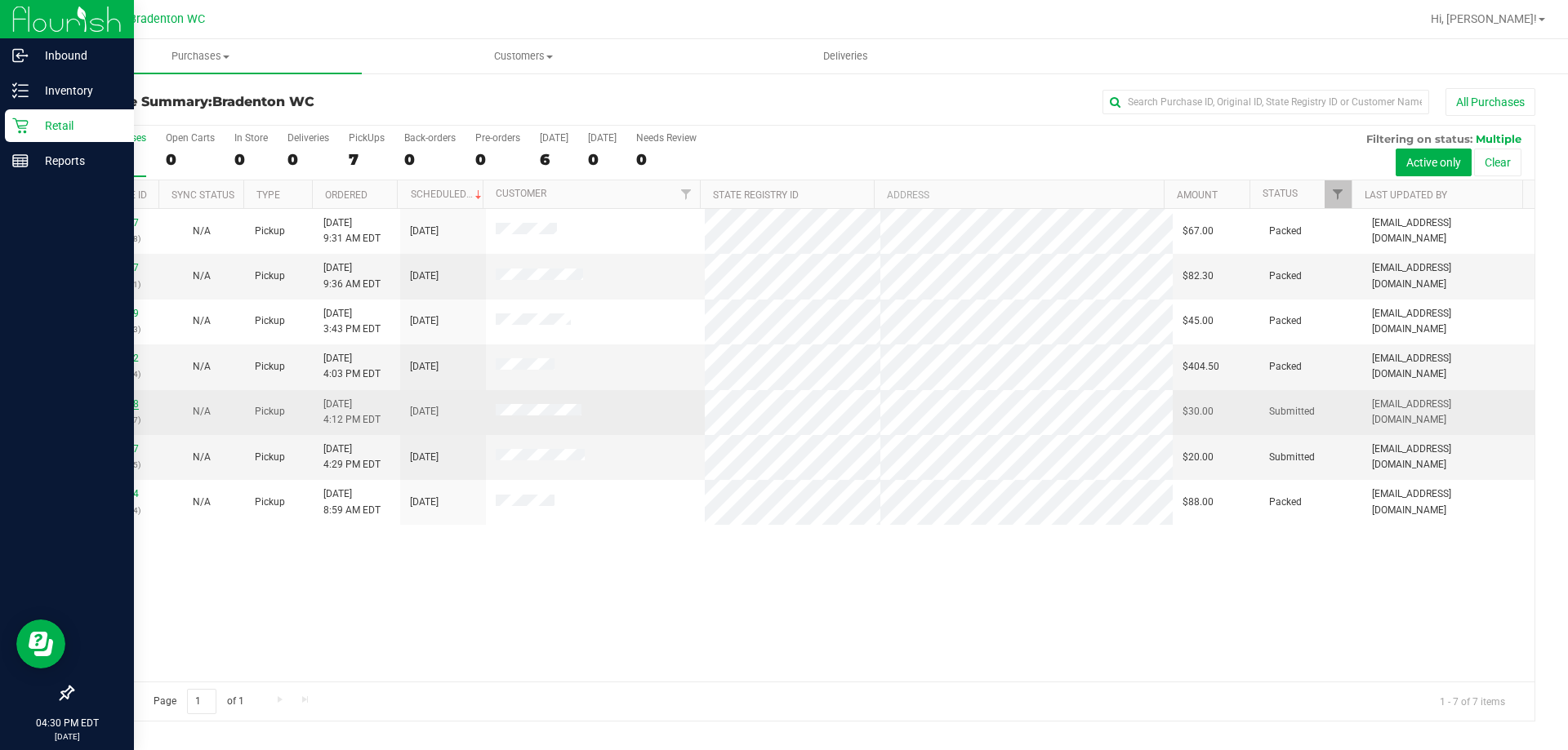
click at [110, 404] on link "11814448" at bounding box center [116, 404] width 45 height 11
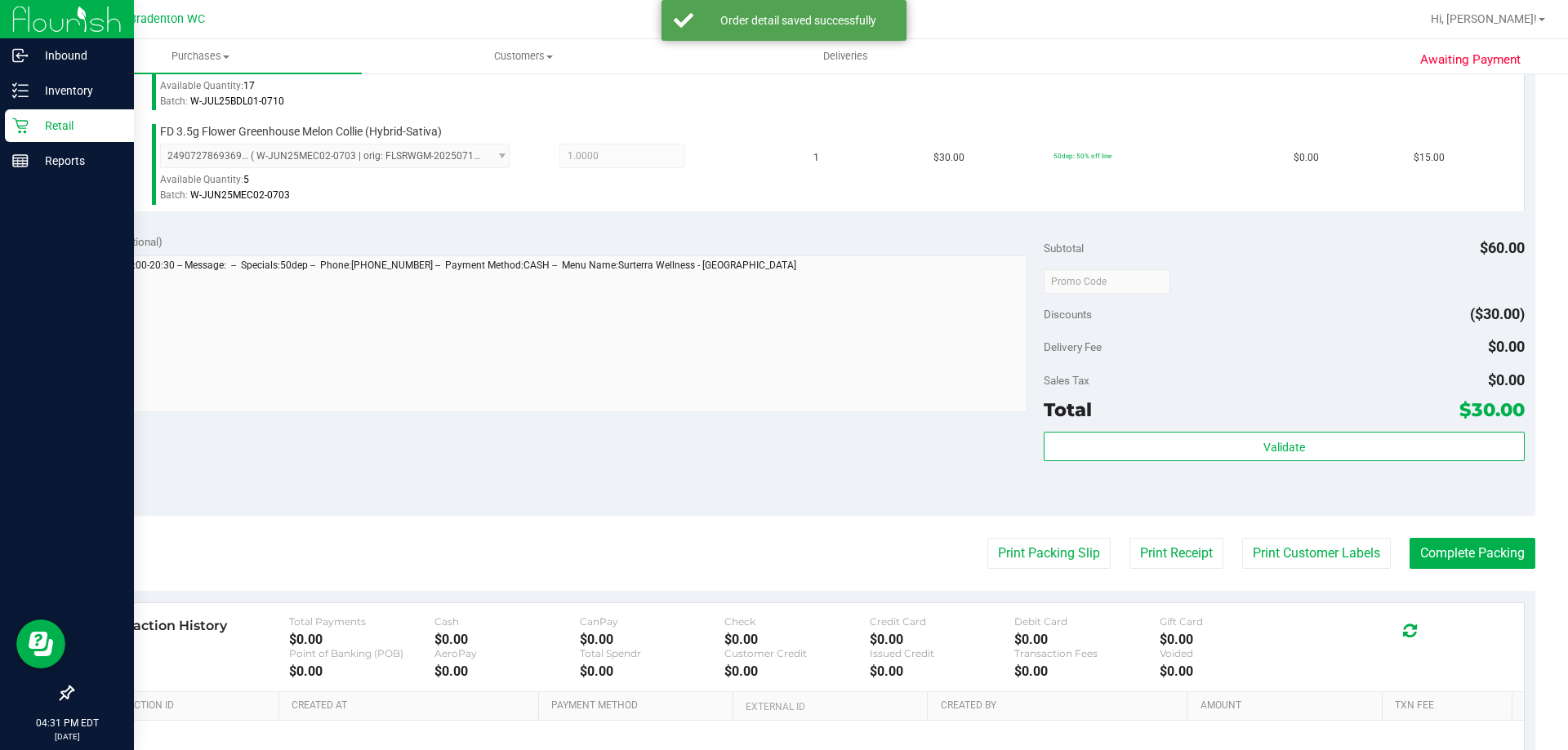
scroll to position [680, 0]
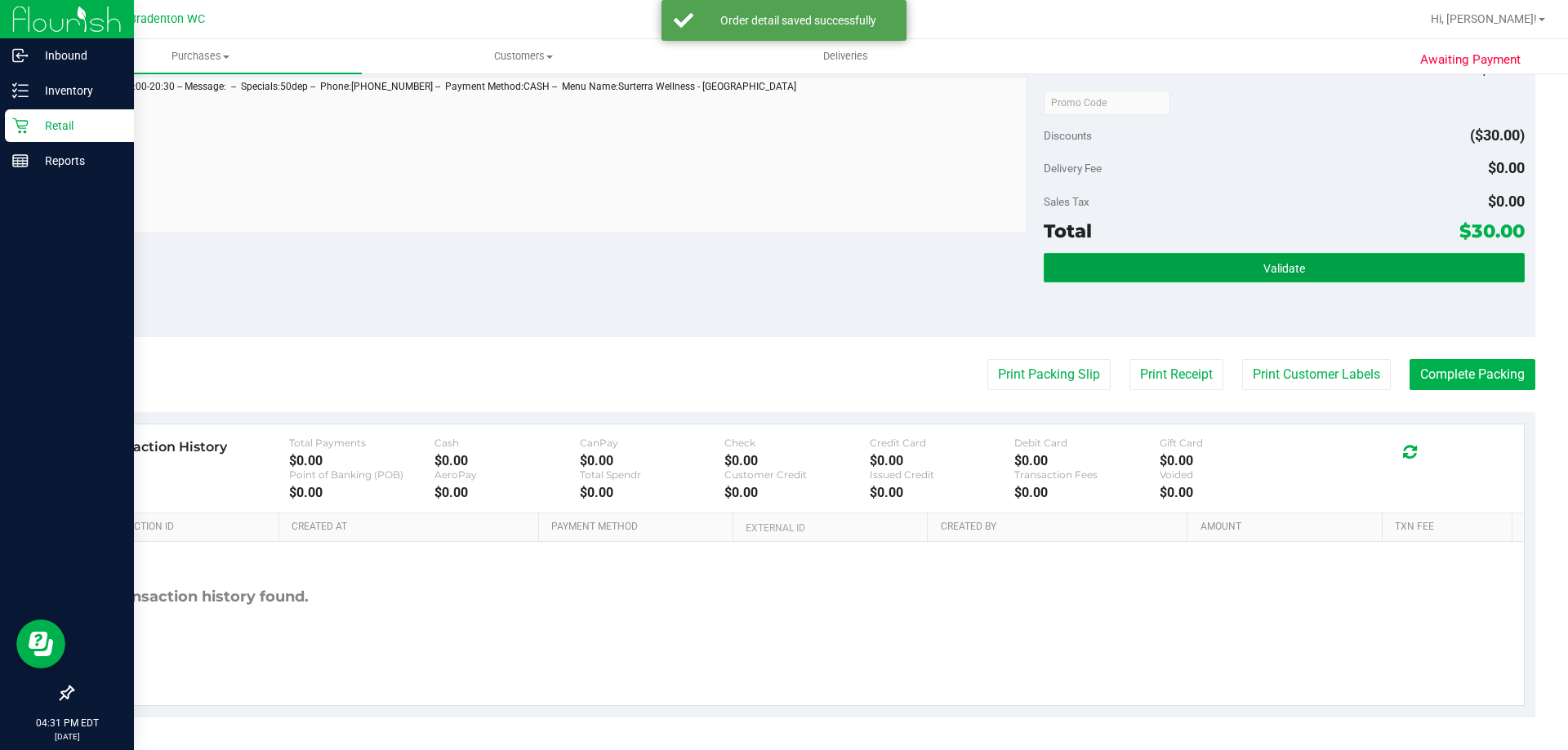
click at [1292, 277] on button "Validate" at bounding box center [1283, 268] width 480 height 30
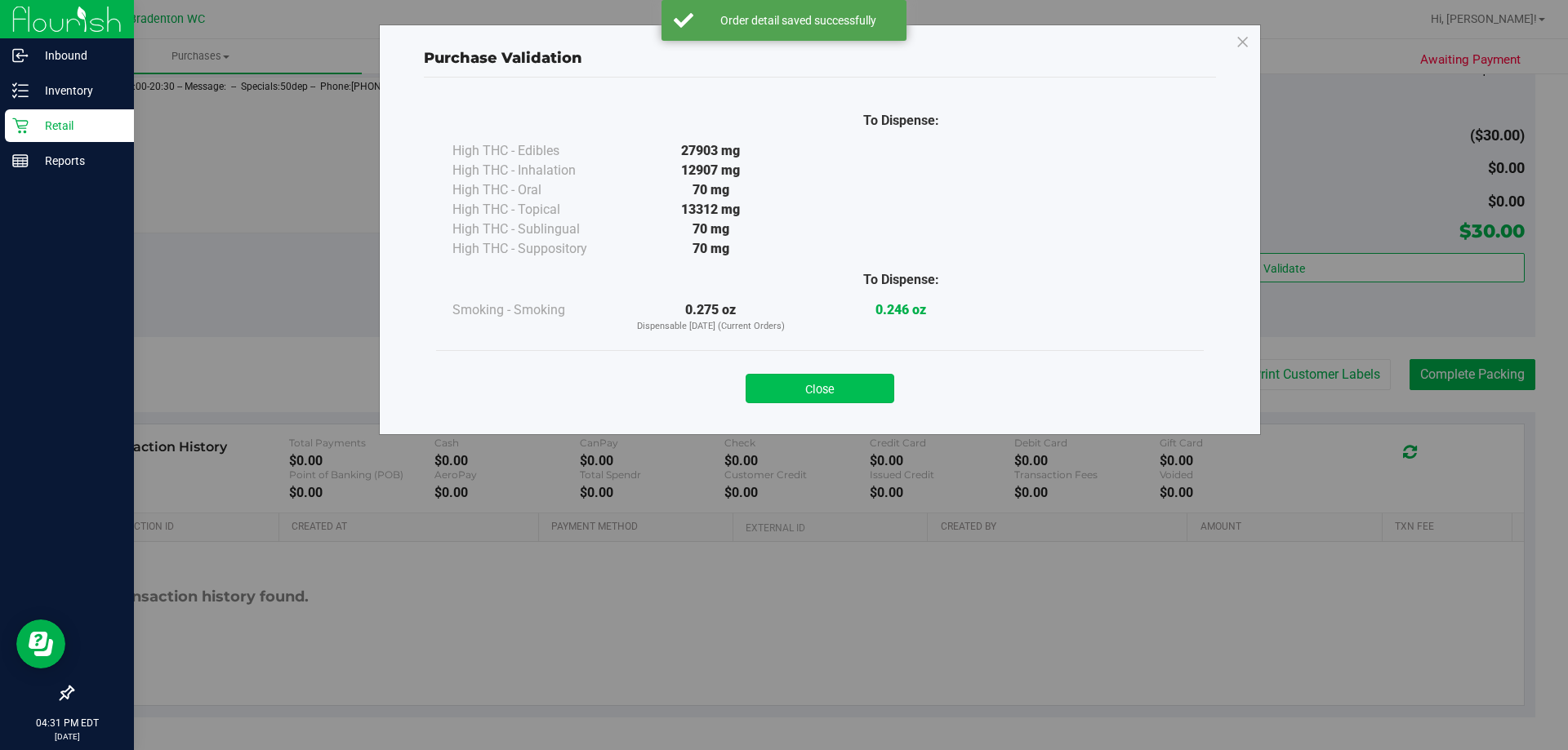
click at [871, 381] on button "Close" at bounding box center [820, 388] width 149 height 30
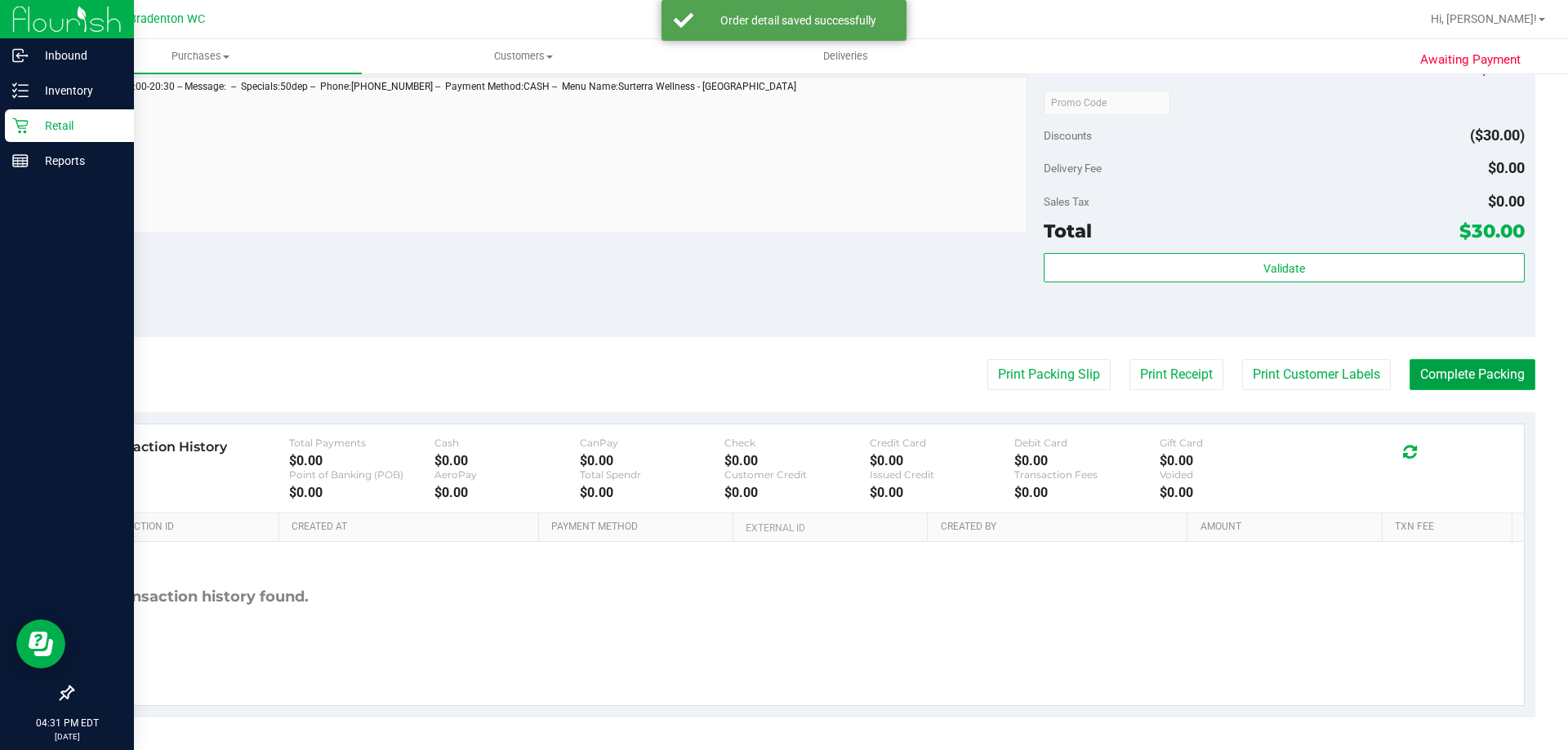
click at [1470, 374] on button "Complete Packing" at bounding box center [1473, 375] width 126 height 31
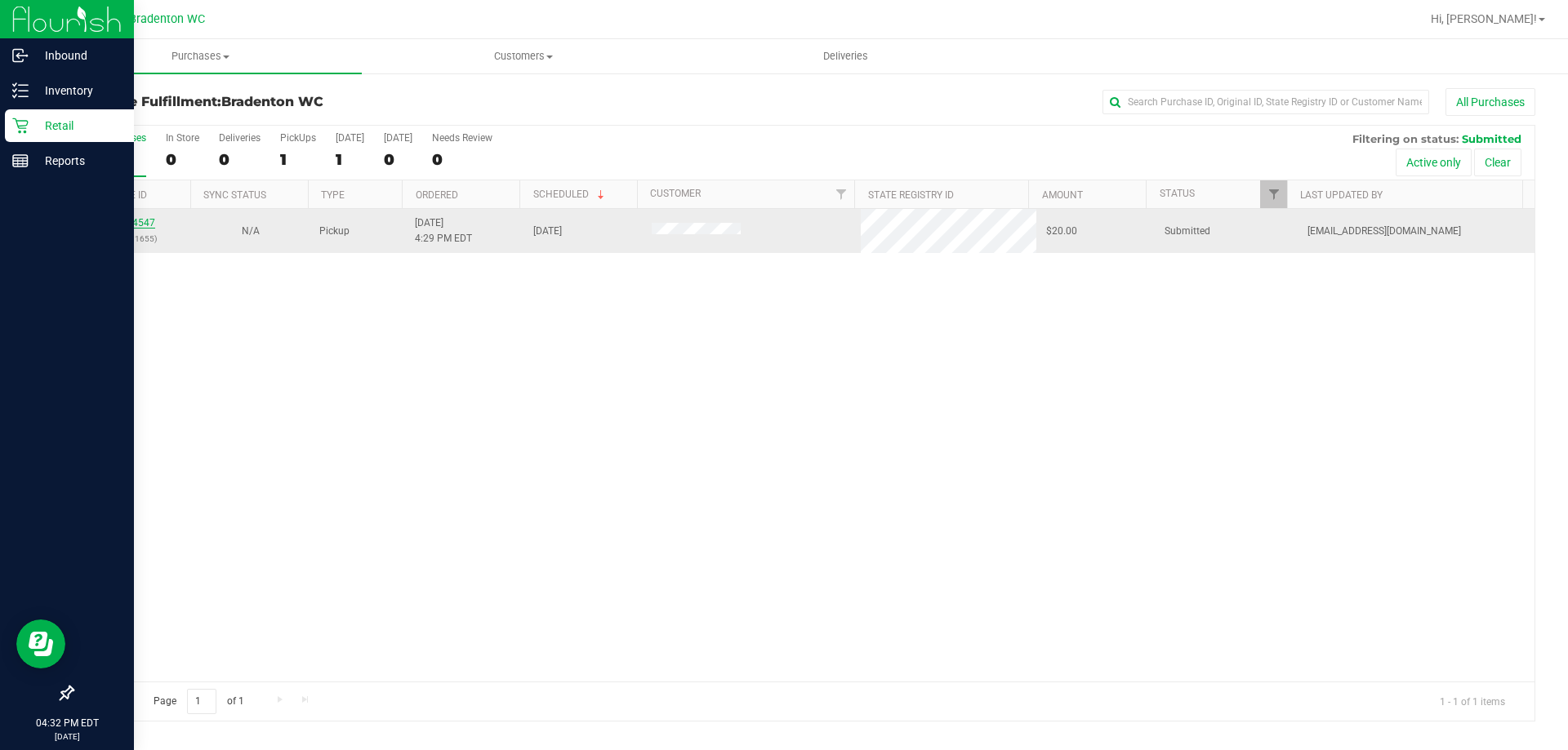
click at [138, 223] on link "11814547" at bounding box center [131, 223] width 45 height 11
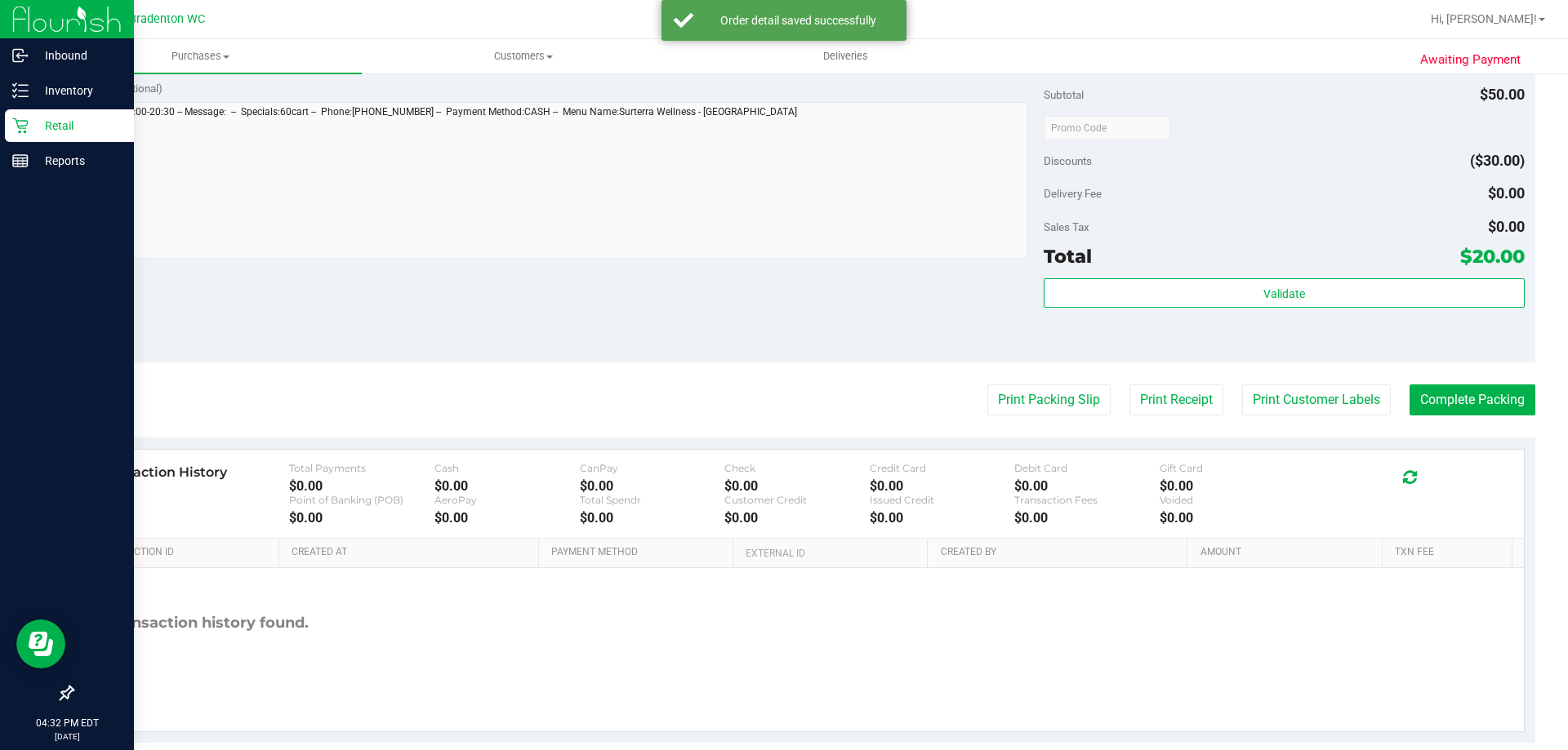
scroll to position [584, 0]
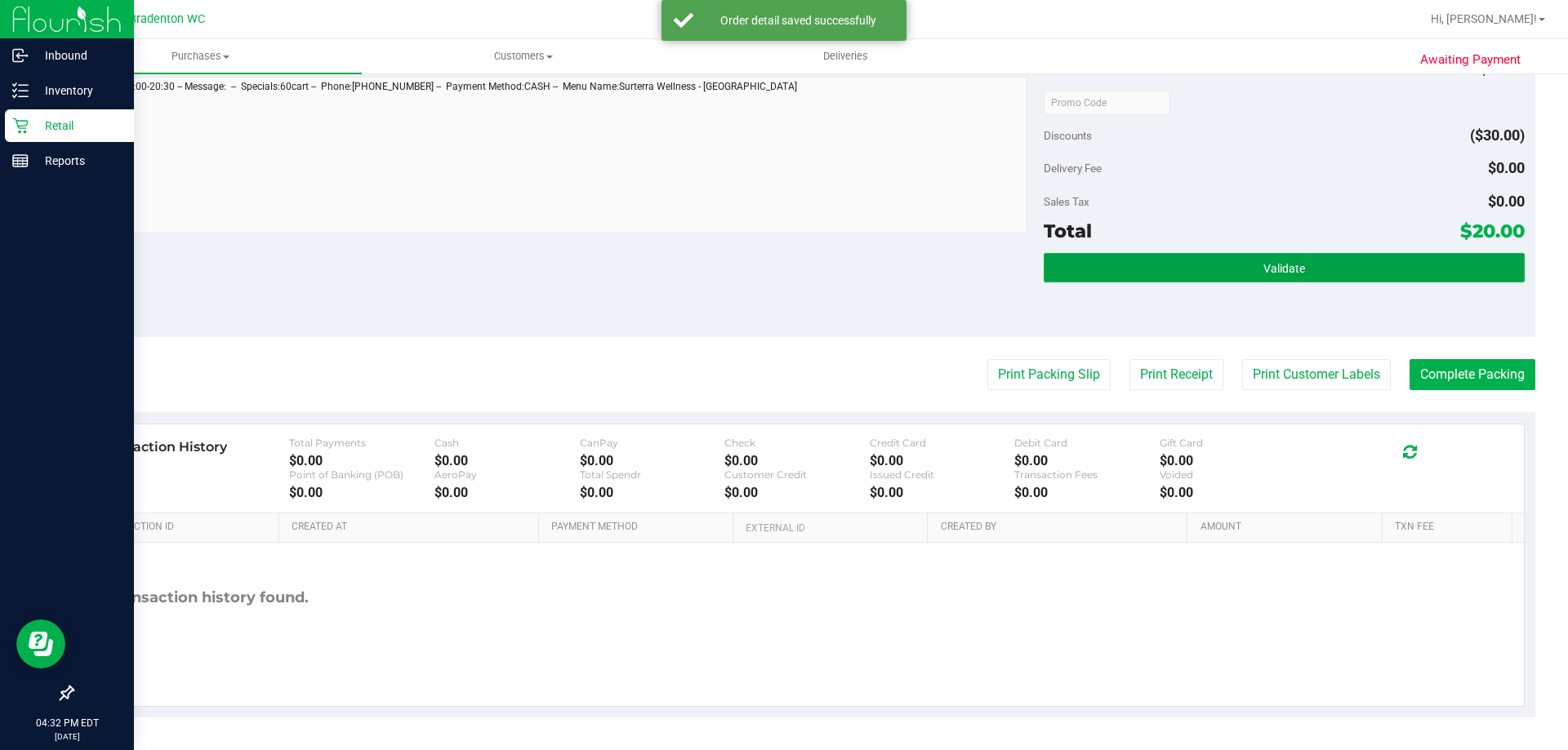
click at [1293, 275] on span "Validate" at bounding box center [1284, 268] width 42 height 13
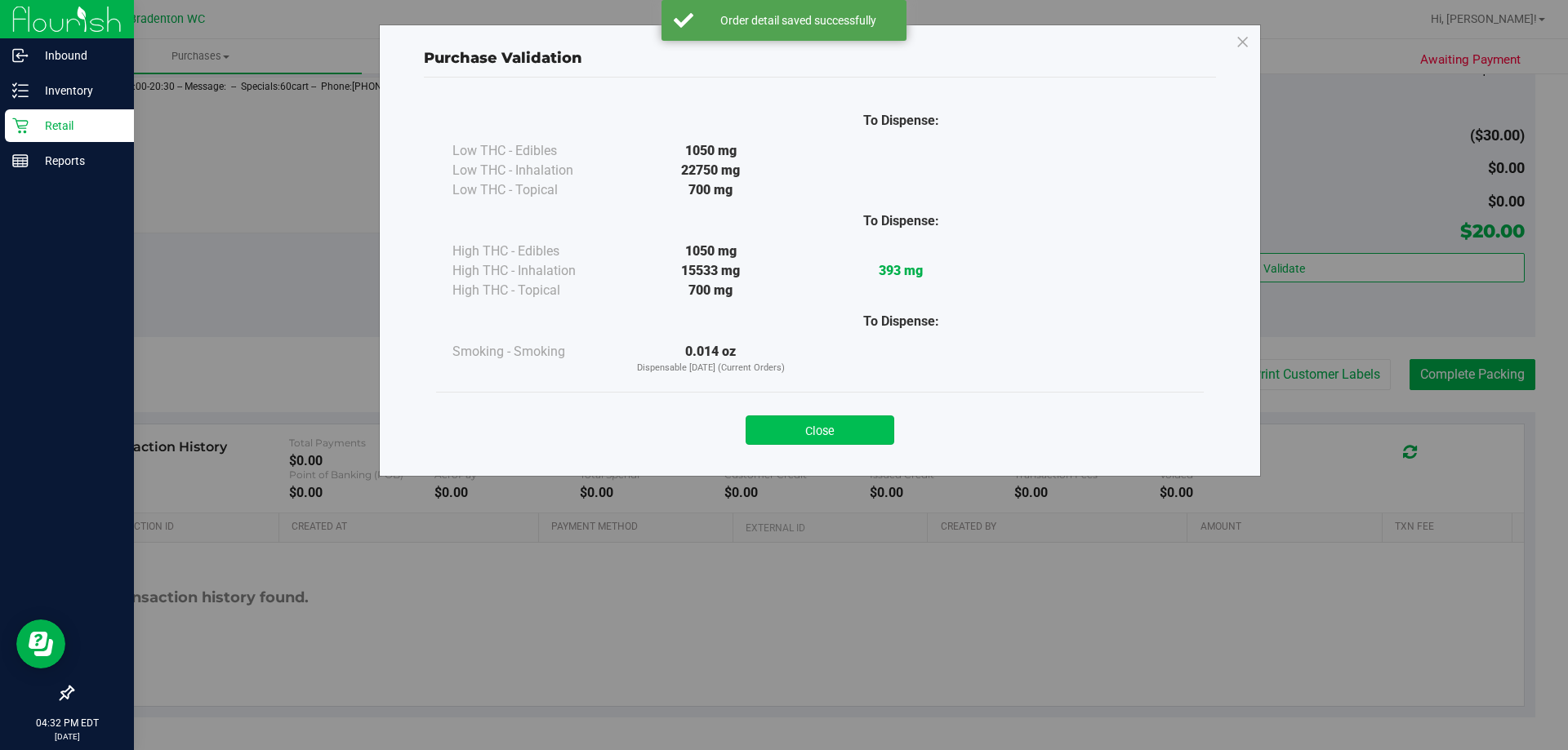
click at [844, 430] on button "Close" at bounding box center [820, 430] width 149 height 30
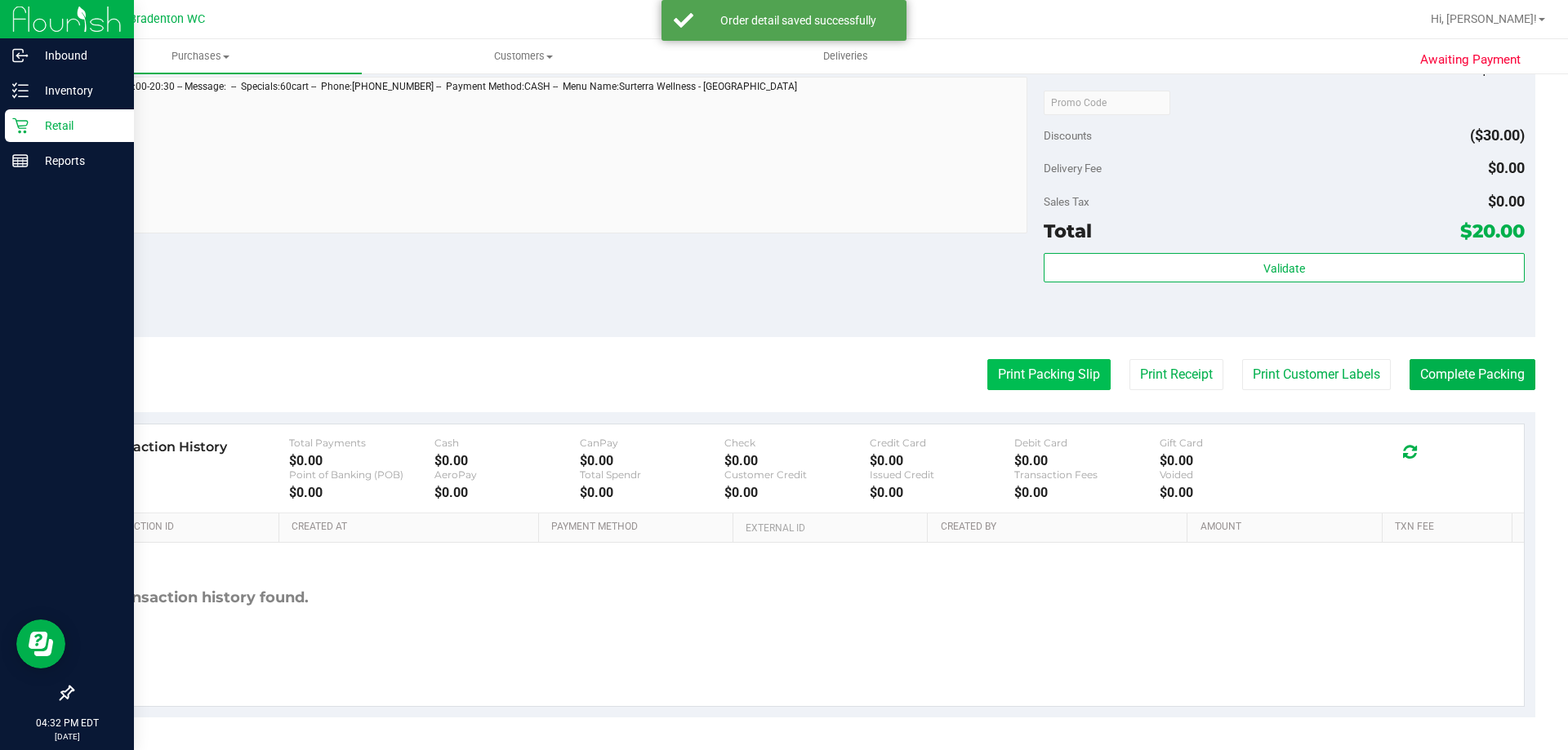
click at [1047, 378] on button "Print Packing Slip" at bounding box center [1048, 375] width 123 height 31
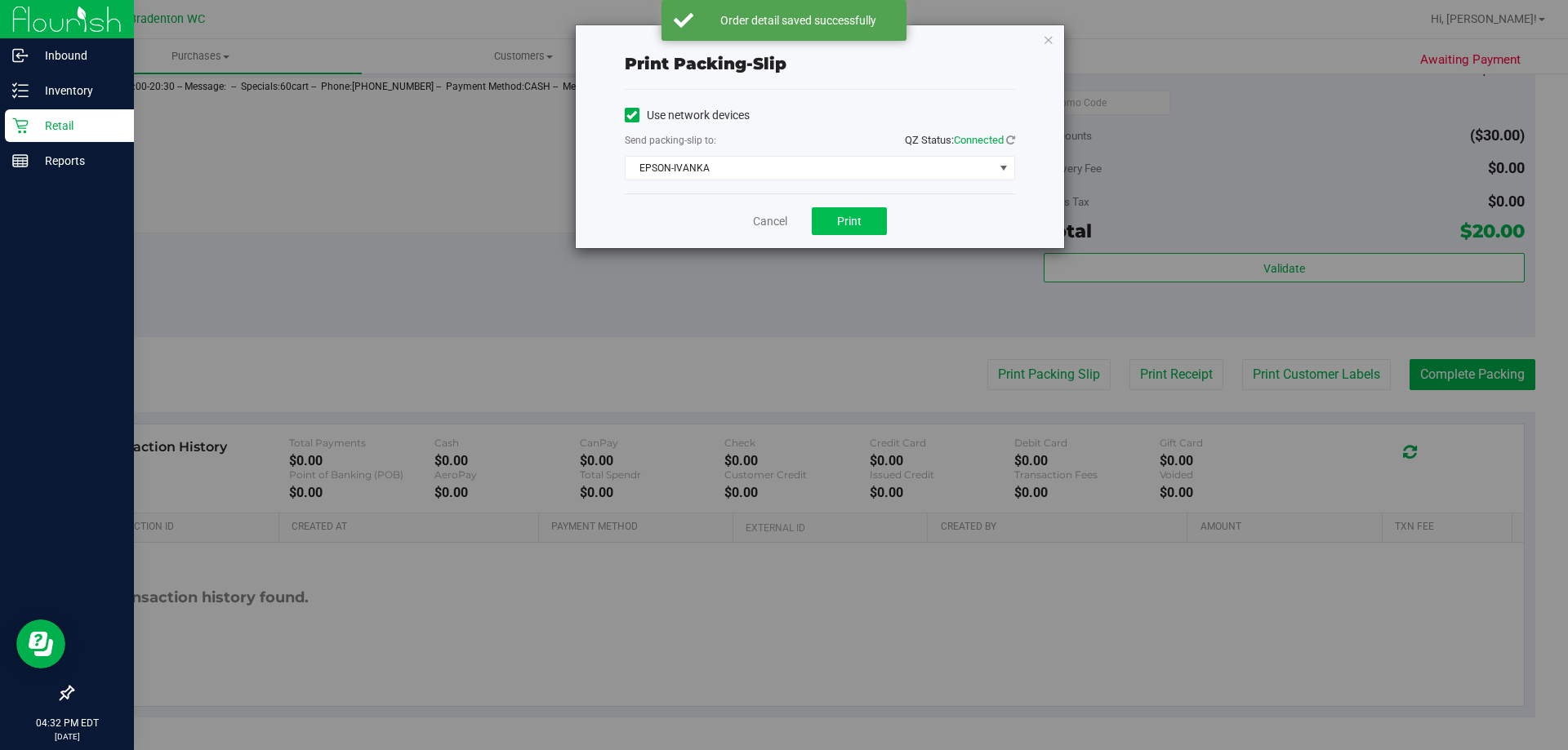
click at [881, 227] on button "Print" at bounding box center [849, 221] width 75 height 28
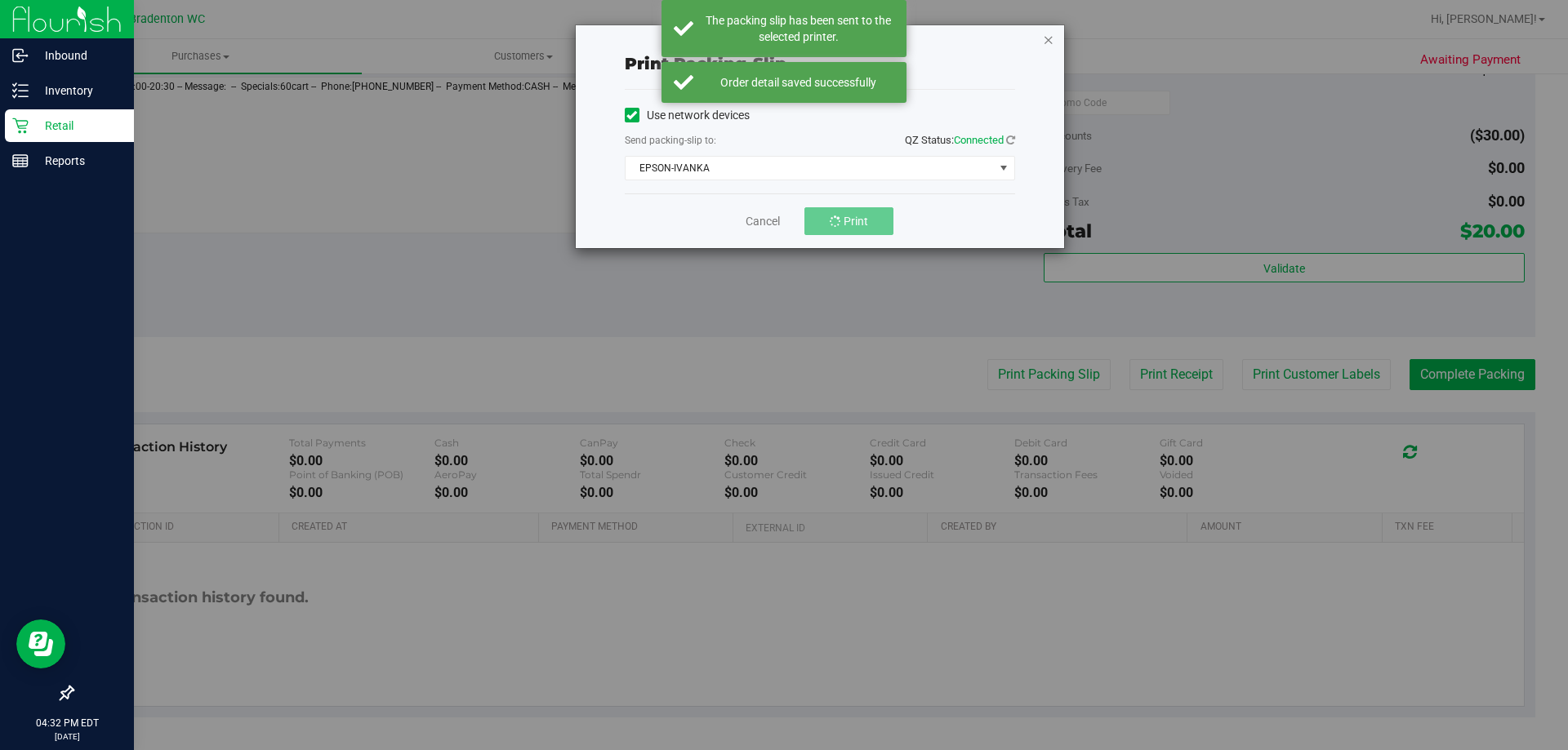
click at [1049, 38] on icon "button" at bounding box center [1048, 39] width 11 height 19
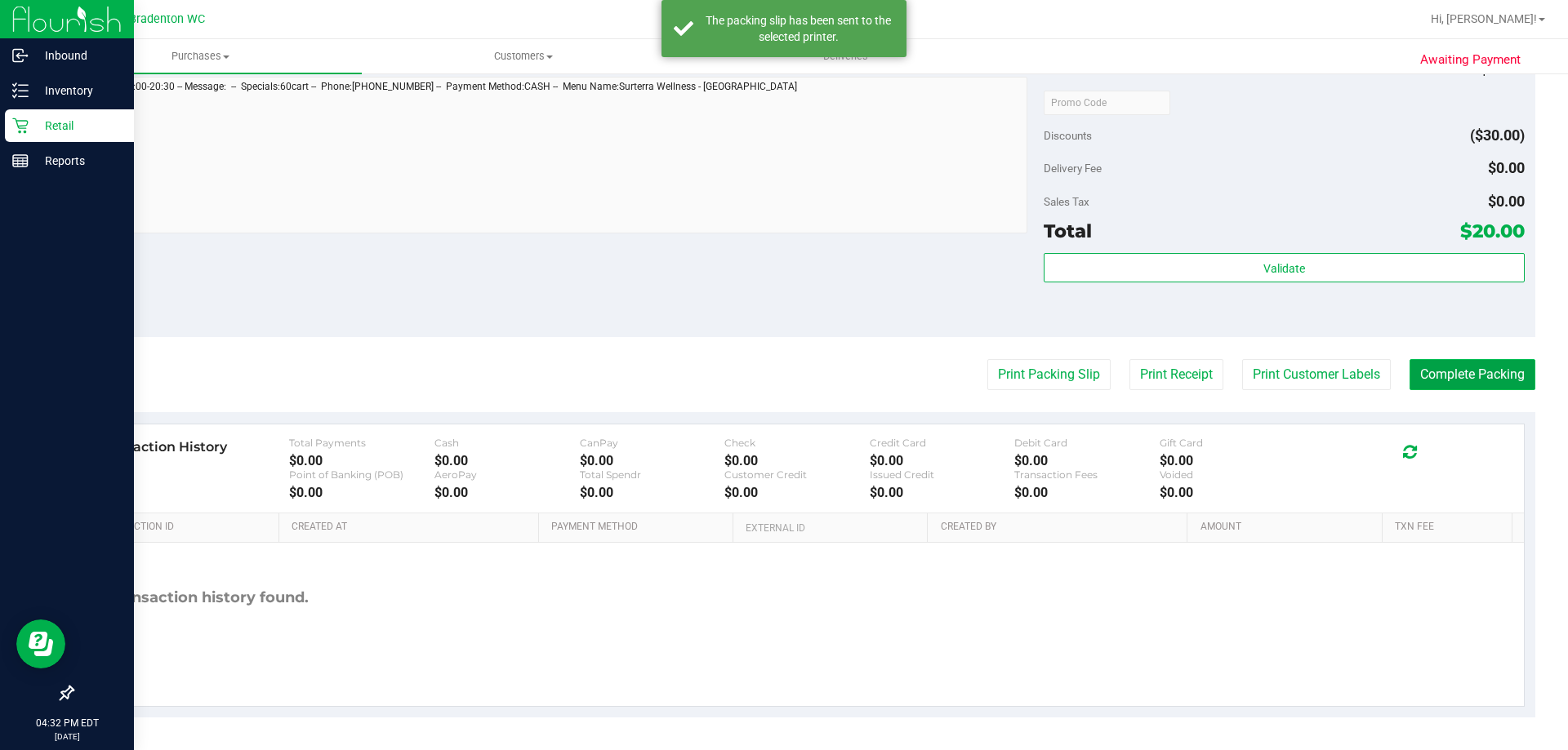
click at [1472, 373] on button "Complete Packing" at bounding box center [1473, 375] width 126 height 31
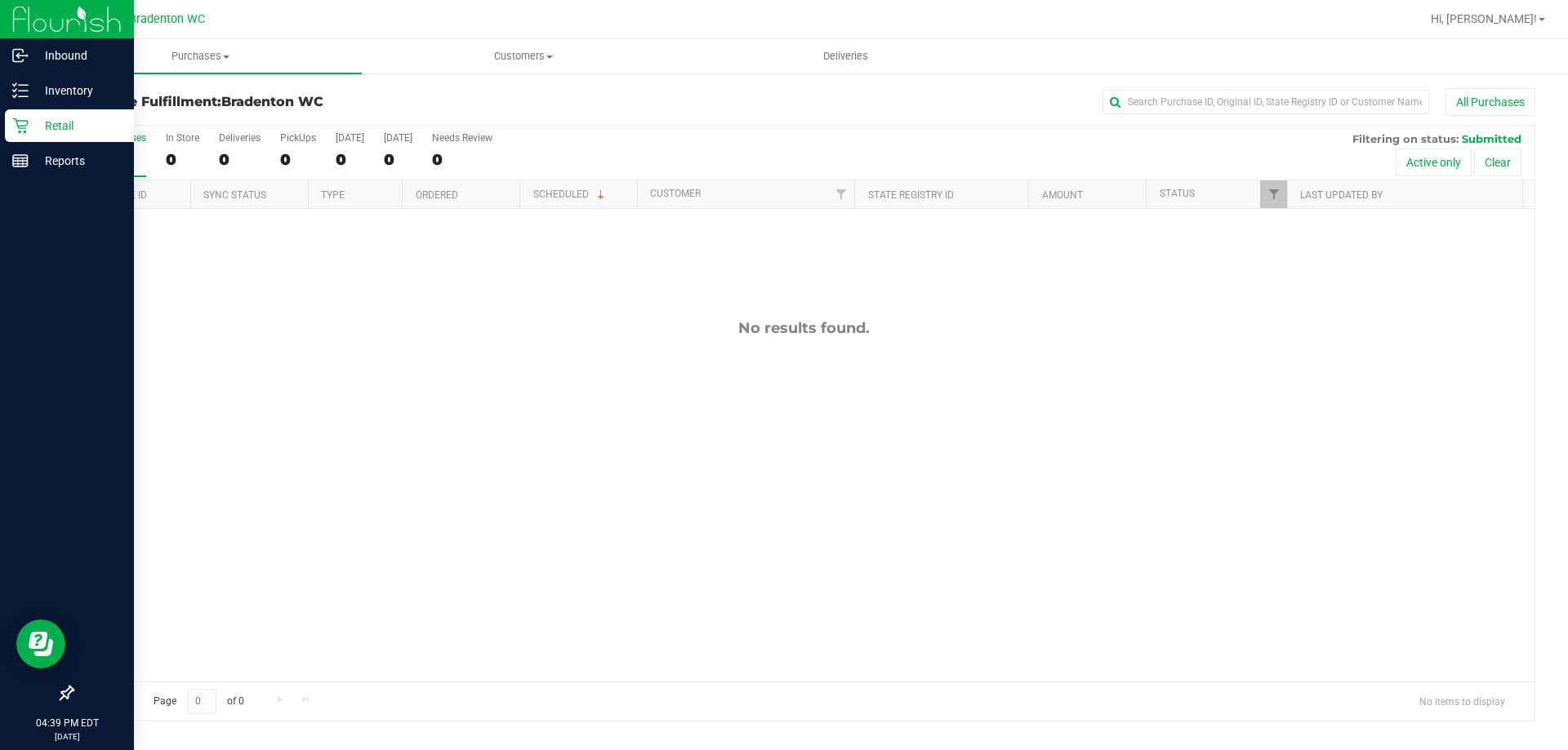
click at [12, 135] on div "Retail" at bounding box center [68, 125] width 129 height 32
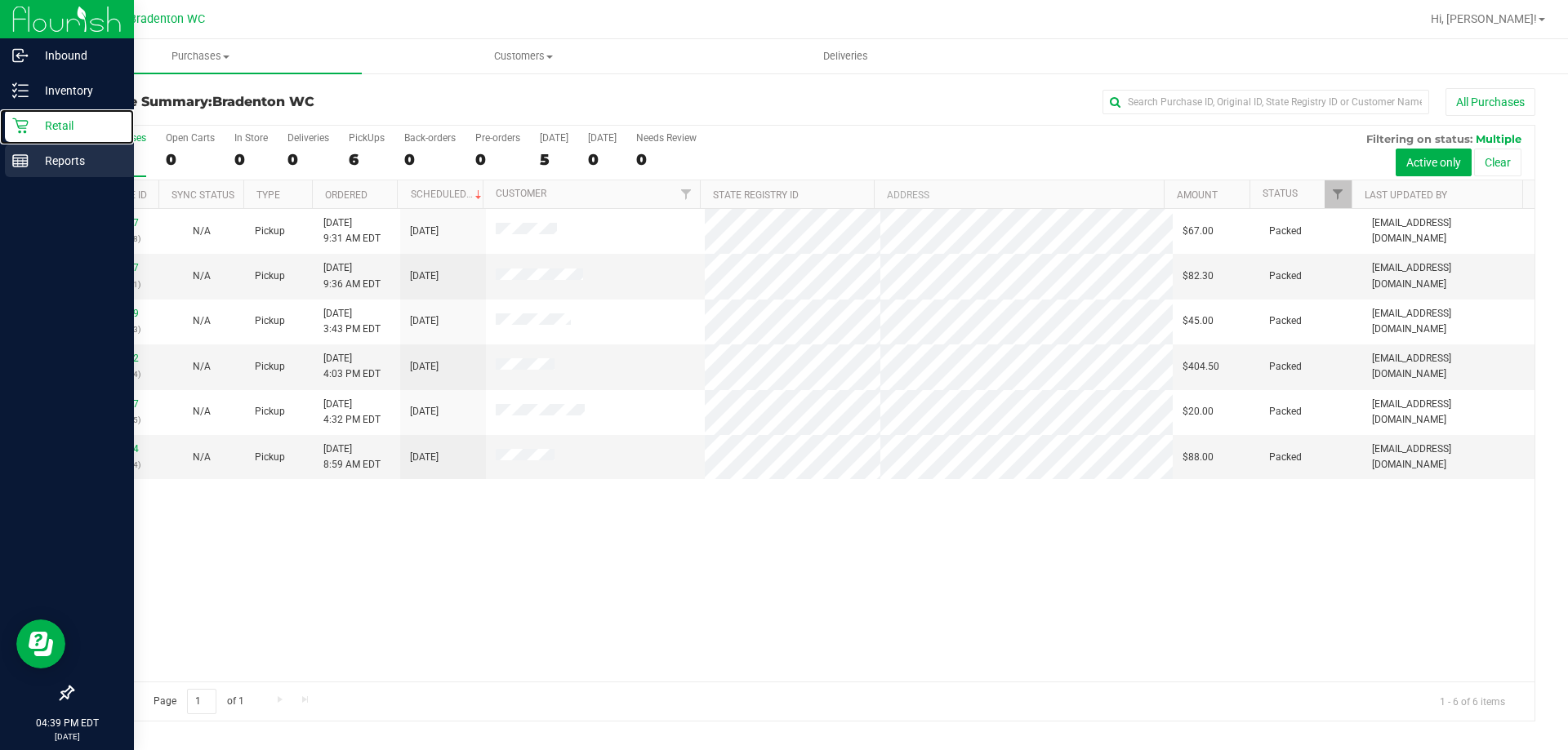
click at [78, 172] on div "Reports" at bounding box center [68, 160] width 129 height 32
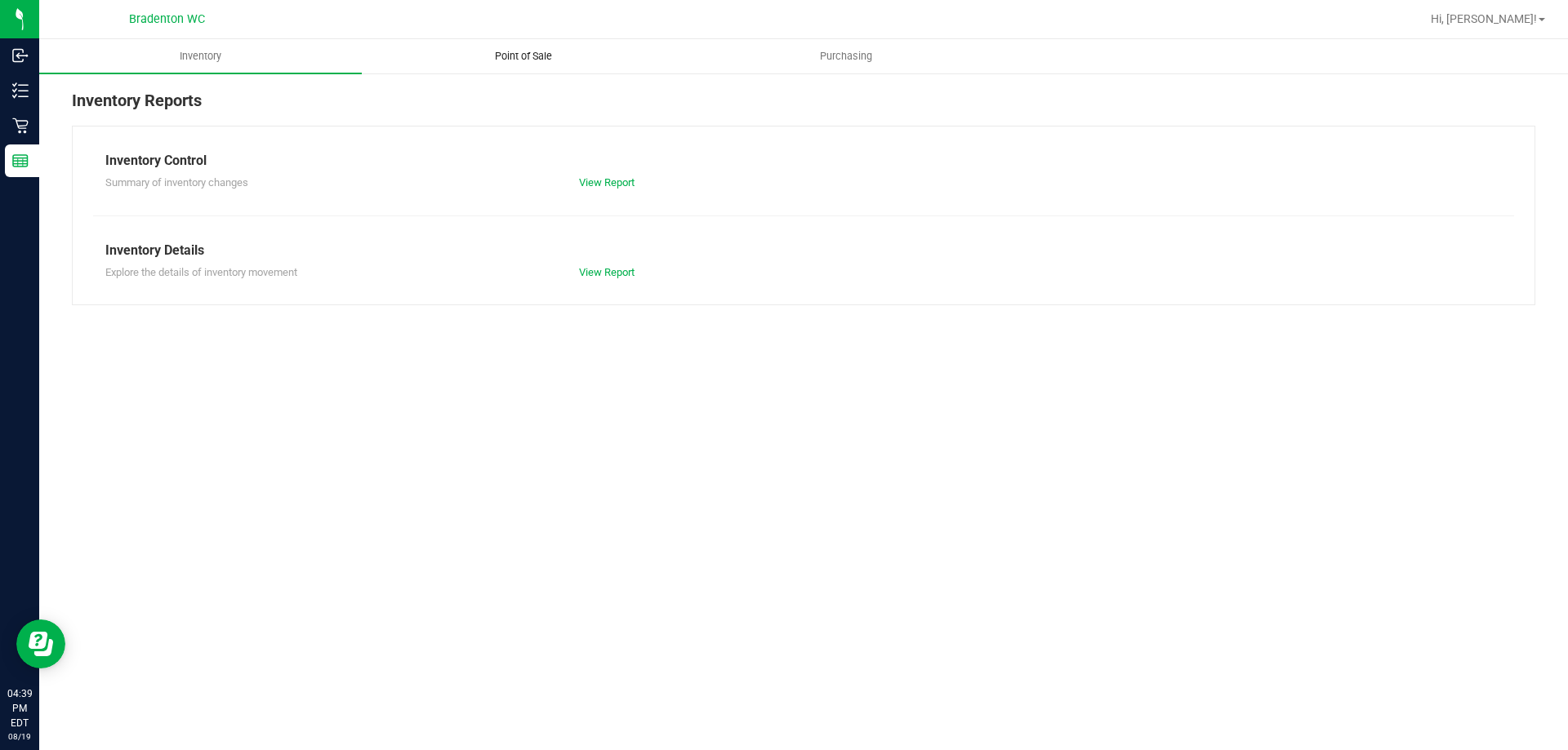
click at [521, 68] on uib-tab-heading "Point of Sale" at bounding box center [523, 55] width 321 height 32
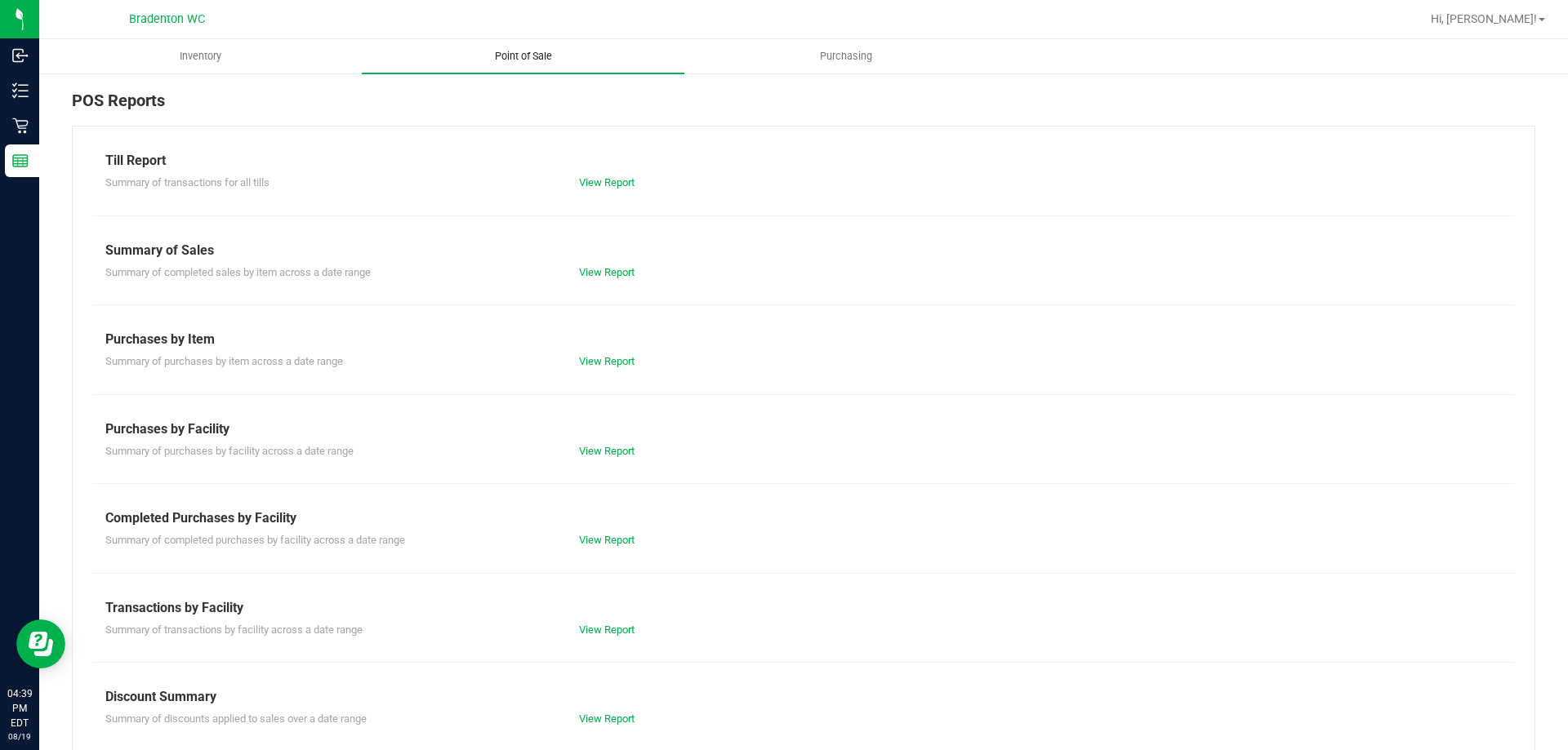
click at [601, 633] on link "View Report" at bounding box center [607, 630] width 56 height 12
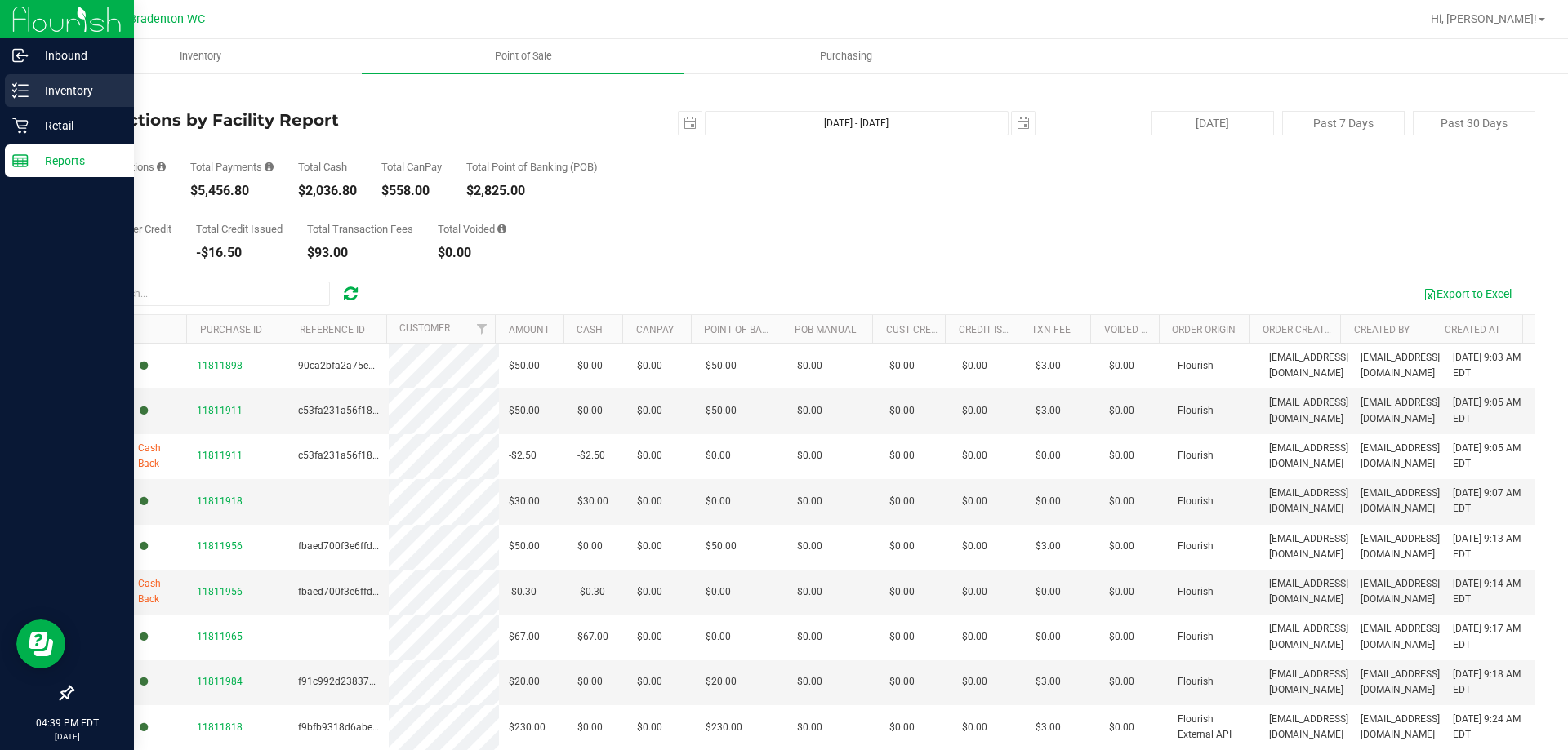
click at [15, 90] on icon at bounding box center [20, 91] width 17 height 17
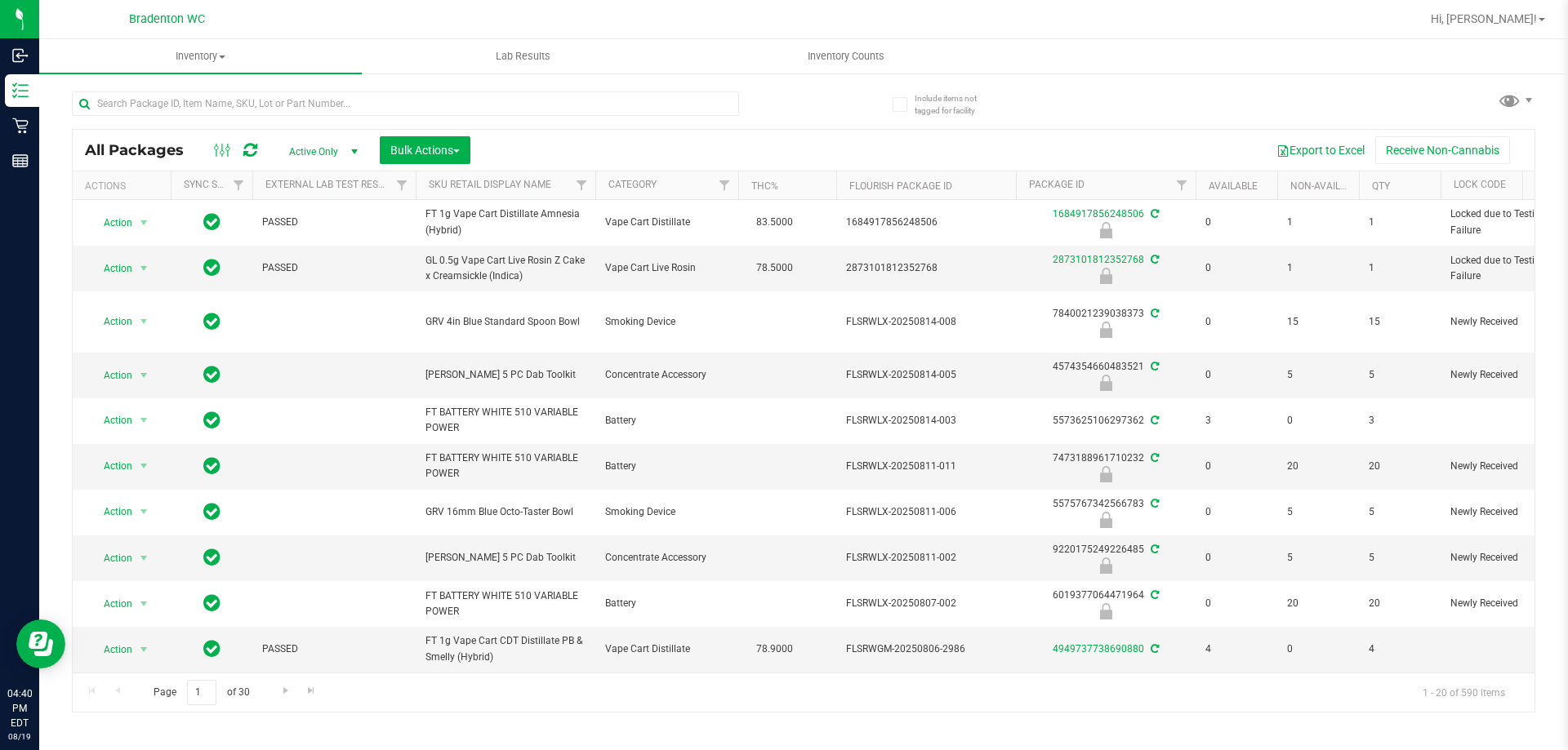
click at [350, 24] on div at bounding box center [856, 19] width 1128 height 31
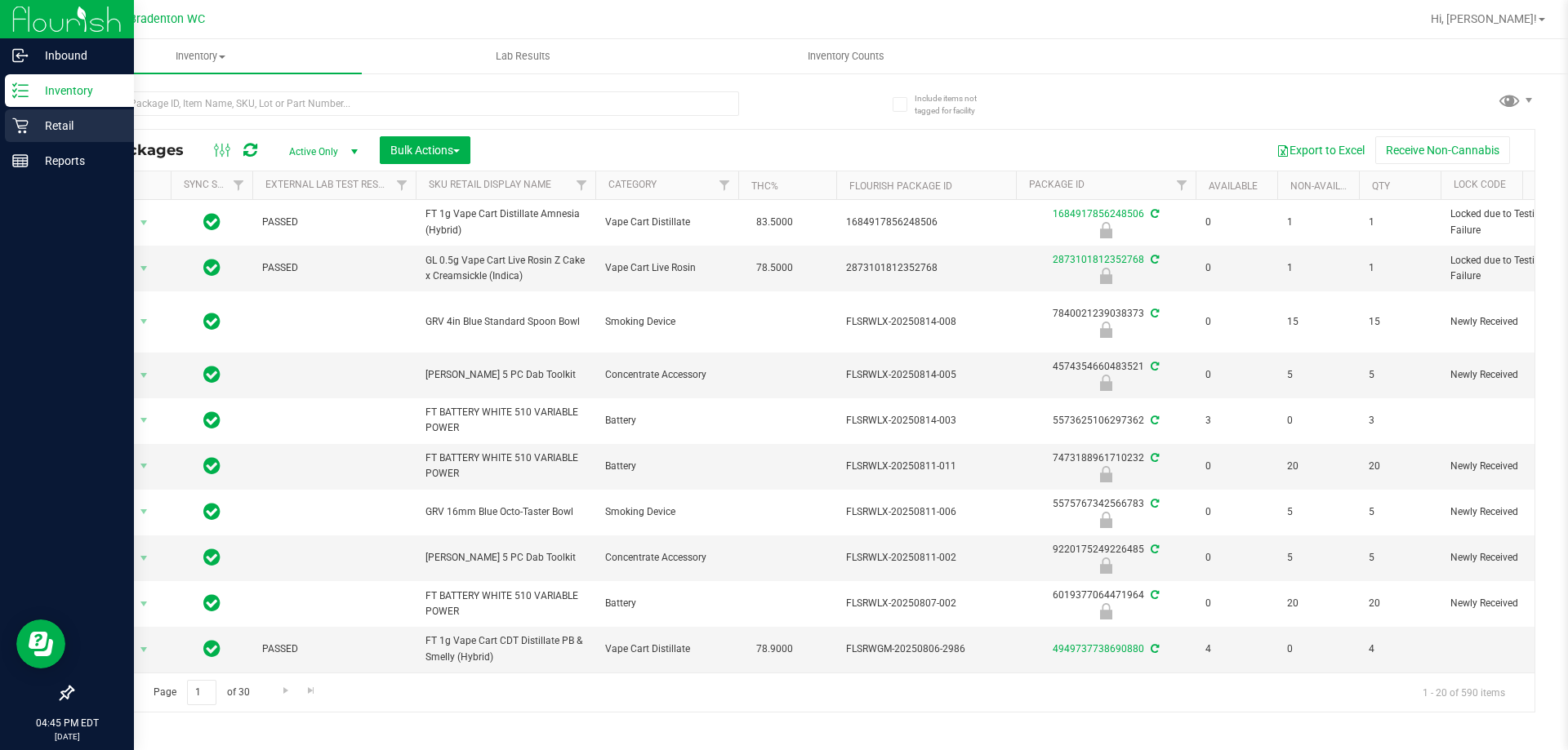
click at [31, 138] on div "Retail" at bounding box center [68, 125] width 129 height 32
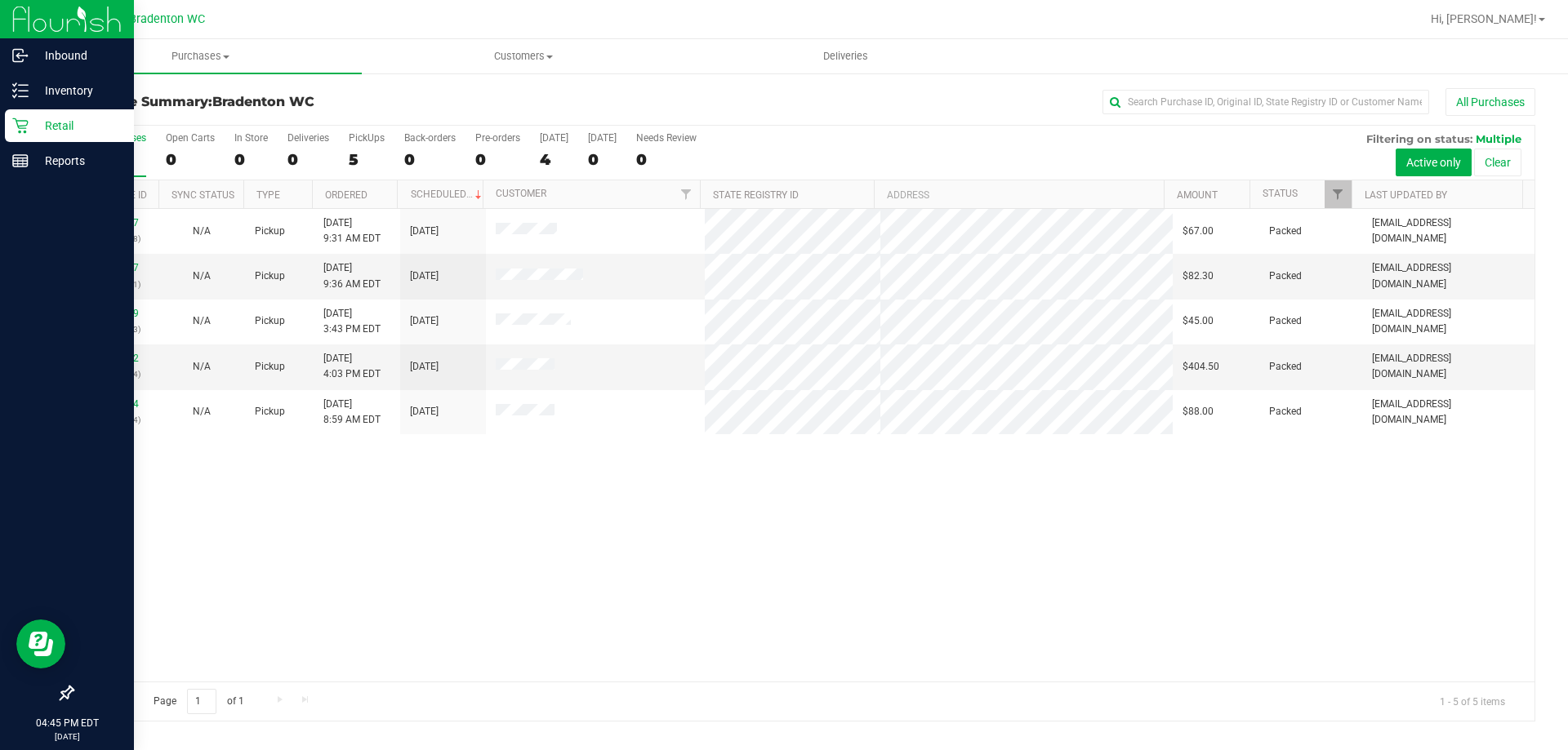
click at [708, 519] on div "11811887 (316000358) N/A Pickup [DATE] 9:31 AM EDT 8/19/2025 $67.00 Packed [EMA…" at bounding box center [804, 445] width 1462 height 473
